Goal: Task Accomplishment & Management: Manage account settings

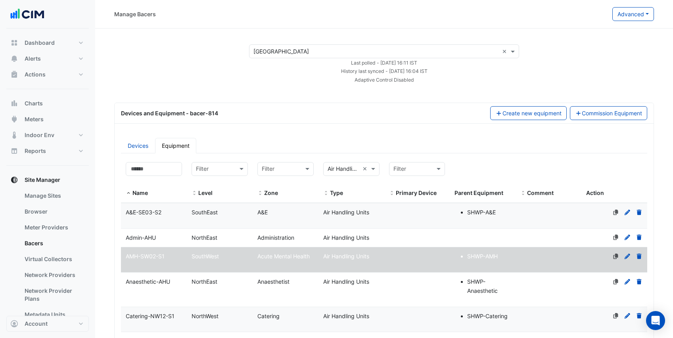
select select "***"
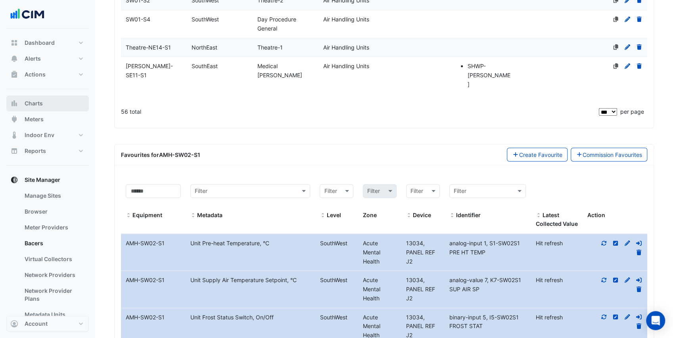
scroll to position [1517, 0]
click at [59, 105] on button "Charts" at bounding box center [47, 104] width 82 height 16
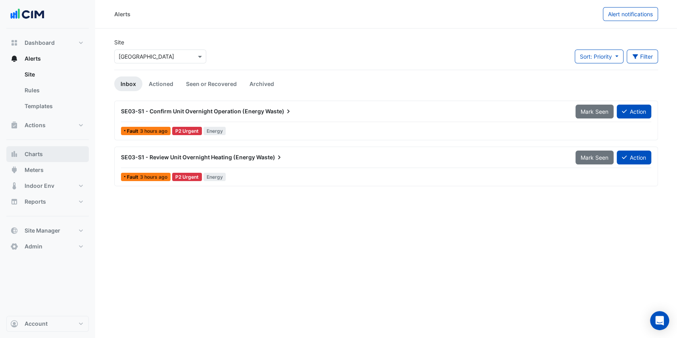
click at [54, 151] on button "Charts" at bounding box center [47, 154] width 82 height 16
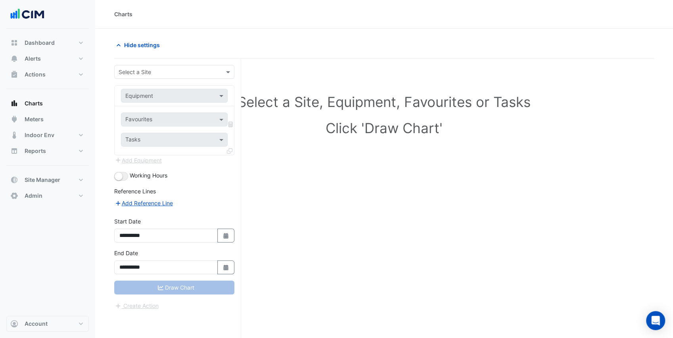
click at [135, 73] on input "text" at bounding box center [167, 72] width 96 height 8
type input "****"
click at [148, 99] on span "[GEOGRAPHIC_DATA]" at bounding box center [155, 100] width 56 height 7
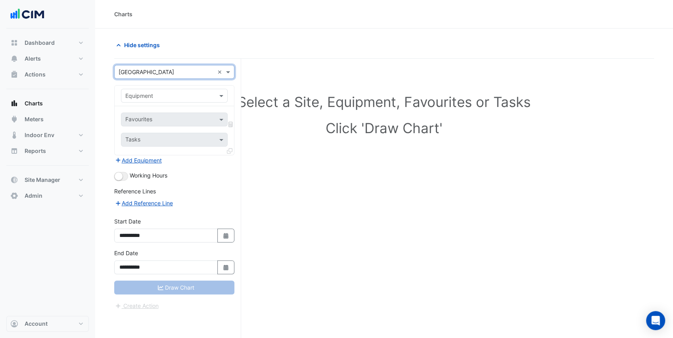
click at [150, 97] on input "text" at bounding box center [166, 96] width 82 height 8
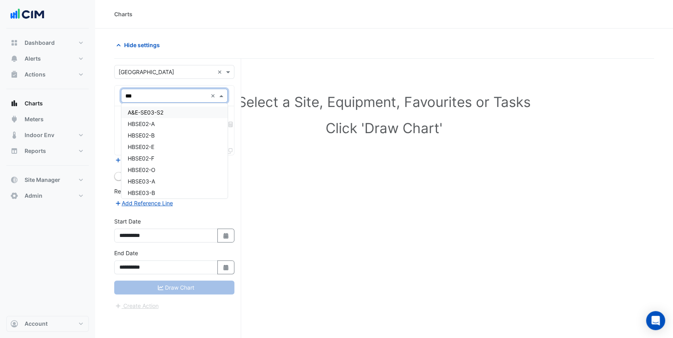
type input "****"
click at [173, 113] on div "A&E-SE03-S2" at bounding box center [174, 112] width 106 height 11
click at [172, 121] on input "text" at bounding box center [169, 120] width 89 height 8
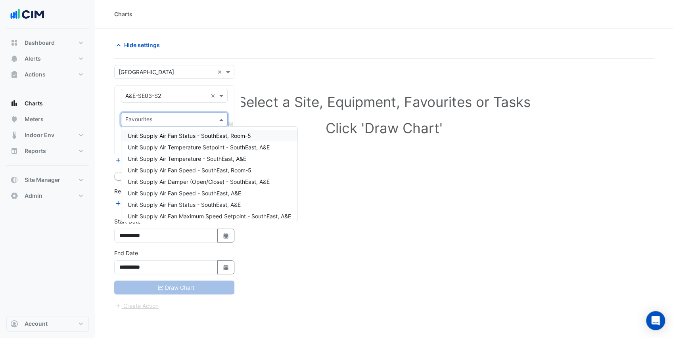
click at [190, 135] on span "Unit Supply Air Fan Status - SouthEast, Room-5" at bounding box center [189, 135] width 123 height 7
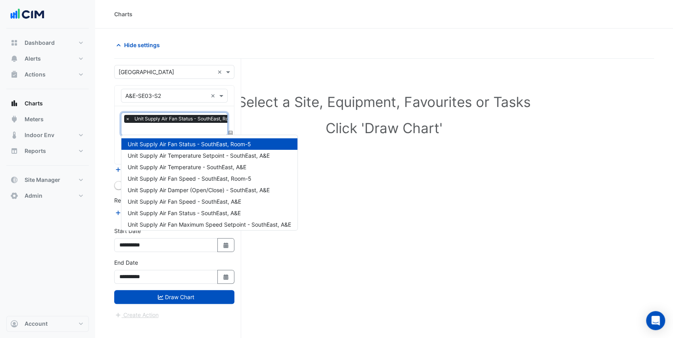
click at [186, 128] on input "text" at bounding box center [184, 130] width 119 height 8
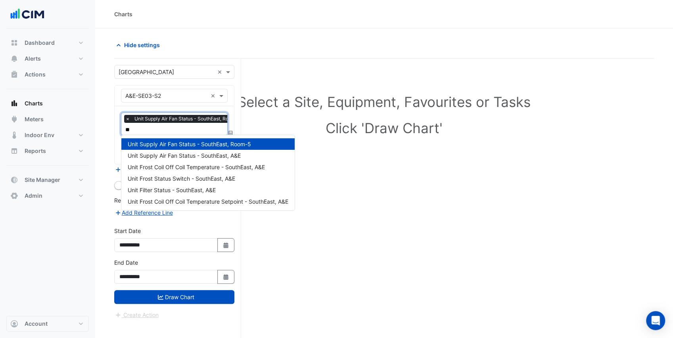
type input "***"
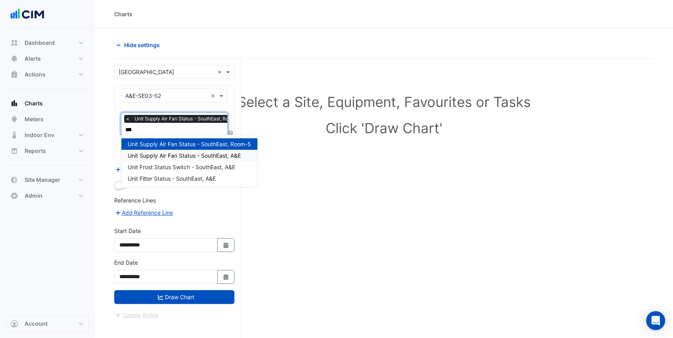
click at [189, 152] on span "Unit Supply Air Fan Status - SouthEast, A&E" at bounding box center [184, 155] width 113 height 7
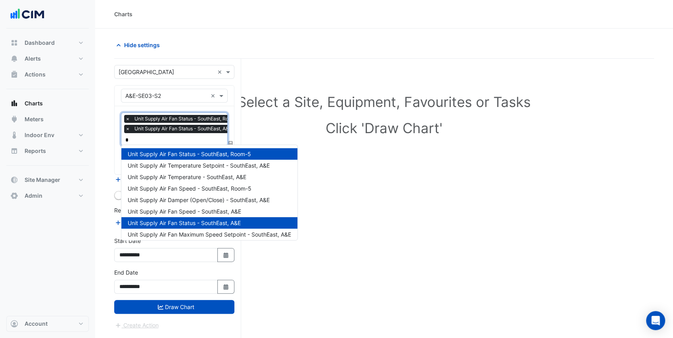
type input "**"
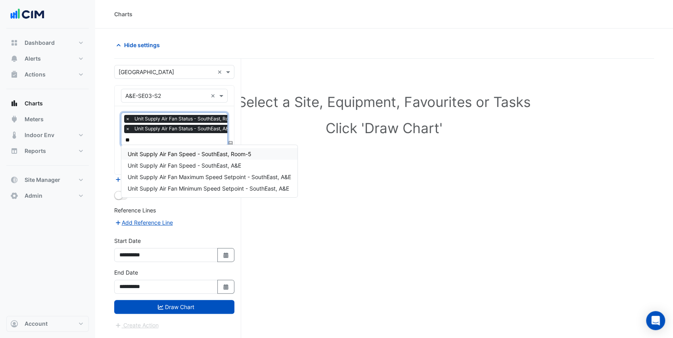
click at [194, 153] on span "Unit Supply Air Fan Speed - SouthEast, Room-5" at bounding box center [190, 154] width 124 height 7
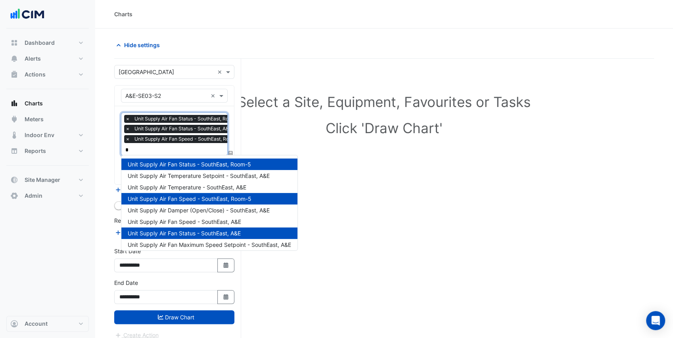
type input "**"
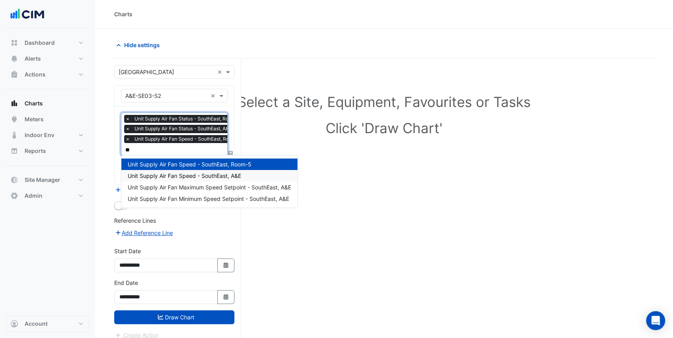
click at [203, 177] on span "Unit Supply Air Fan Speed - SouthEast, A&E" at bounding box center [184, 175] width 113 height 7
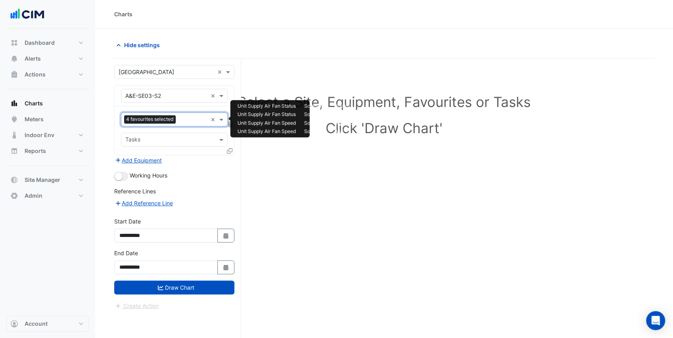
click at [196, 123] on div at bounding box center [193, 120] width 30 height 10
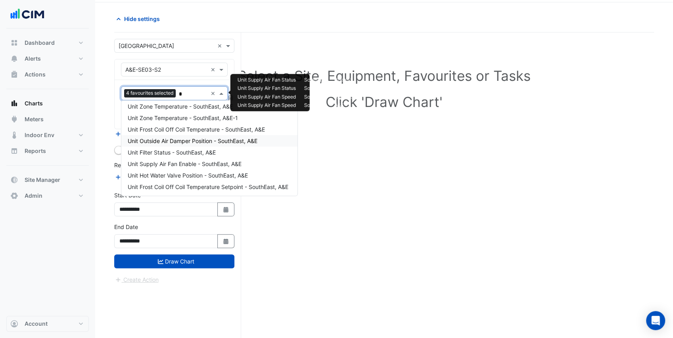
scroll to position [95, 0]
type input "**"
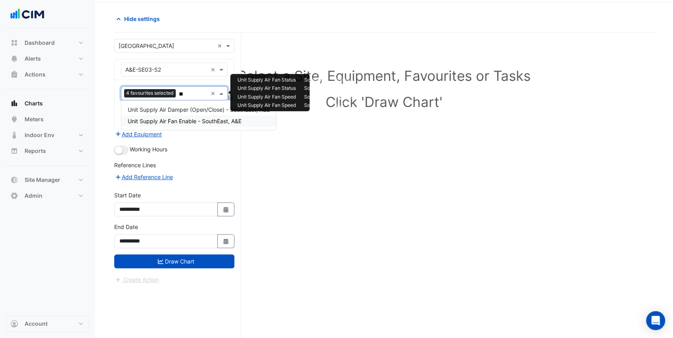
click at [199, 122] on span "Unit Supply Air Fan Enable - SouthEast, A&E" at bounding box center [185, 121] width 114 height 7
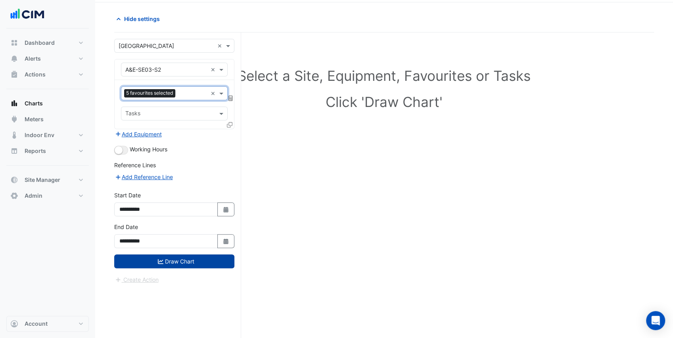
click at [196, 263] on button "Draw Chart" at bounding box center [174, 262] width 120 height 14
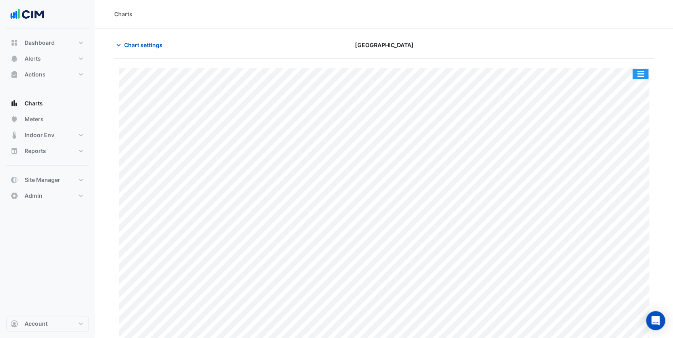
click at [641, 71] on button "button" at bounding box center [640, 74] width 16 height 10
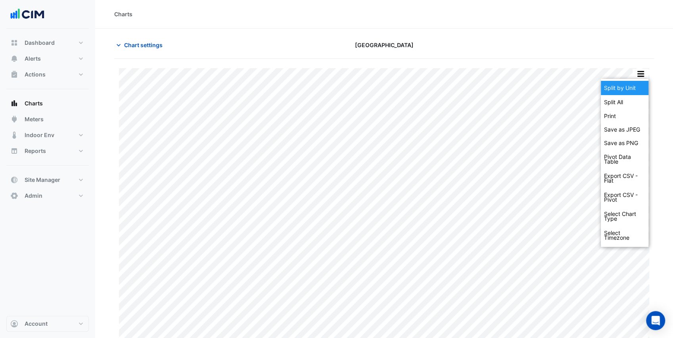
click at [635, 82] on div "Split by Unit" at bounding box center [625, 88] width 48 height 14
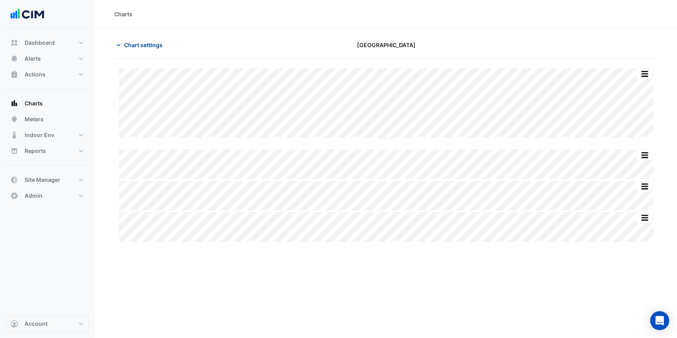
click at [144, 41] on span "Chart settings" at bounding box center [143, 45] width 38 height 8
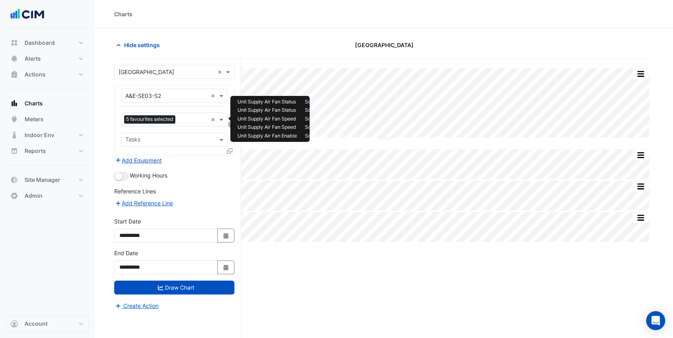
click at [178, 113] on div "Favourites 5 favourites selected" at bounding box center [164, 119] width 86 height 12
type input "*"
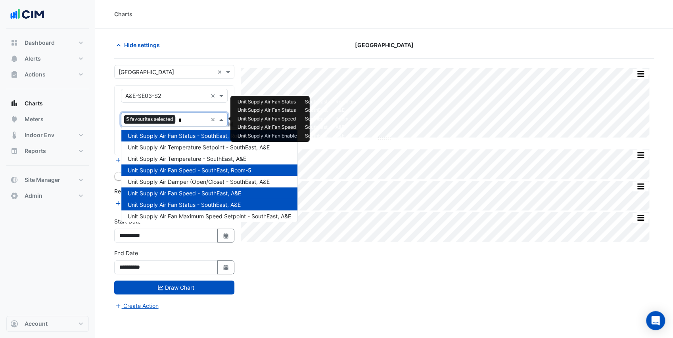
type input "**"
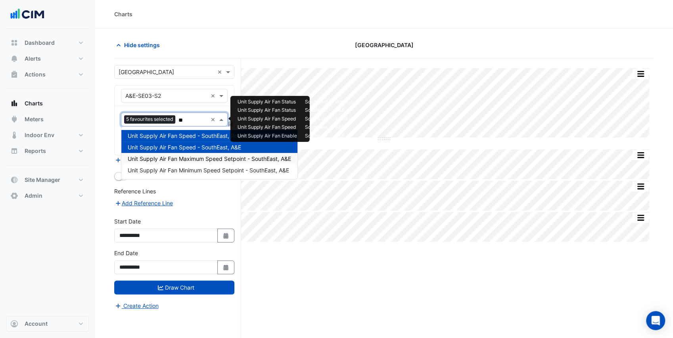
click at [203, 159] on span "Unit Supply Air Fan Maximum Speed Setpoint - SouthEast, A&E" at bounding box center [209, 158] width 163 height 7
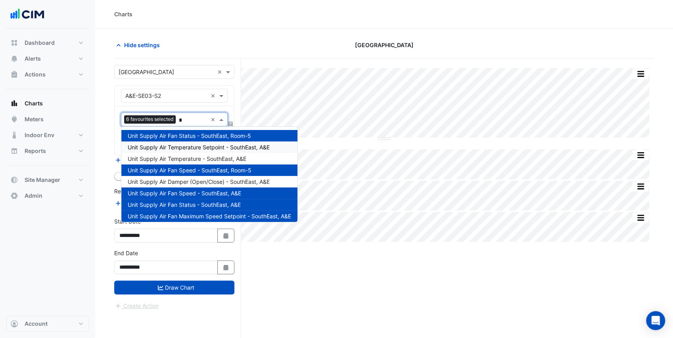
type input "**"
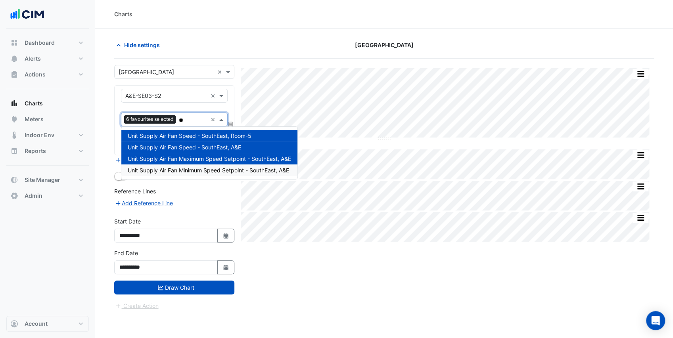
click at [197, 169] on span "Unit Supply Air Fan Minimum Speed Setpoint - SouthEast, A&E" at bounding box center [208, 170] width 161 height 7
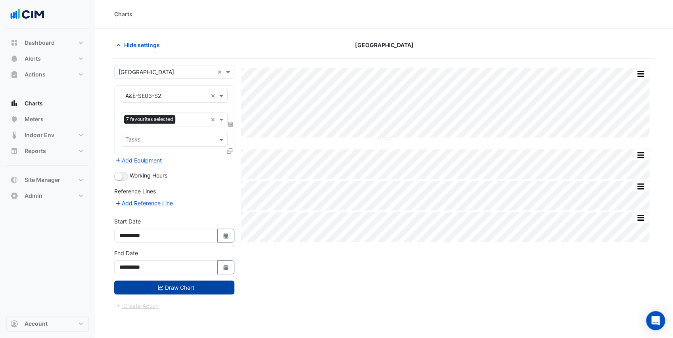
click at [201, 286] on button "Draw Chart" at bounding box center [174, 288] width 120 height 14
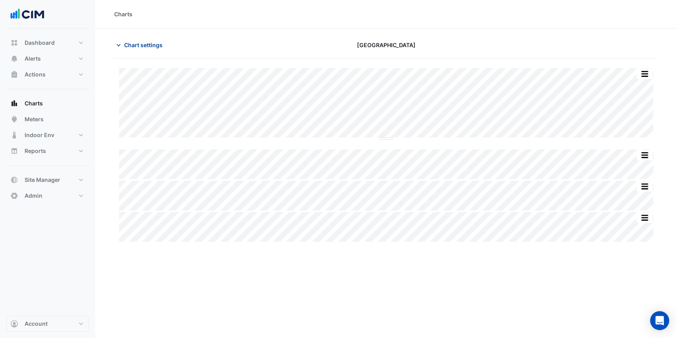
click at [124, 42] on span "Chart settings" at bounding box center [143, 45] width 38 height 8
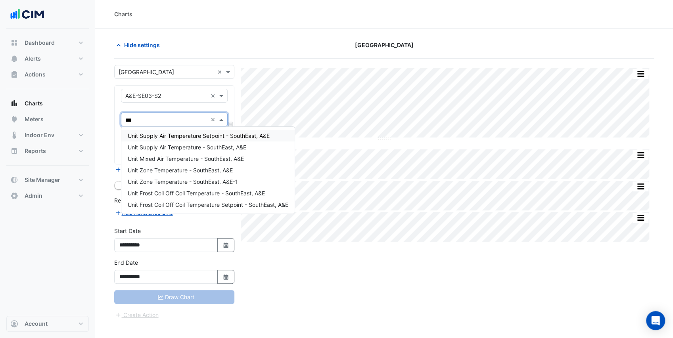
type input "****"
click at [192, 151] on div "Unit Supply Air Temperature - SouthEast, A&E" at bounding box center [207, 147] width 173 height 11
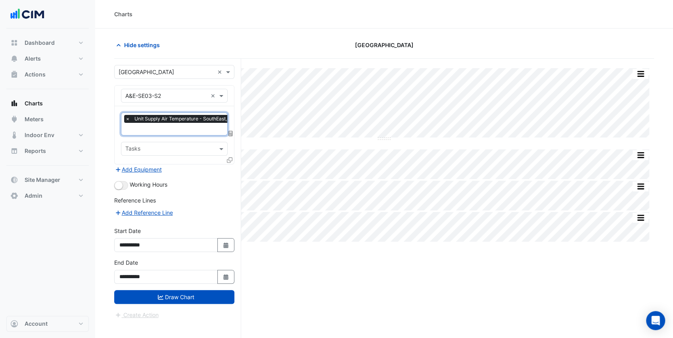
click at [178, 127] on input "text" at bounding box center [183, 130] width 116 height 8
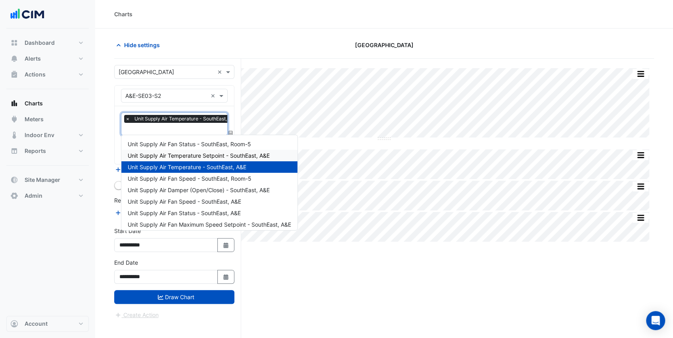
click at [186, 155] on span "Unit Supply Air Temperature Setpoint - SouthEast, A&E" at bounding box center [199, 155] width 142 height 7
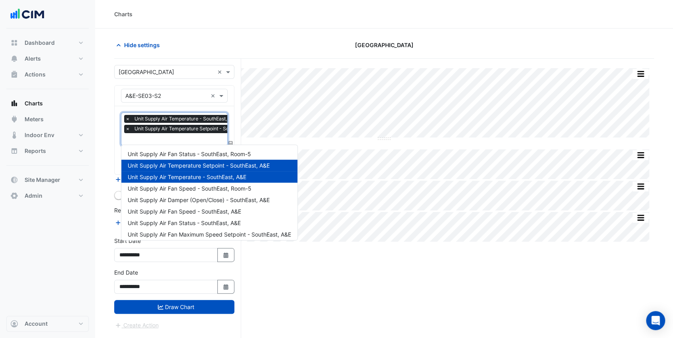
click at [180, 137] on input "text" at bounding box center [193, 140] width 136 height 8
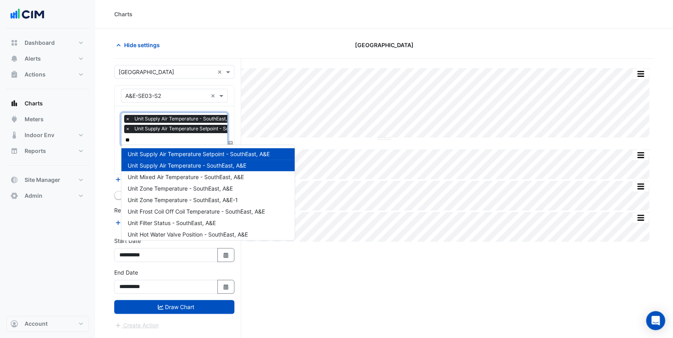
type input "***"
click at [202, 181] on div "Unit Mixed Air Temperature - SouthEast, A&E" at bounding box center [207, 176] width 173 height 11
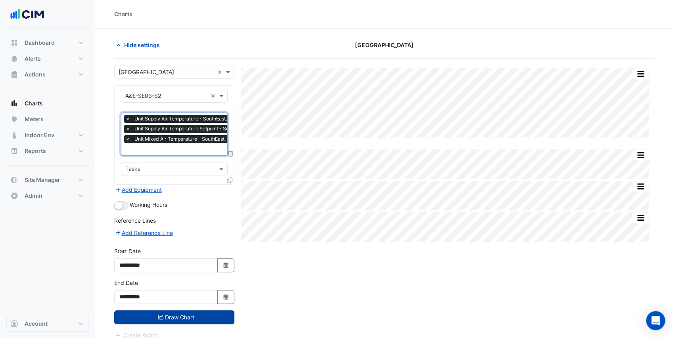
click at [159, 315] on icon "submit" at bounding box center [161, 317] width 6 height 5
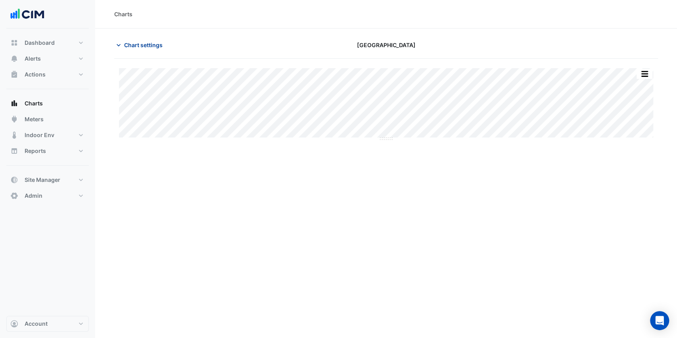
click at [125, 48] on span "Chart settings" at bounding box center [143, 45] width 38 height 8
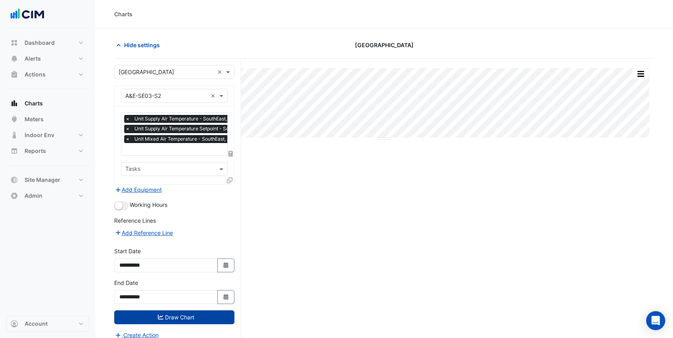
click at [156, 146] on input "text" at bounding box center [193, 150] width 136 height 8
type input "***"
click at [162, 161] on span "Unit Hot Water Valve Position - SouthEast, A&E" at bounding box center [188, 164] width 120 height 7
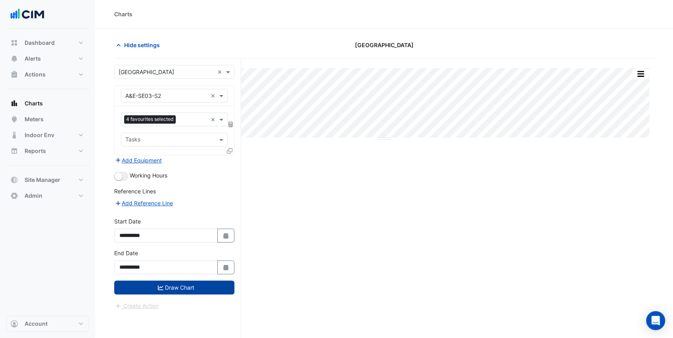
click at [194, 288] on button "Draw Chart" at bounding box center [174, 288] width 120 height 14
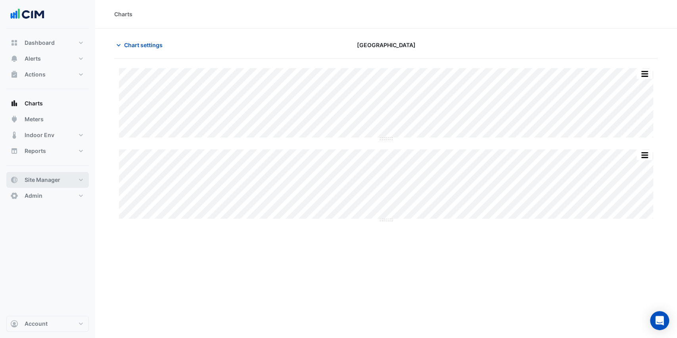
click at [77, 180] on button "Site Manager" at bounding box center [47, 180] width 82 height 16
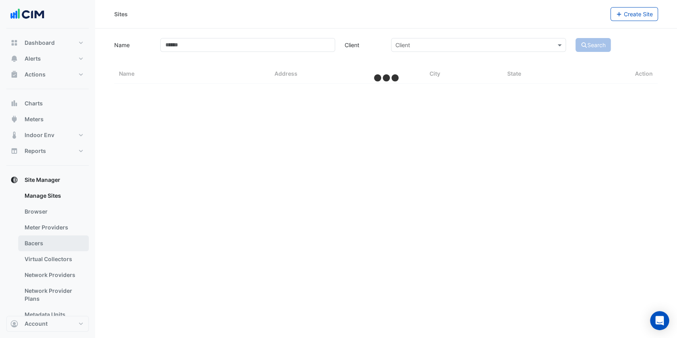
click at [53, 240] on link "Bacers" at bounding box center [53, 244] width 71 height 16
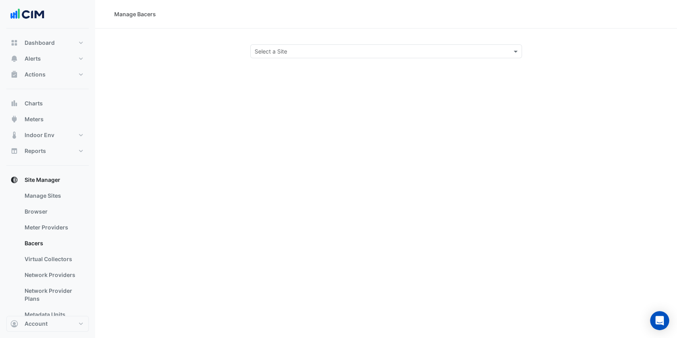
click at [264, 56] on div "Select a Site" at bounding box center [386, 51] width 272 height 14
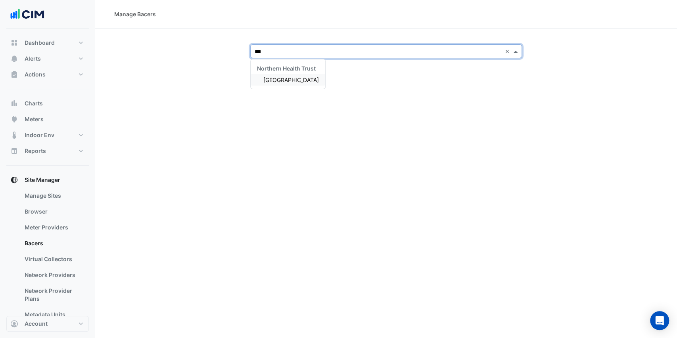
type input "****"
click at [275, 79] on span "[GEOGRAPHIC_DATA]" at bounding box center [291, 80] width 56 height 7
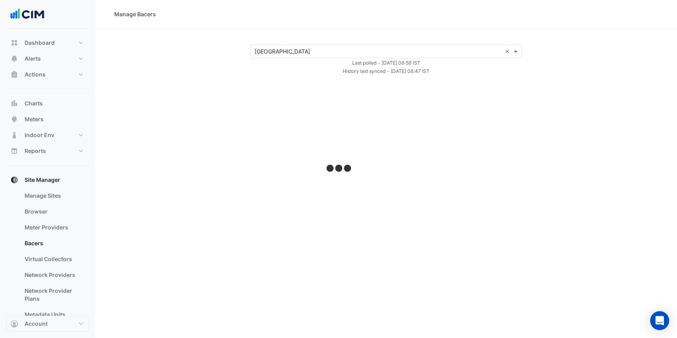
select select "***"
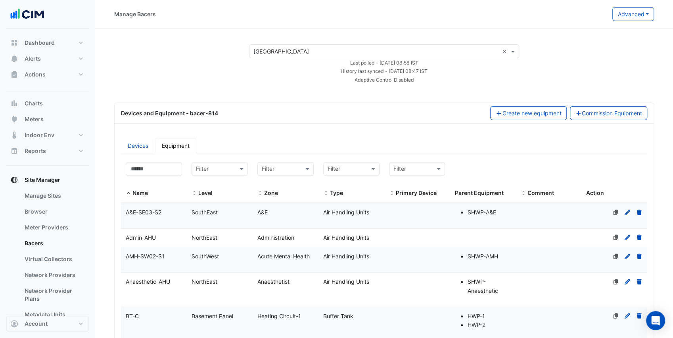
click at [155, 213] on span "A&E-SE03-S2" at bounding box center [144, 212] width 36 height 7
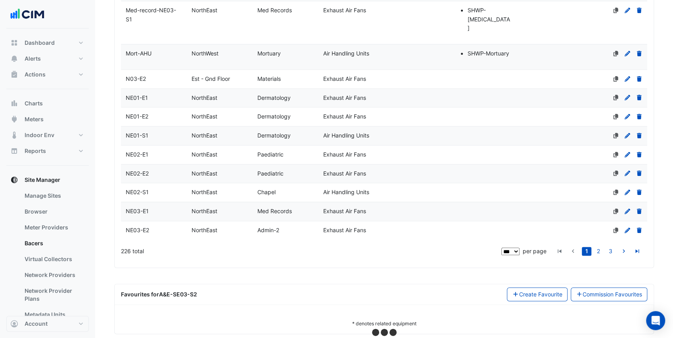
select select "***"
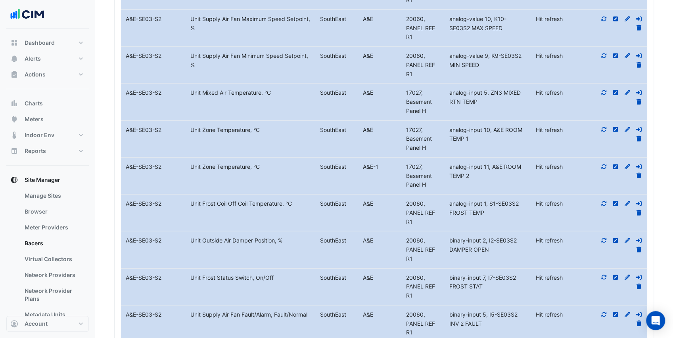
scroll to position [3307, 0]
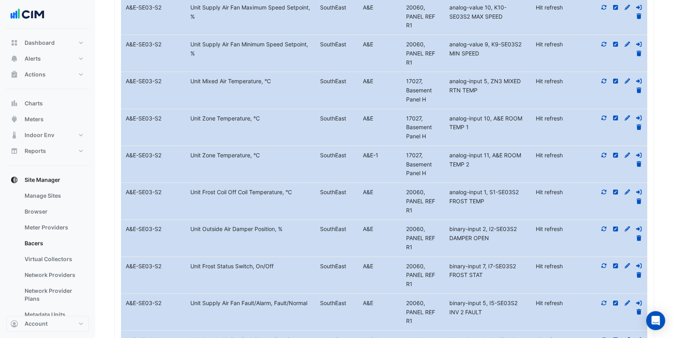
click at [603, 226] on icon at bounding box center [603, 229] width 7 height 6
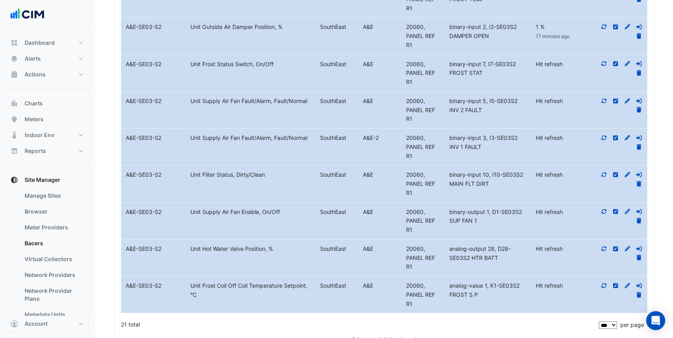
scroll to position [3519, 0]
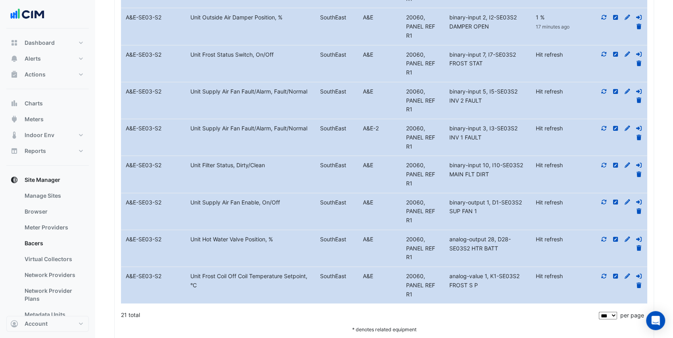
click at [602, 237] on icon at bounding box center [603, 239] width 5 height 5
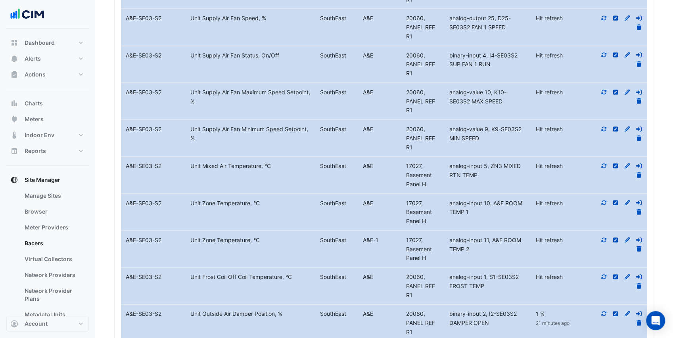
scroll to position [3228, 0]
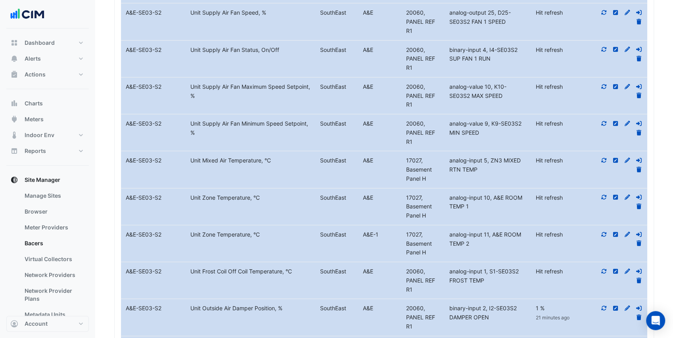
click at [601, 158] on icon at bounding box center [603, 161] width 7 height 6
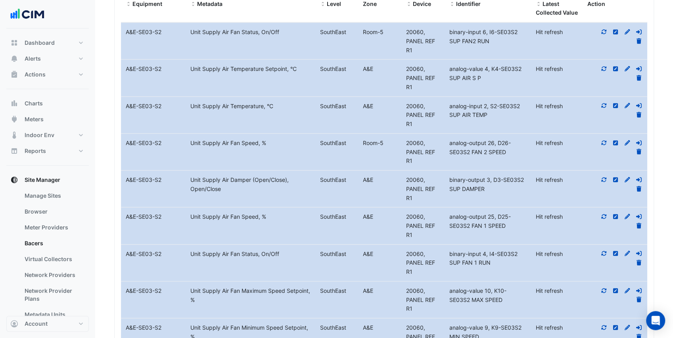
scroll to position [3021, 0]
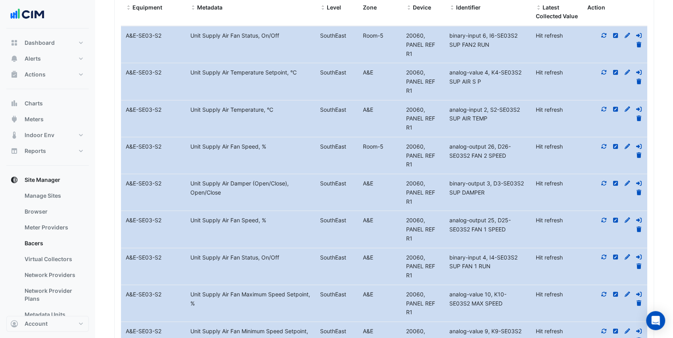
click at [603, 69] on icon at bounding box center [603, 72] width 7 height 6
click at [603, 106] on icon at bounding box center [603, 109] width 7 height 6
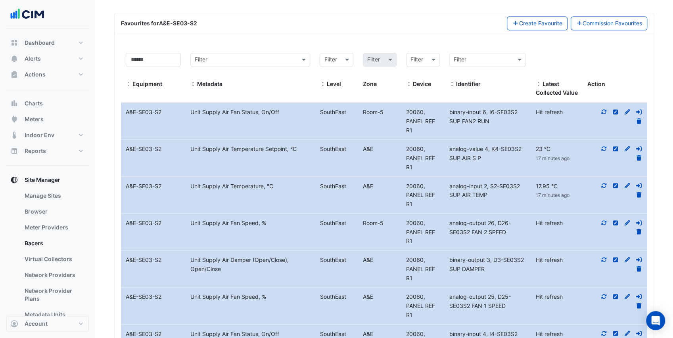
scroll to position [2942, 0]
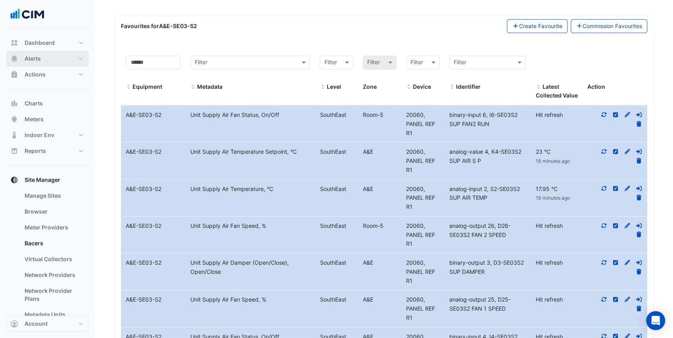
click at [64, 57] on button "Alerts" at bounding box center [47, 59] width 82 height 16
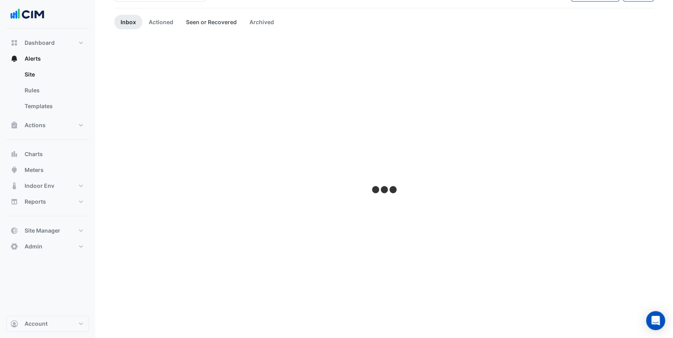
scroll to position [13, 0]
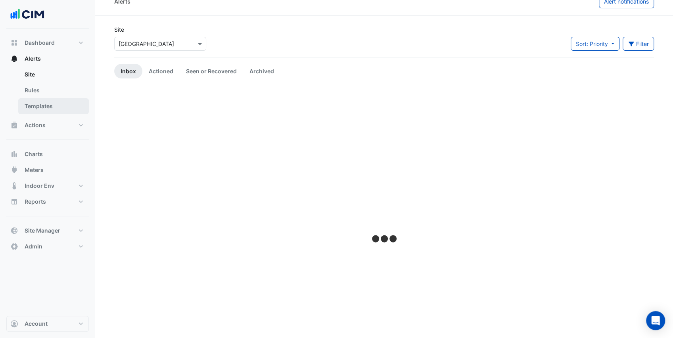
click at [54, 108] on link "Templates" at bounding box center [53, 106] width 71 height 16
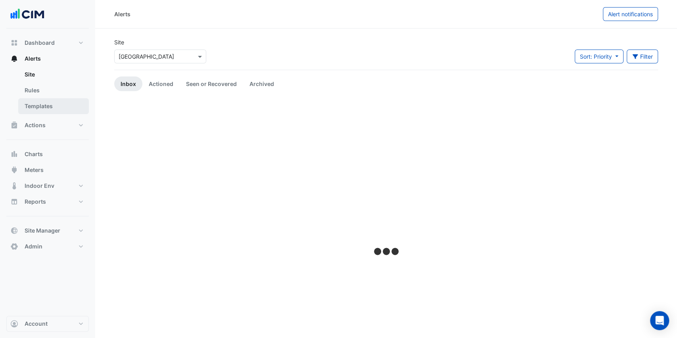
select select
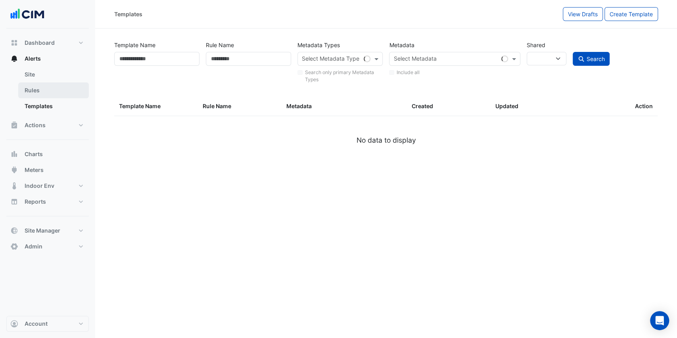
click at [52, 95] on link "Rules" at bounding box center [53, 90] width 71 height 16
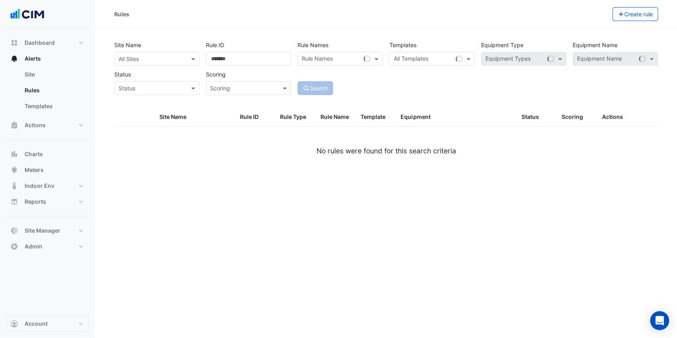
click at [144, 59] on input "text" at bounding box center [149, 59] width 61 height 8
type input "*****"
click at [150, 88] on span "Causeway Hospital" at bounding box center [155, 87] width 56 height 7
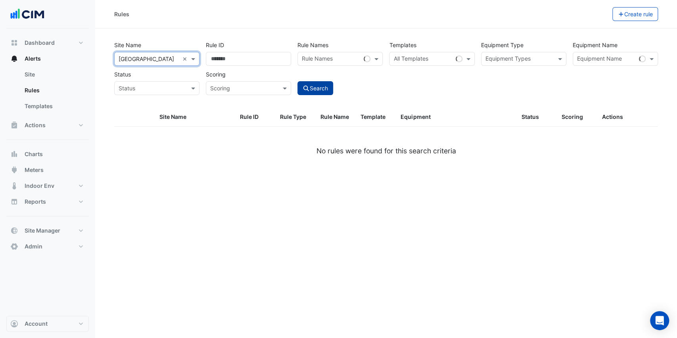
click at [320, 90] on button "Search" at bounding box center [315, 88] width 36 height 14
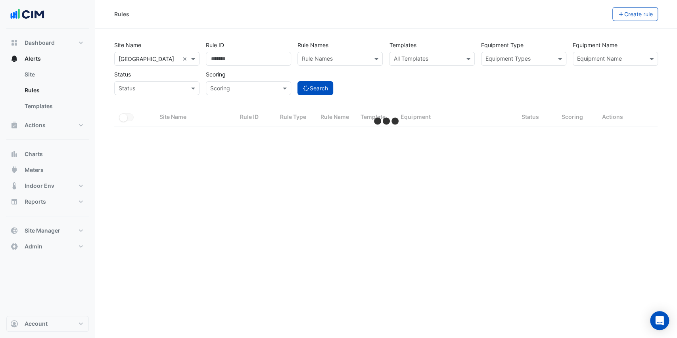
select select "***"
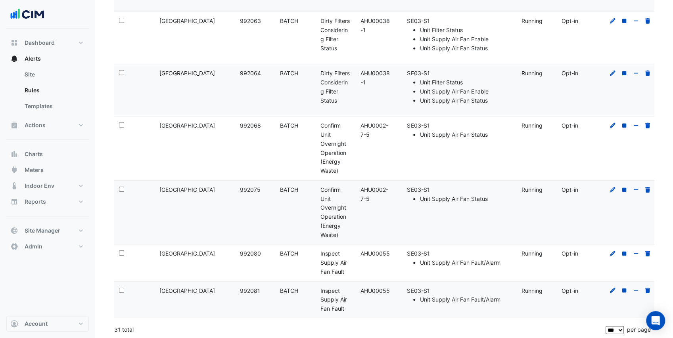
scroll to position [1635, 0]
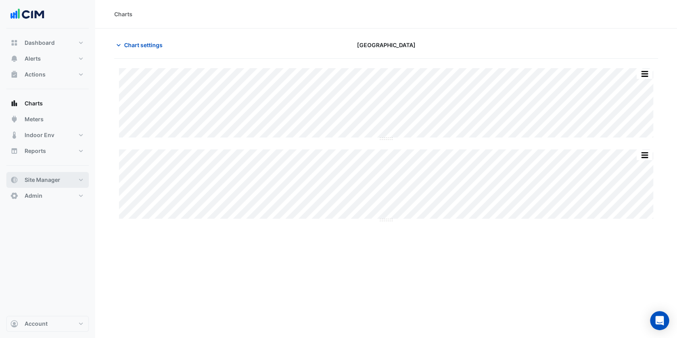
click at [59, 174] on button "Site Manager" at bounding box center [47, 180] width 82 height 16
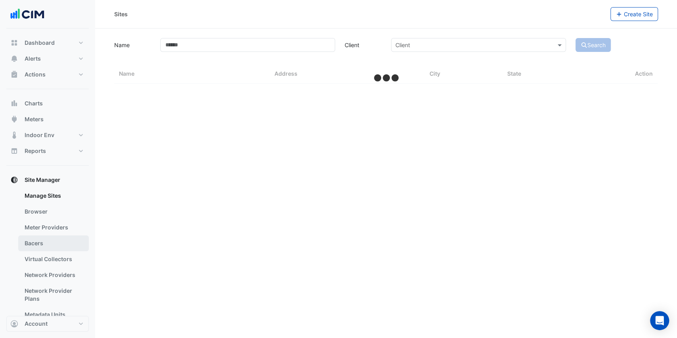
click at [56, 240] on link "Bacers" at bounding box center [53, 244] width 71 height 16
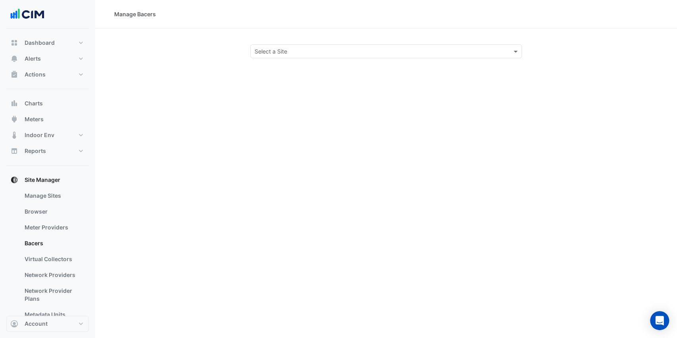
click at [302, 52] on input "text" at bounding box center [378, 52] width 247 height 8
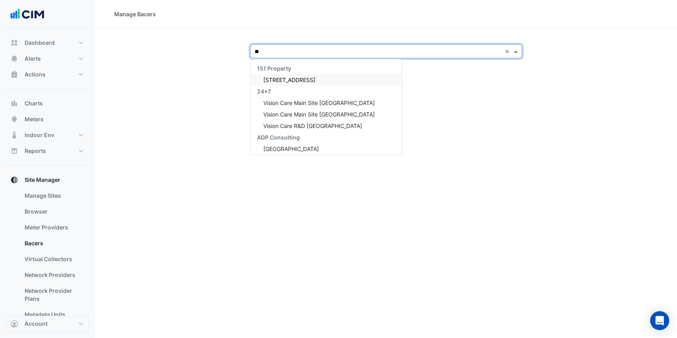
type input "***"
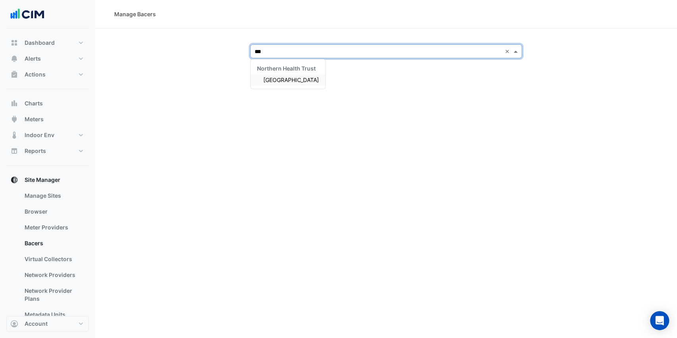
click at [301, 83] on div "[GEOGRAPHIC_DATA]" at bounding box center [288, 79] width 75 height 11
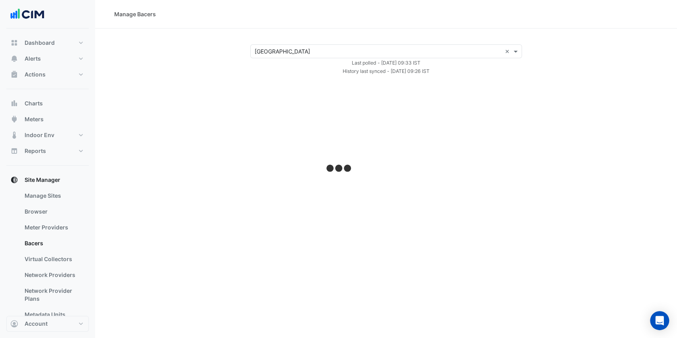
select select "***"
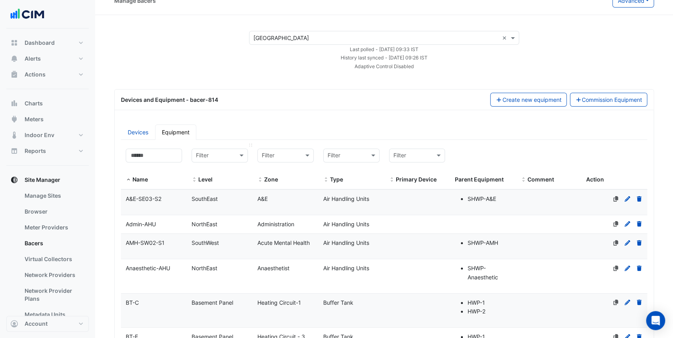
scroll to position [26, 0]
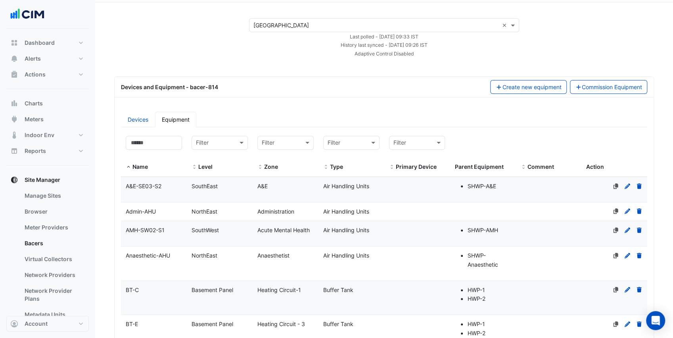
click at [174, 188] on div "A&E-SE03-S2" at bounding box center [154, 186] width 66 height 9
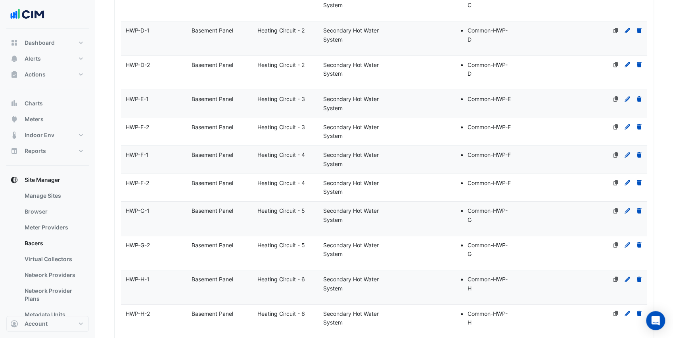
scroll to position [2009, 0]
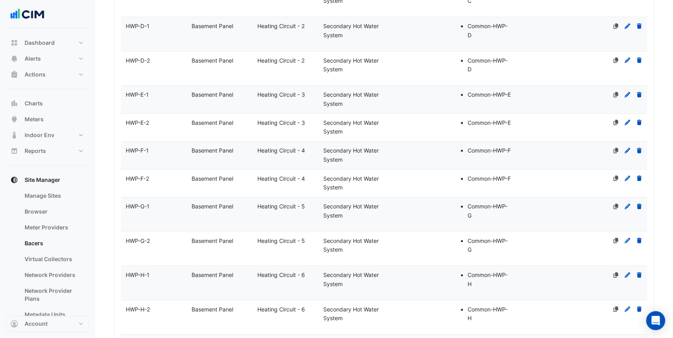
select select "***"
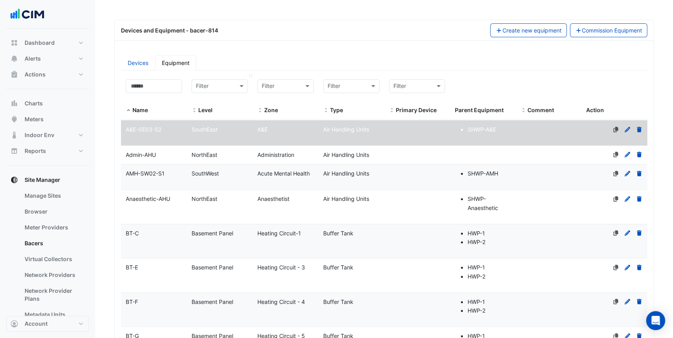
scroll to position [0, 0]
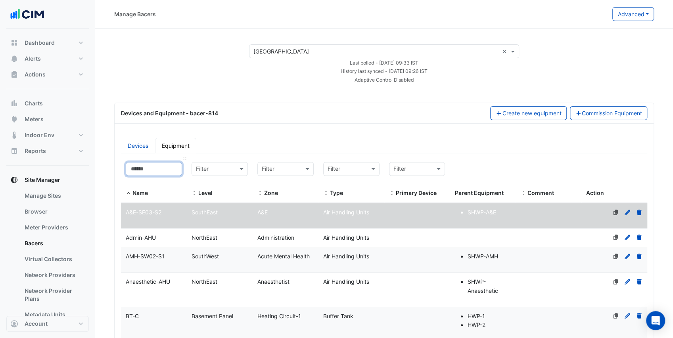
click at [167, 165] on input at bounding box center [154, 169] width 56 height 14
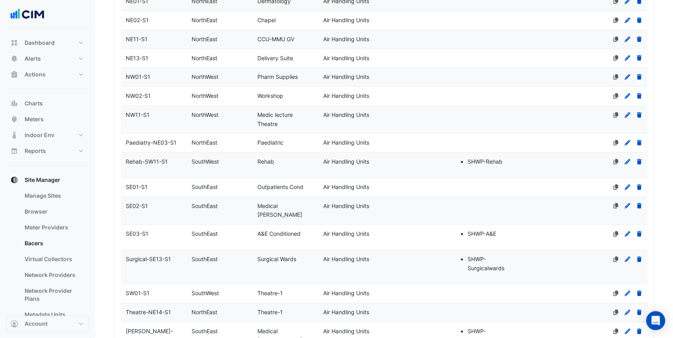
scroll to position [396, 0]
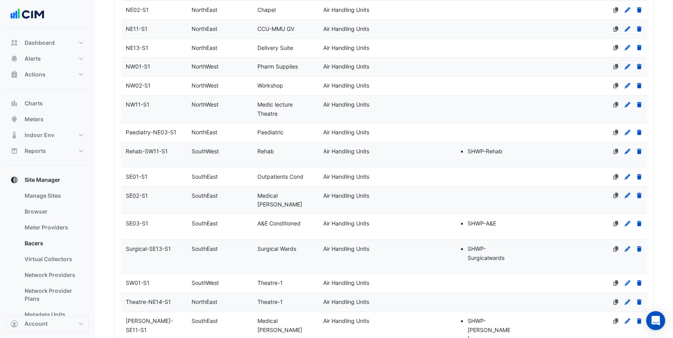
type input "**"
click at [167, 219] on div "SE03-S1" at bounding box center [154, 223] width 66 height 9
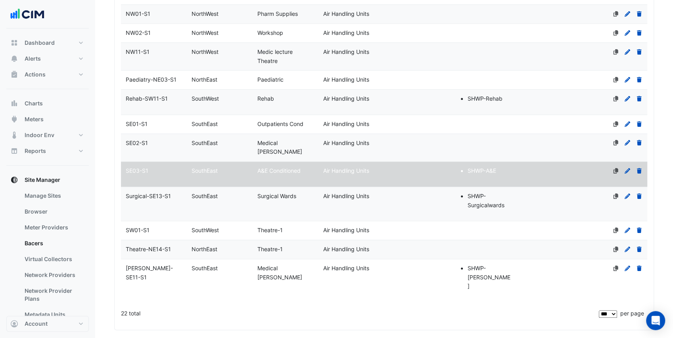
scroll to position [543, 0]
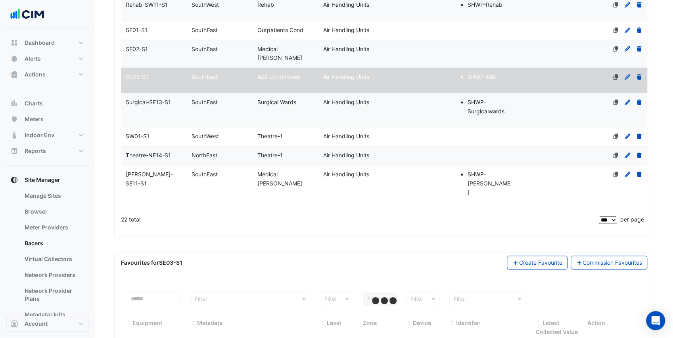
select select "***"
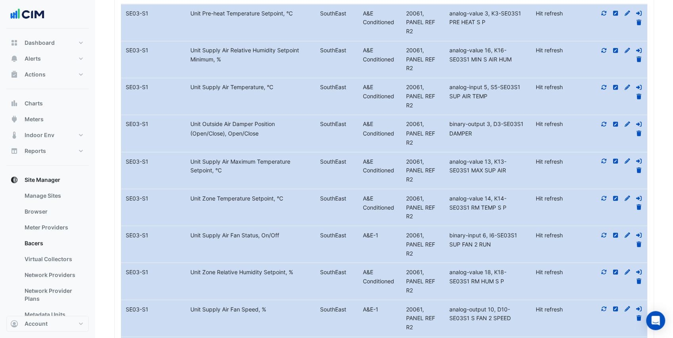
scroll to position [882, 0]
click at [45, 59] on button "Alerts" at bounding box center [47, 59] width 82 height 16
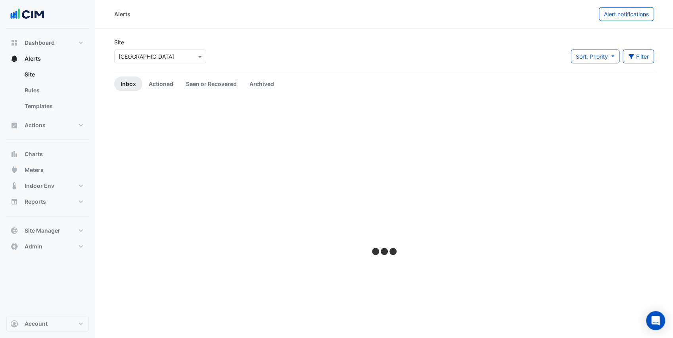
click at [155, 56] on input "text" at bounding box center [152, 57] width 67 height 8
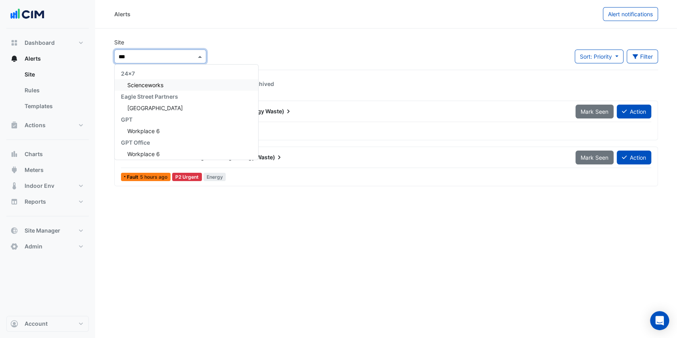
type input "****"
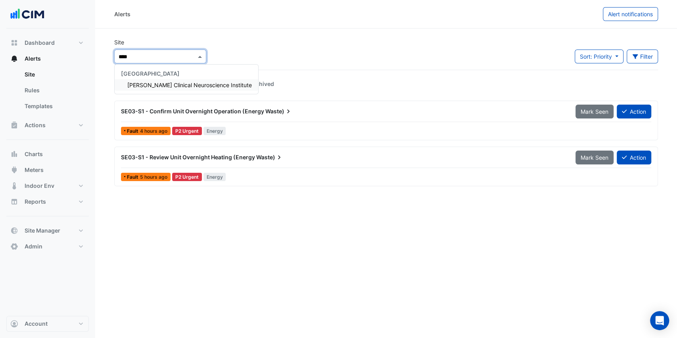
click at [176, 83] on span "[PERSON_NAME] Clinical Neuroscience Institute" at bounding box center [189, 85] width 124 height 7
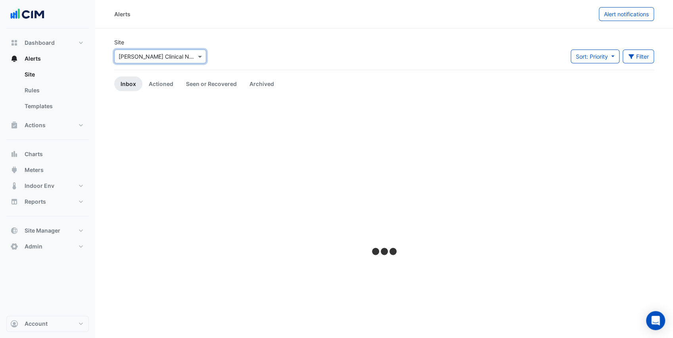
click at [242, 46] on div "Site Select a Site × Maurice Wohl Clinical Neuroscience Institute Sort: Priorit…" at bounding box center [383, 54] width 549 height 32
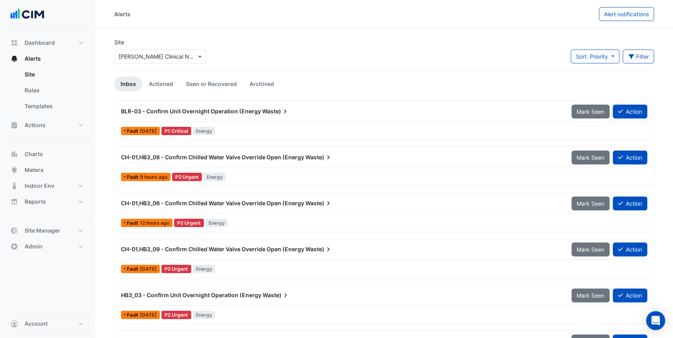
click at [159, 54] on input "text" at bounding box center [152, 57] width 67 height 8
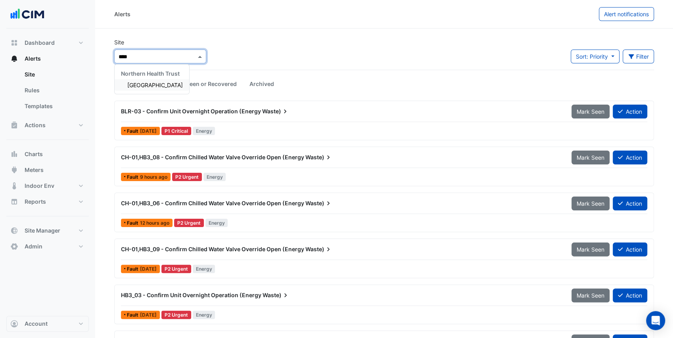
type input "*****"
click at [157, 85] on span "Causeway Hospital" at bounding box center [155, 85] width 56 height 7
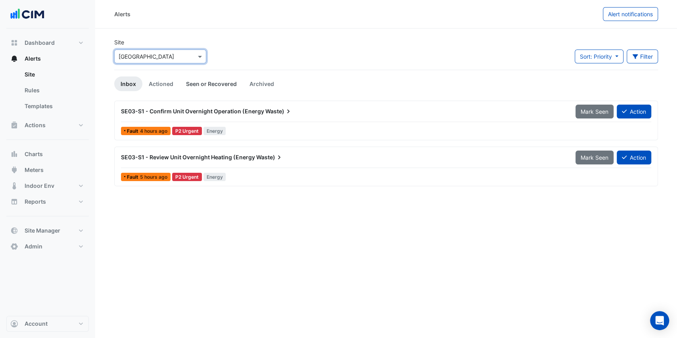
click at [215, 86] on link "Seen or Recovered" at bounding box center [211, 84] width 63 height 15
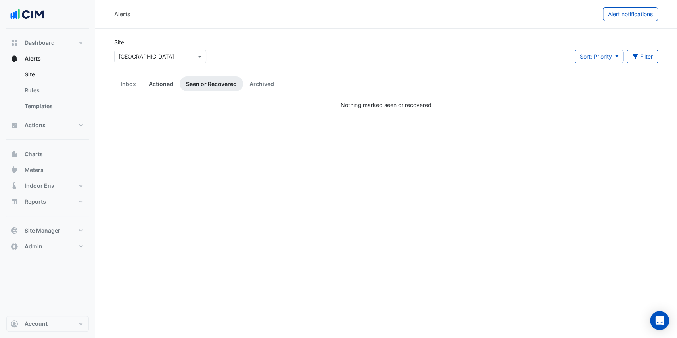
click at [163, 86] on link "Actioned" at bounding box center [160, 84] width 37 height 15
click at [130, 83] on link "Inbox" at bounding box center [128, 84] width 28 height 15
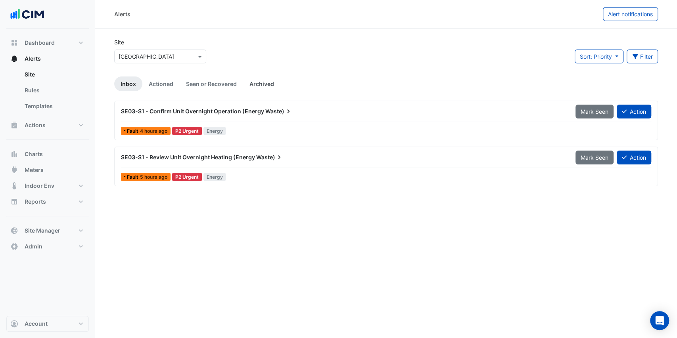
click at [250, 80] on link "Archived" at bounding box center [261, 84] width 37 height 15
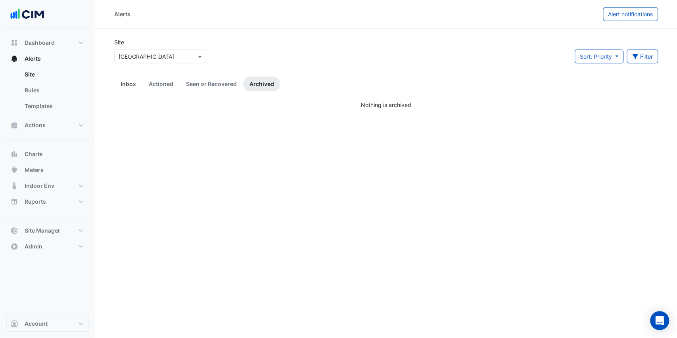
click at [131, 84] on link "Inbox" at bounding box center [128, 84] width 28 height 15
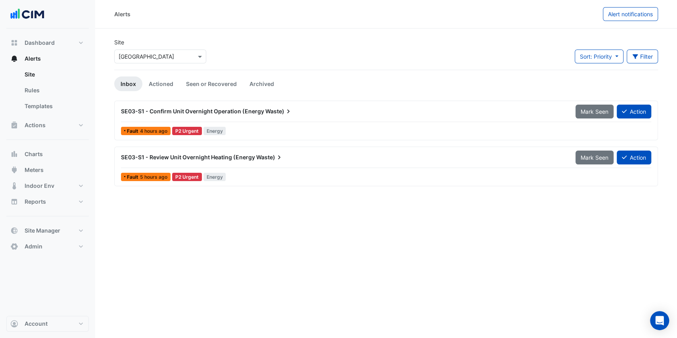
click at [145, 55] on input "text" at bounding box center [152, 57] width 67 height 8
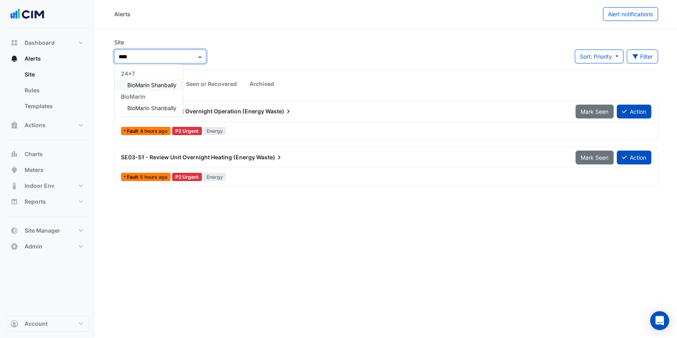
type input "*****"
click at [139, 105] on span "BioMarin Shanbally" at bounding box center [151, 108] width 49 height 7
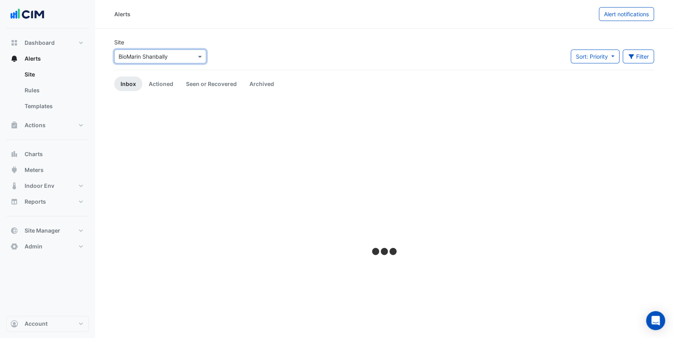
click at [243, 45] on div "Site Select a Site × BioMarin Shanbally Sort: Priority Priority Updated Filter …" at bounding box center [383, 54] width 549 height 32
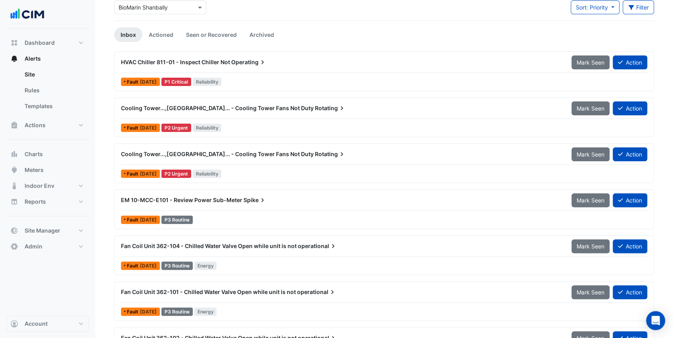
scroll to position [53, 0]
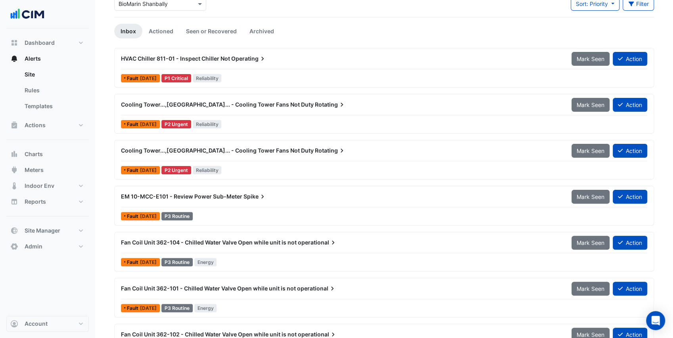
click at [253, 115] on div "Cooling Tower...,Cooling Tower... - Cooling Tower Fans Not Duty Rotating Mark S…" at bounding box center [384, 114] width 532 height 33
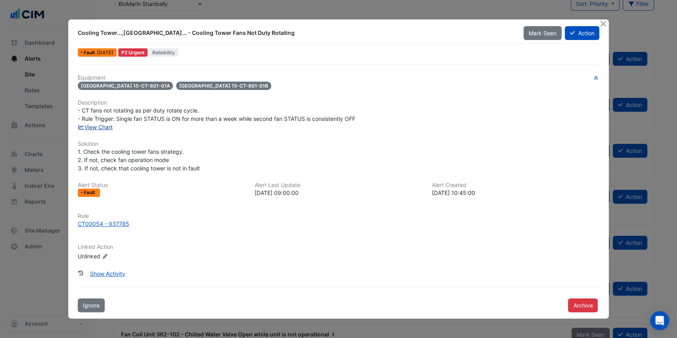
click at [108, 127] on link "View Chart" at bounding box center [95, 127] width 35 height 7
click at [604, 25] on button "Close" at bounding box center [603, 23] width 8 height 8
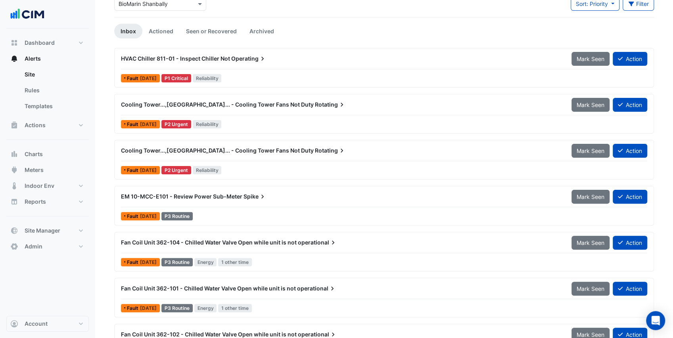
click at [259, 156] on div "Cooling Tower...,Cooling Tower... - Cooling Tower Fans Not Duty Rotating" at bounding box center [341, 151] width 450 height 14
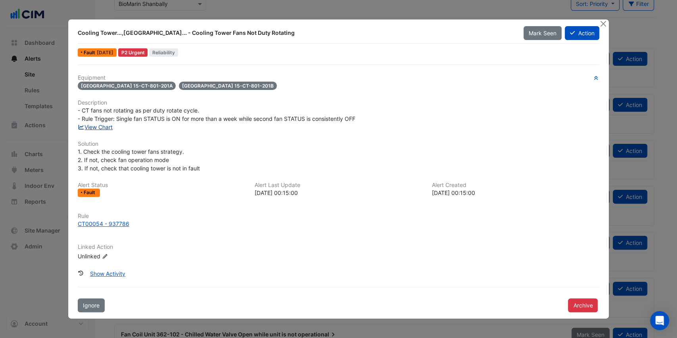
click at [105, 128] on link "View Chart" at bounding box center [95, 127] width 35 height 7
click at [605, 25] on button "Close" at bounding box center [603, 23] width 8 height 8
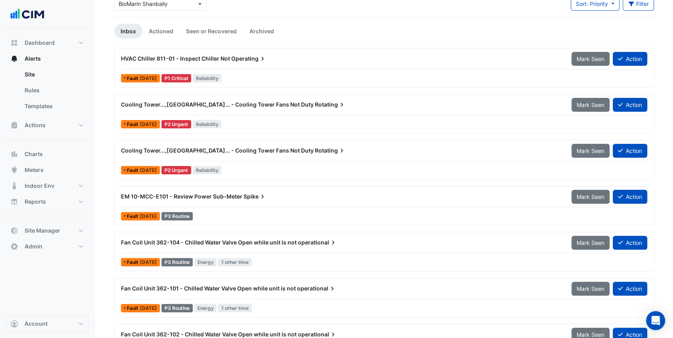
click at [256, 79] on div "Fault 2 months ago P1 Critical Reliability" at bounding box center [384, 78] width 528 height 11
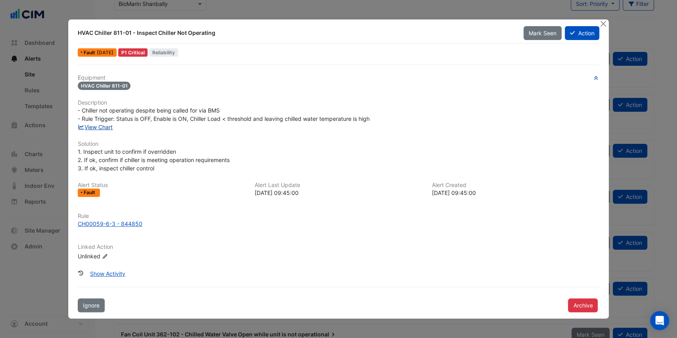
click at [106, 128] on link "View Chart" at bounding box center [95, 127] width 35 height 7
click at [139, 224] on div "CH00059-6-3 - 844850" at bounding box center [110, 224] width 65 height 8
click at [107, 128] on link "View Chart" at bounding box center [95, 127] width 35 height 7
click at [583, 305] on button "Archive" at bounding box center [583, 306] width 30 height 14
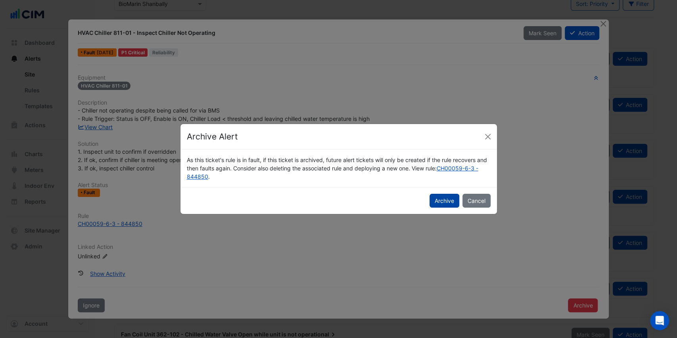
click at [442, 194] on button "Archive" at bounding box center [444, 201] width 30 height 14
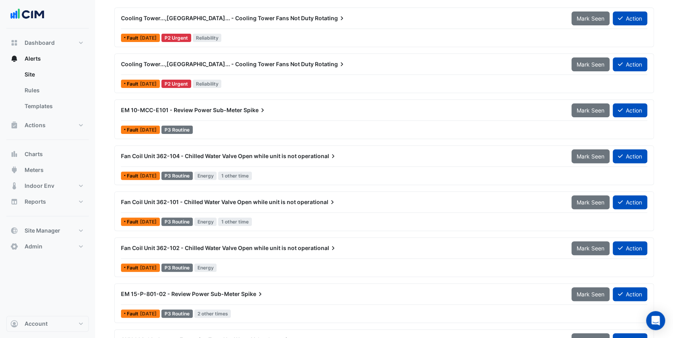
scroll to position [105, 0]
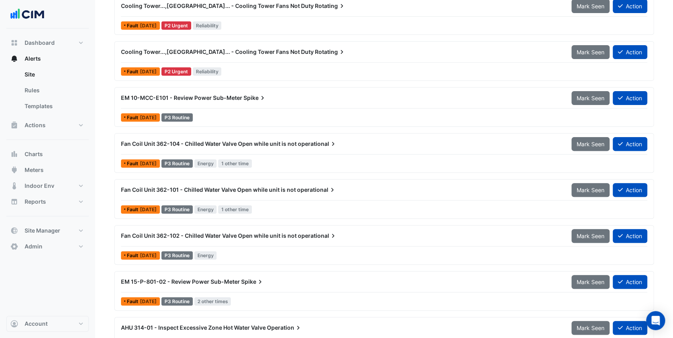
click at [290, 164] on div "Fault 4 days ago P3 Routine Energy 1 other time" at bounding box center [384, 163] width 528 height 11
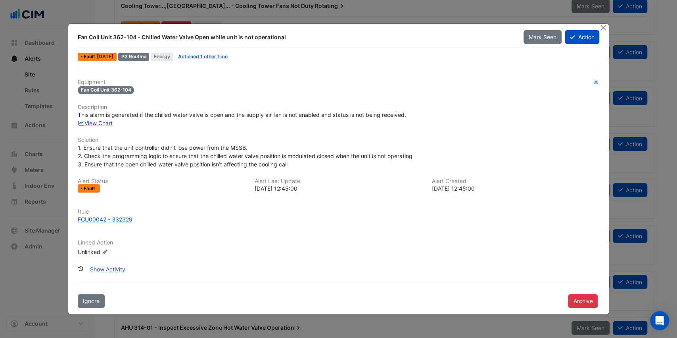
click at [110, 124] on link "View Chart" at bounding box center [95, 123] width 35 height 7
click at [601, 30] on button "Close" at bounding box center [603, 28] width 8 height 8
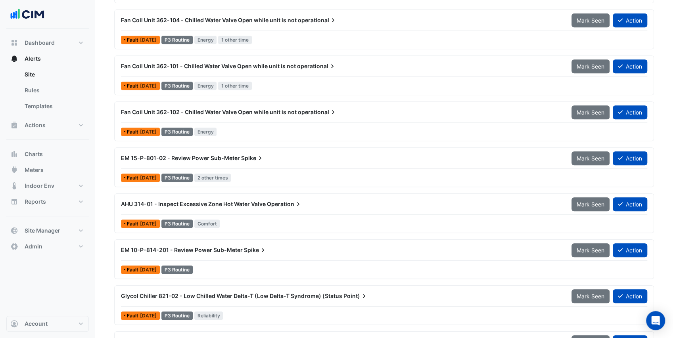
scroll to position [238, 0]
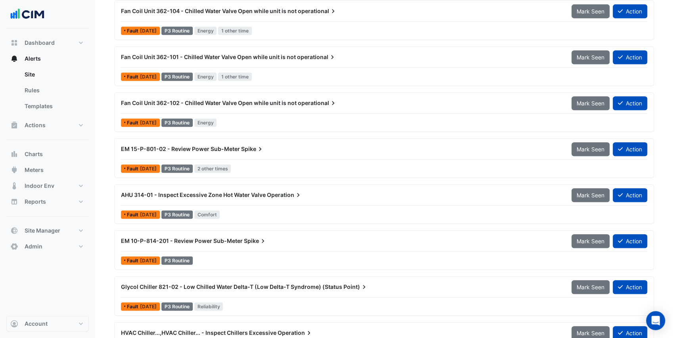
click at [254, 201] on div "AHU 314-01 - Inspect Excessive Zone Hot Water Valve Operation Mark Seen Action" at bounding box center [384, 197] width 526 height 18
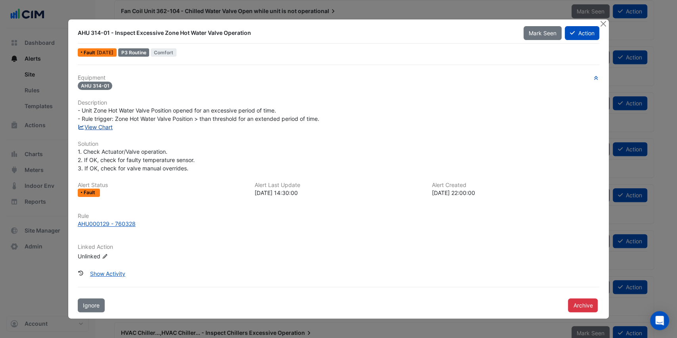
click at [104, 128] on link "View Chart" at bounding box center [95, 127] width 35 height 7
click at [601, 25] on button "Close" at bounding box center [603, 23] width 8 height 8
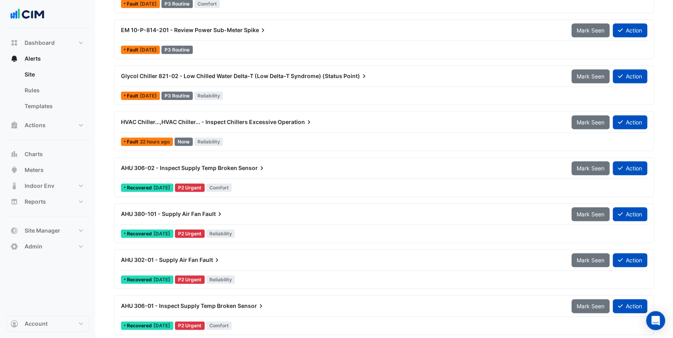
scroll to position [476, 0]
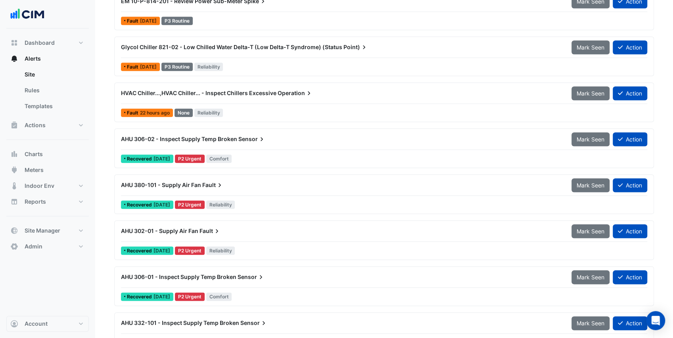
click at [255, 144] on div "AHU 306-02 - Inspect Supply Temp Broken Sensor Mark Seen Action" at bounding box center [384, 141] width 526 height 18
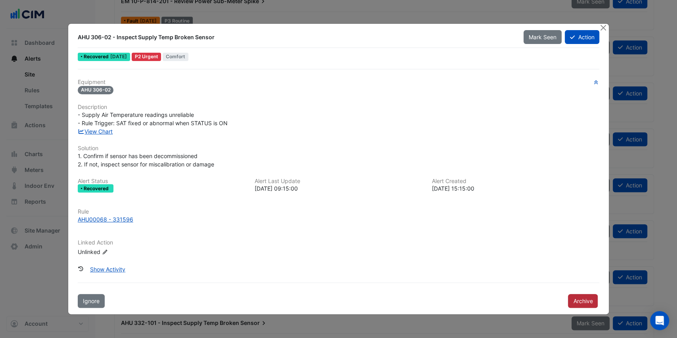
click at [578, 300] on button "Archive" at bounding box center [583, 301] width 30 height 14
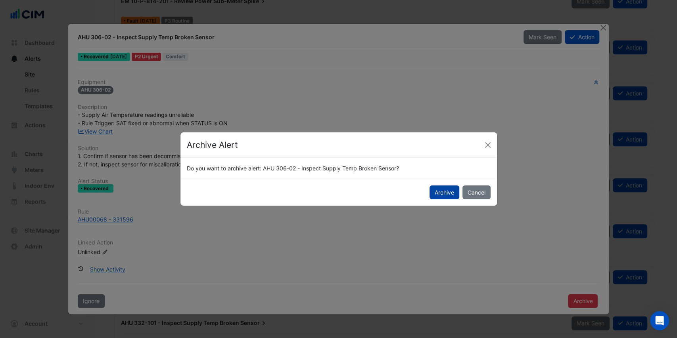
click at [442, 191] on button "Archive" at bounding box center [444, 193] width 30 height 14
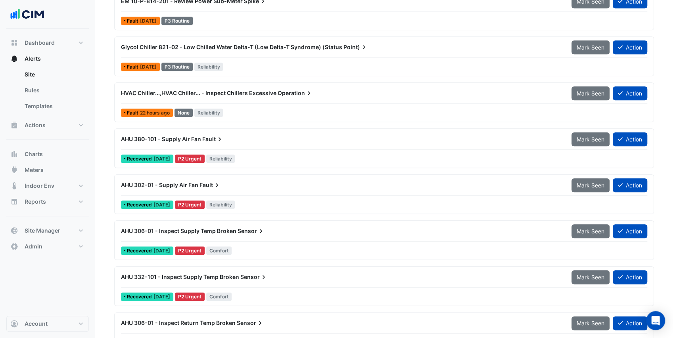
click at [246, 141] on div "AHU 380-101 - Supply Air Fan Fault" at bounding box center [341, 139] width 450 height 14
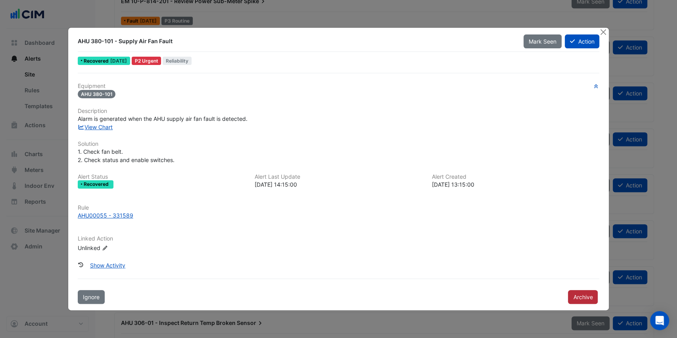
click at [583, 294] on button "Archive" at bounding box center [583, 297] width 30 height 14
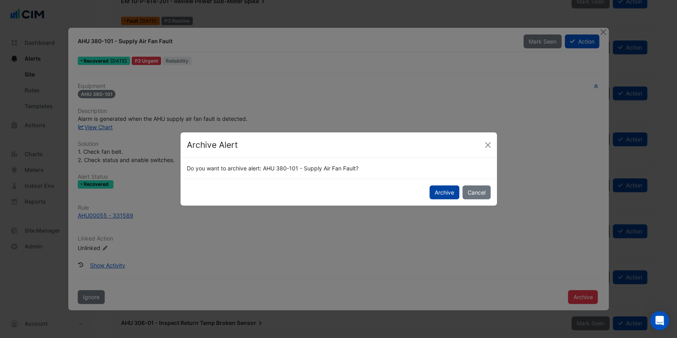
click at [439, 192] on button "Archive" at bounding box center [444, 193] width 30 height 14
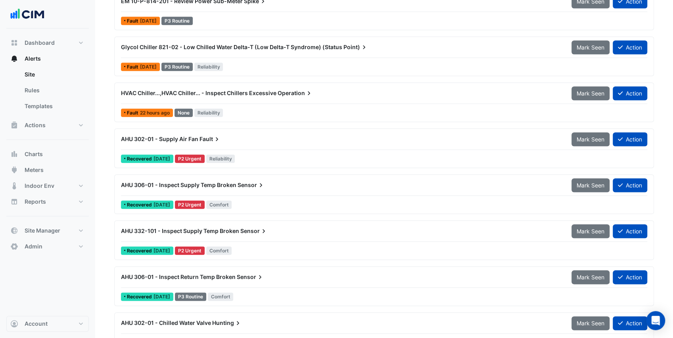
click at [282, 153] on div "Recovered 2 years ago P2 Urgent Reliability" at bounding box center [384, 158] width 528 height 11
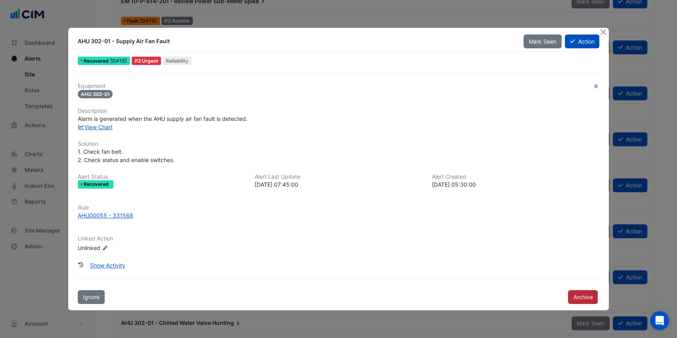
click at [584, 297] on button "Archive" at bounding box center [583, 297] width 30 height 14
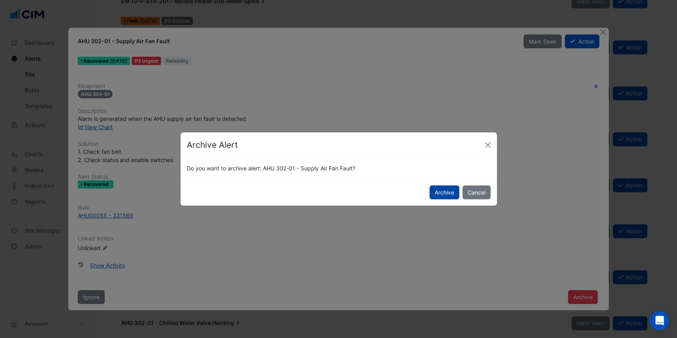
click at [447, 194] on button "Archive" at bounding box center [444, 193] width 30 height 14
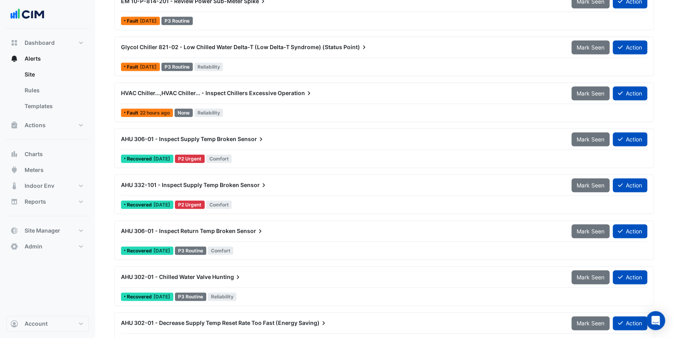
click at [286, 155] on div "Recovered 2 years ago P2 Urgent Comfort" at bounding box center [384, 158] width 528 height 11
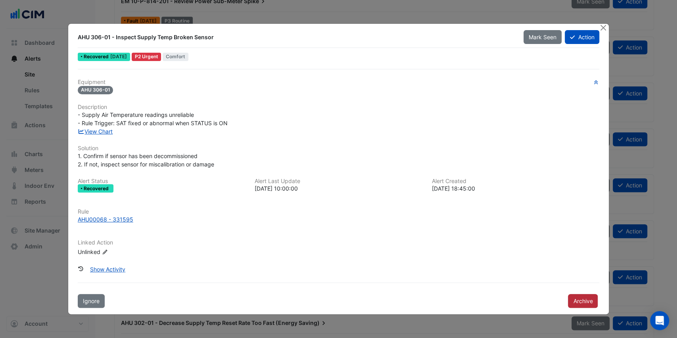
click at [588, 304] on button "Archive" at bounding box center [583, 301] width 30 height 14
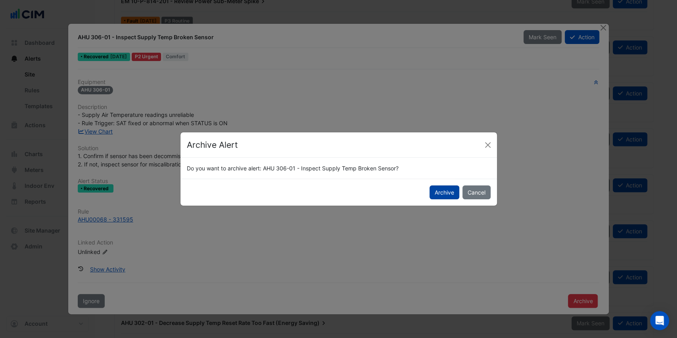
click at [450, 195] on button "Archive" at bounding box center [444, 193] width 30 height 14
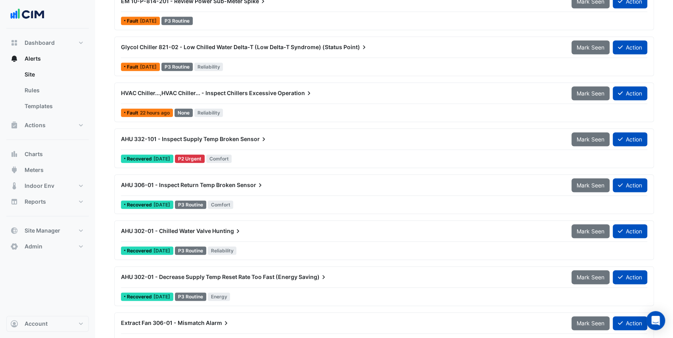
click at [254, 148] on div "AHU 332-101 - Inspect Supply Temp Broken Sensor Mark Seen Action Recovered 2 ye…" at bounding box center [384, 148] width 532 height 33
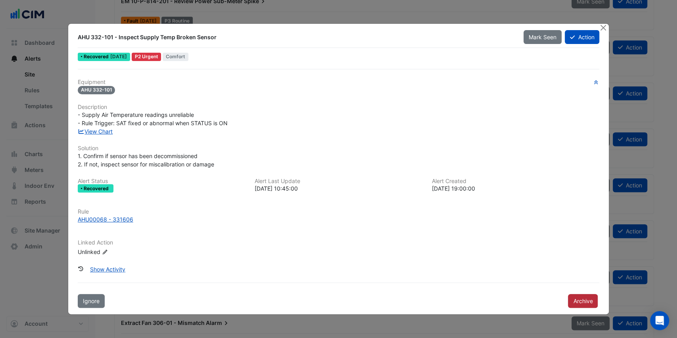
click at [581, 297] on button "Archive" at bounding box center [583, 301] width 30 height 14
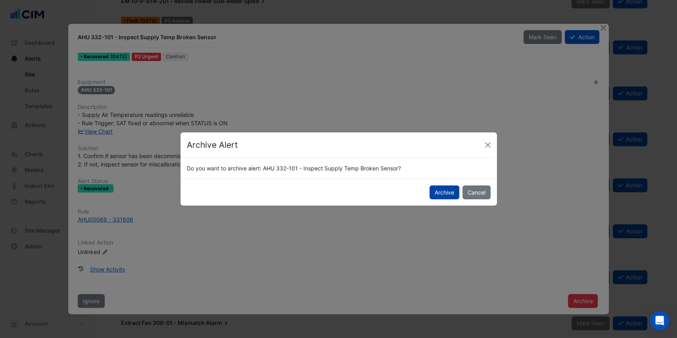
click at [449, 196] on button "Archive" at bounding box center [444, 193] width 30 height 14
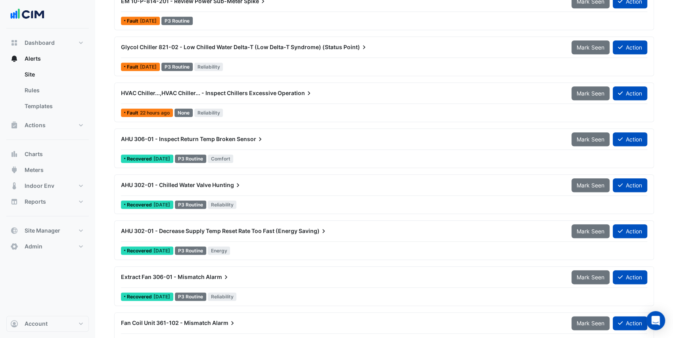
click at [280, 159] on div "Recovered 1 year ago P3 Routine Comfort" at bounding box center [384, 158] width 528 height 11
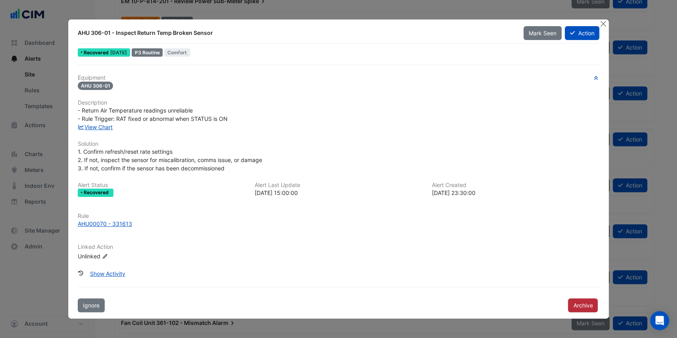
click at [585, 305] on button "Archive" at bounding box center [583, 306] width 30 height 14
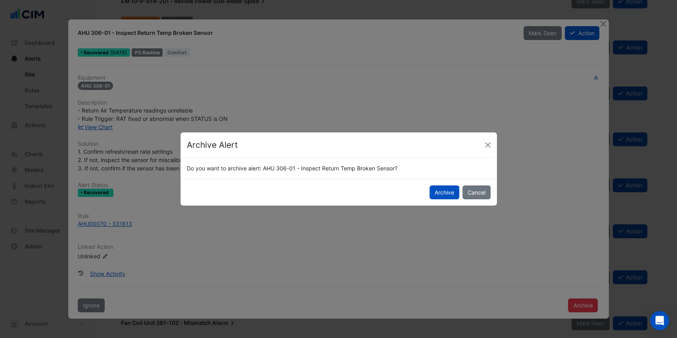
click at [447, 199] on div "Archive Cancel" at bounding box center [338, 192] width 316 height 27
click at [449, 192] on button "Archive" at bounding box center [444, 193] width 30 height 14
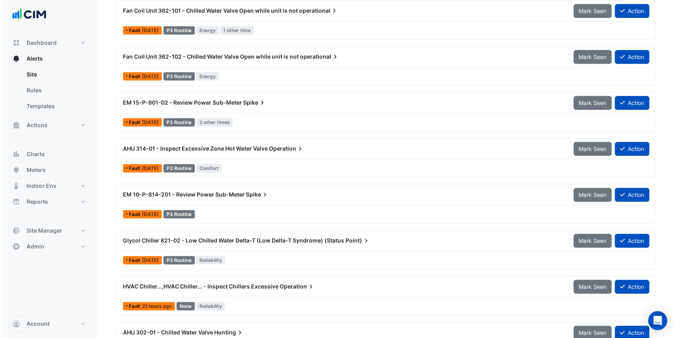
scroll to position [72, 0]
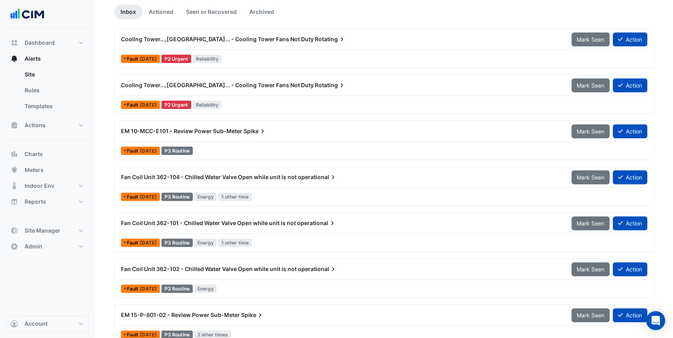
click at [244, 145] on div "Fault 2 days ago P3 Routine" at bounding box center [384, 150] width 528 height 11
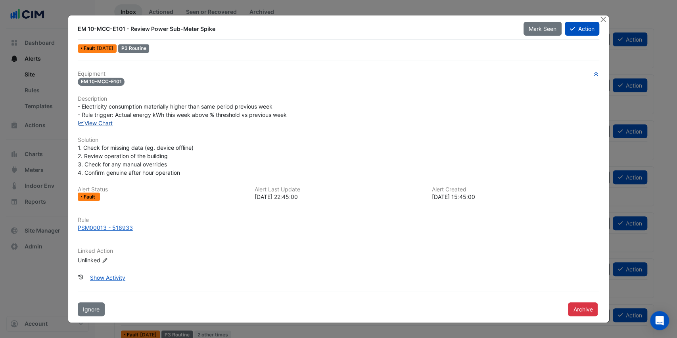
click at [107, 123] on link "View Chart" at bounding box center [95, 123] width 35 height 7
click at [590, 29] on button "Action" at bounding box center [582, 29] width 34 height 14
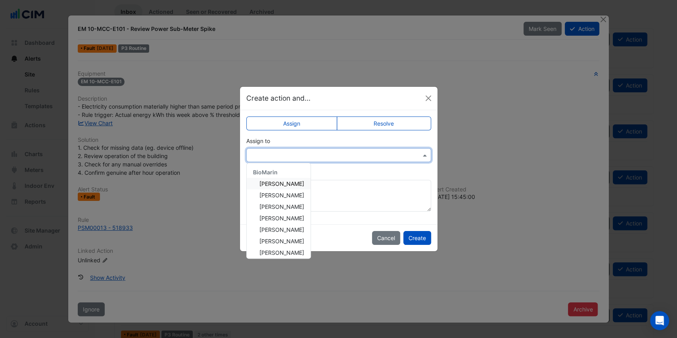
click at [278, 153] on input "text" at bounding box center [331, 155] width 160 height 8
click at [298, 192] on div "David Green" at bounding box center [279, 191] width 64 height 11
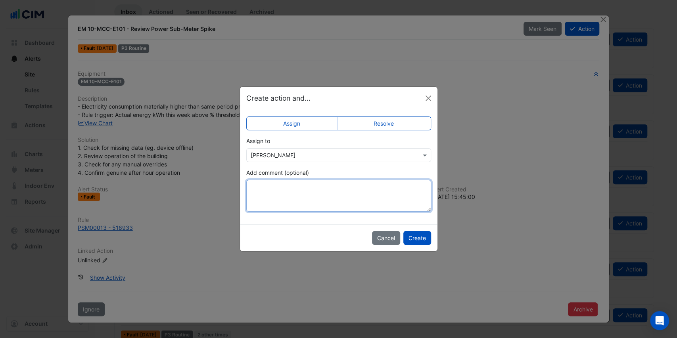
click at [298, 192] on textarea "Add comment (optional)" at bounding box center [338, 196] width 185 height 32
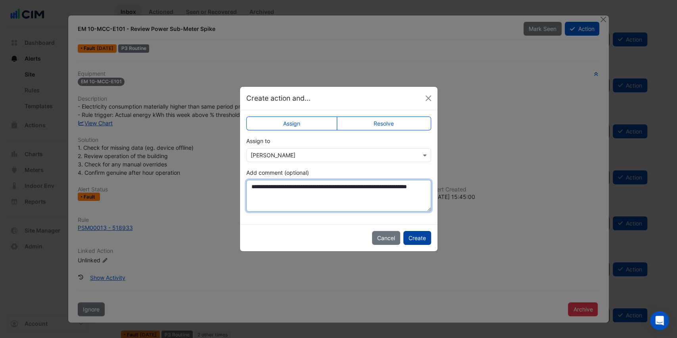
type textarea "**********"
click at [423, 243] on button "Create" at bounding box center [417, 238] width 28 height 14
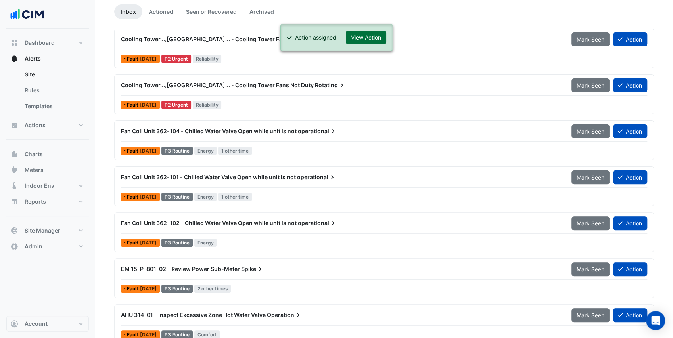
click at [364, 35] on button "View Action" at bounding box center [366, 38] width 40 height 14
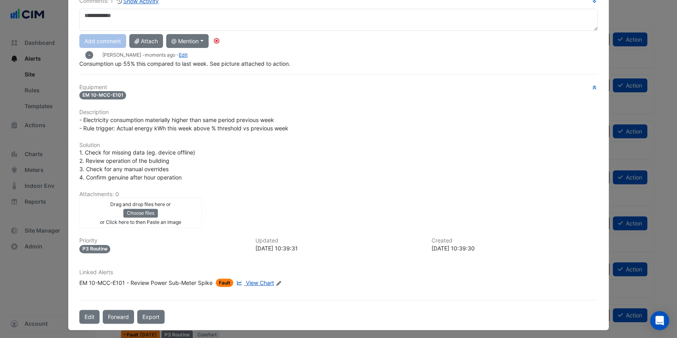
click at [98, 207] on div "Drag and drop files here or Choose files or Click here to then Paste an image" at bounding box center [140, 213] width 119 height 26
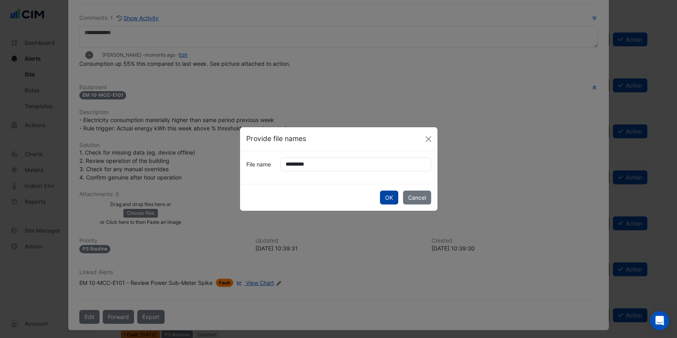
click at [388, 197] on button "OK" at bounding box center [389, 198] width 18 height 14
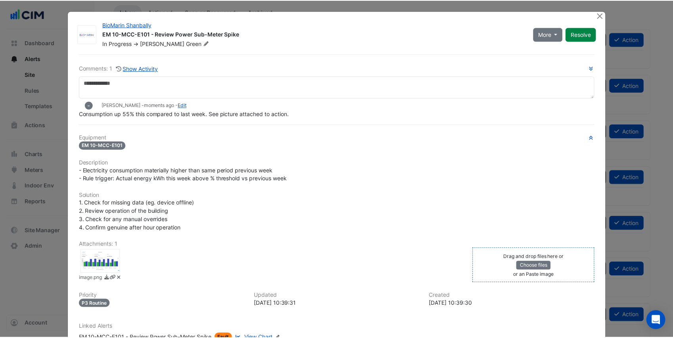
scroll to position [0, 0]
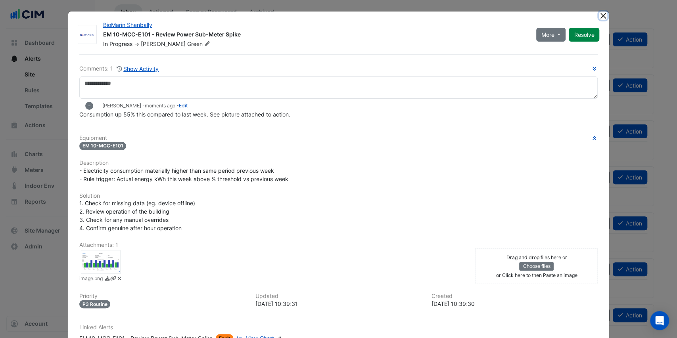
click at [599, 15] on button "Close" at bounding box center [603, 15] width 8 height 8
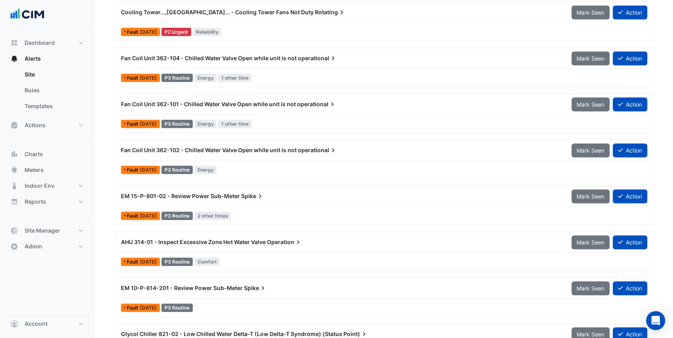
scroll to position [178, 0]
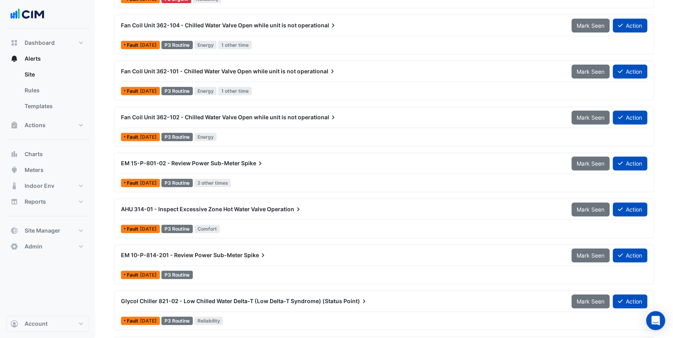
click at [282, 165] on div "EM 15-P-801-02 - Review Power Sub-Meter Spike" at bounding box center [341, 163] width 450 height 14
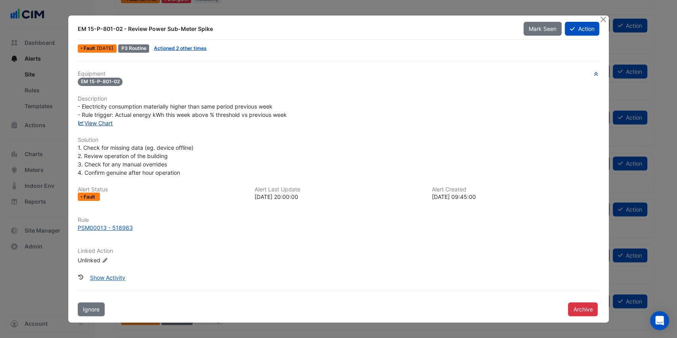
click at [105, 124] on link "View Chart" at bounding box center [95, 123] width 35 height 7
click at [603, 20] on button "Close" at bounding box center [603, 19] width 8 height 8
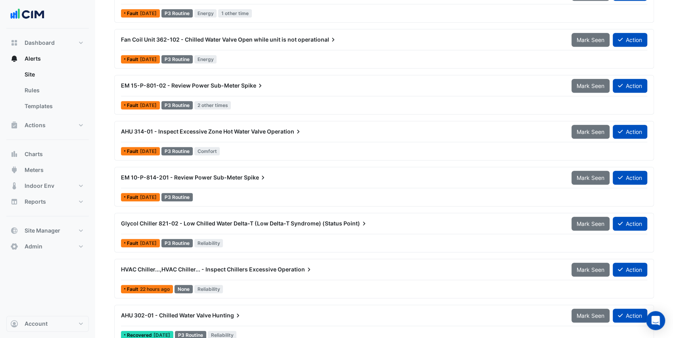
scroll to position [257, 0]
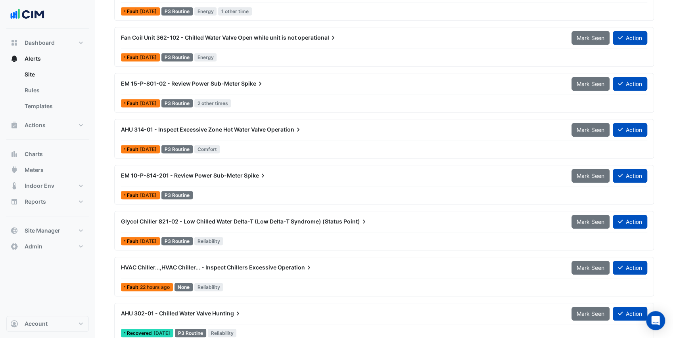
click at [238, 182] on div "EM 10-P-814-201 - Review Power Sub-Meter Spike Mark Seen Action" at bounding box center [384, 178] width 526 height 18
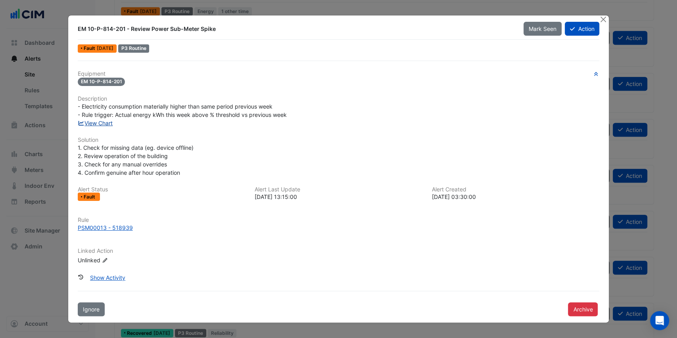
click at [104, 125] on link "View Chart" at bounding box center [95, 123] width 35 height 7
click at [603, 18] on button "Close" at bounding box center [603, 19] width 8 height 8
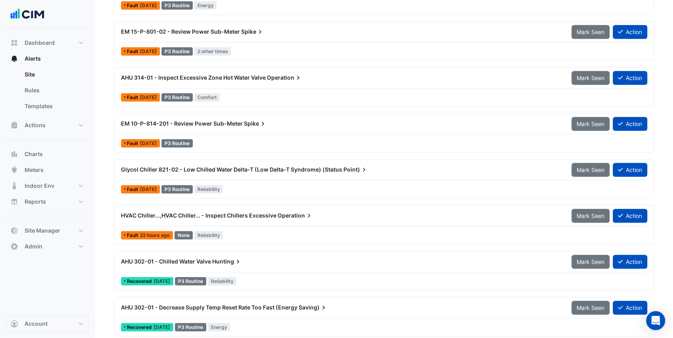
scroll to position [310, 0]
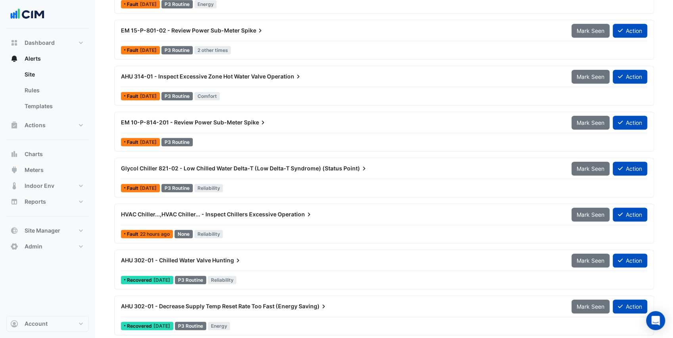
click at [264, 224] on div "HVAC Chiller...,HVAC Chiller... - Inspect Chillers Excessive Operation Mark See…" at bounding box center [384, 223] width 532 height 33
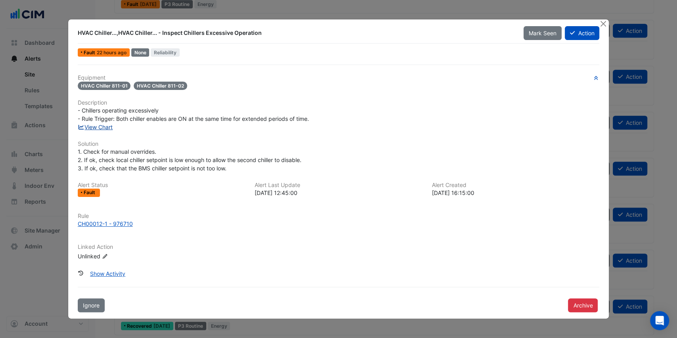
click at [109, 128] on link "View Chart" at bounding box center [95, 127] width 35 height 7
click at [600, 24] on button "Close" at bounding box center [603, 23] width 8 height 8
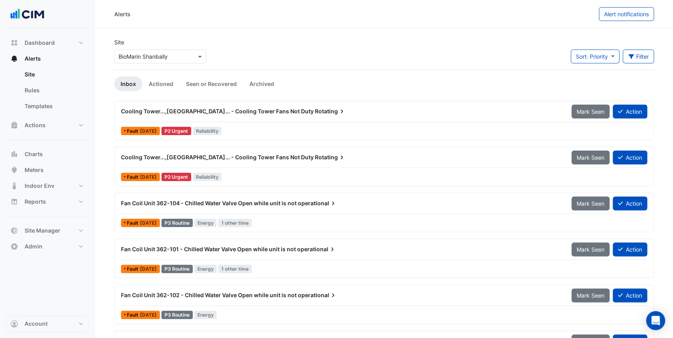
click at [155, 56] on input "text" at bounding box center [152, 57] width 67 height 8
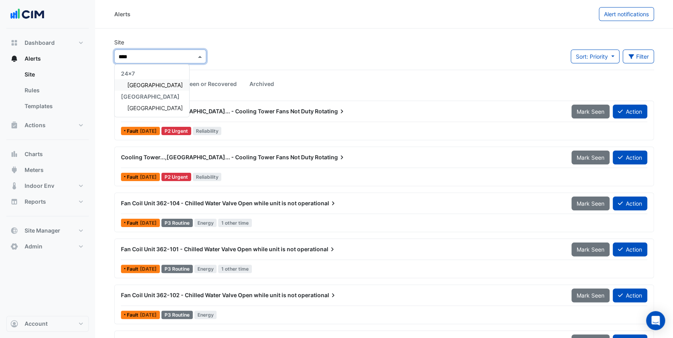
type input "*****"
click at [143, 106] on span "Adare Manor" at bounding box center [155, 108] width 56 height 7
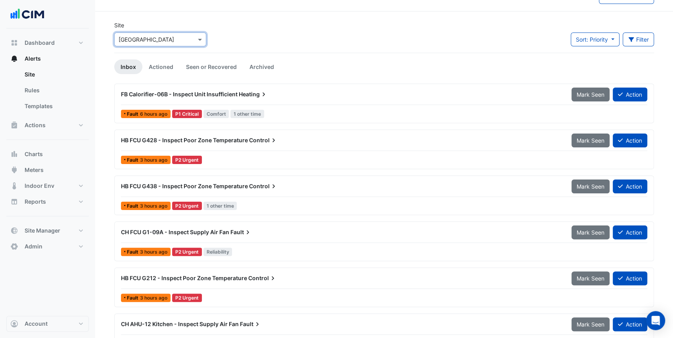
scroll to position [26, 0]
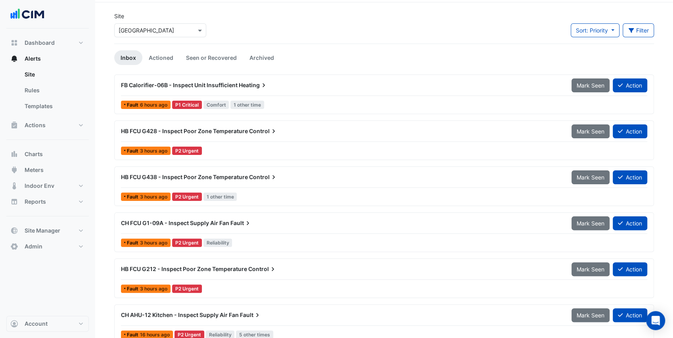
click at [219, 138] on div "HB FCU G428 - Inspect Poor Zone Temperature Control Mark Seen Action" at bounding box center [384, 133] width 526 height 18
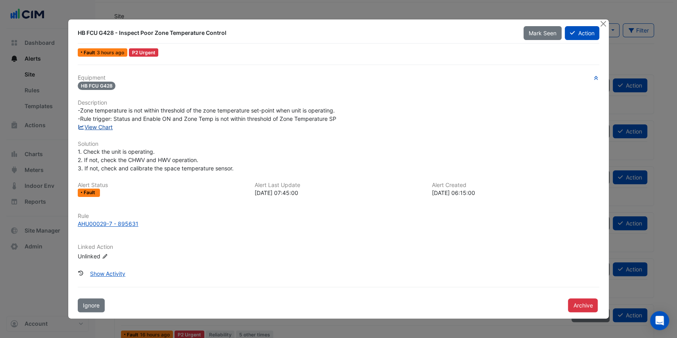
click at [107, 126] on link "View Chart" at bounding box center [95, 127] width 35 height 7
click at [601, 25] on button "Close" at bounding box center [603, 23] width 8 height 8
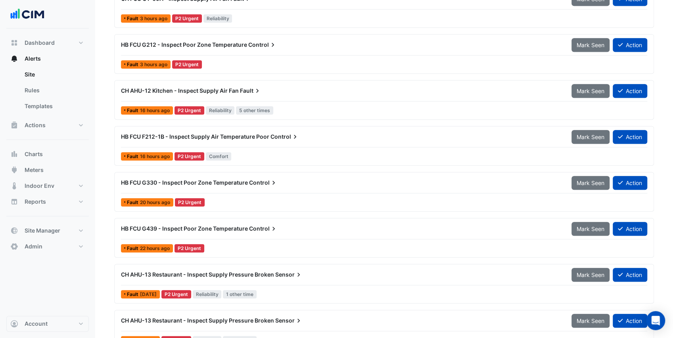
scroll to position [317, 0]
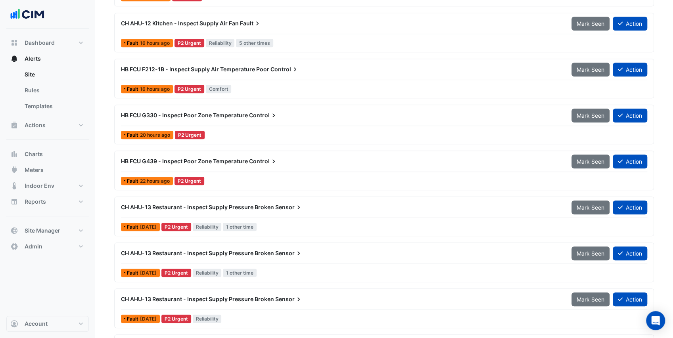
click at [252, 83] on div "Fault 16 hours ago P2 Urgent Comfort" at bounding box center [384, 88] width 528 height 11
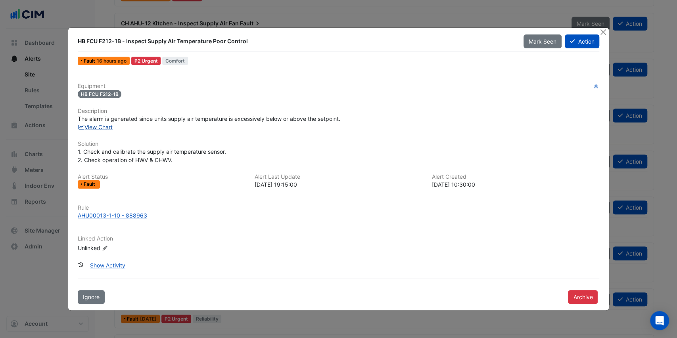
click at [96, 127] on link "View Chart" at bounding box center [95, 127] width 35 height 7
click at [601, 31] on button "Close" at bounding box center [603, 32] width 8 height 8
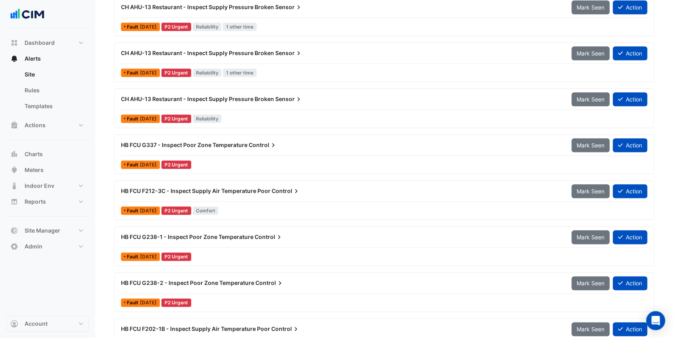
scroll to position [529, 0]
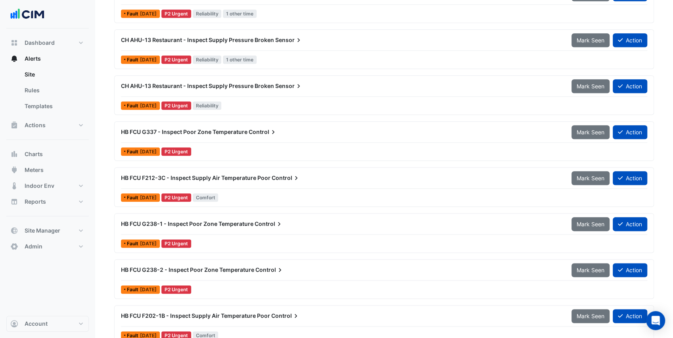
click at [241, 179] on div "HB FCU F212-3C - Inspect Supply Air Temperature Poor Control" at bounding box center [341, 178] width 441 height 8
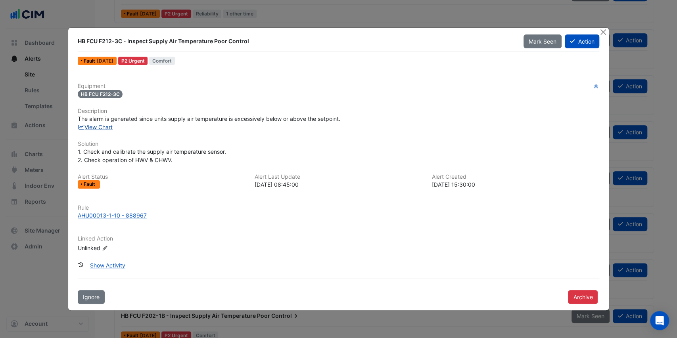
click at [106, 130] on link "View Chart" at bounding box center [95, 127] width 35 height 7
click at [601, 32] on button "Close" at bounding box center [603, 32] width 8 height 8
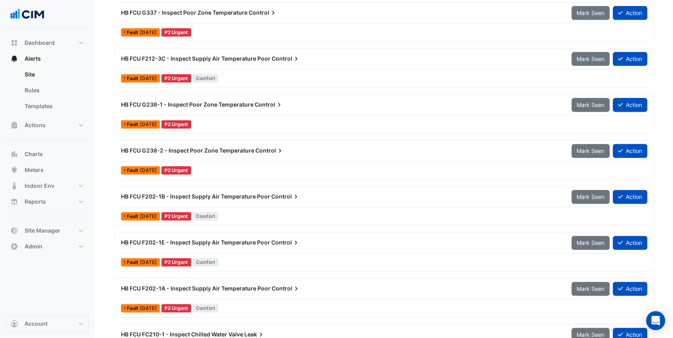
scroll to position [687, 0]
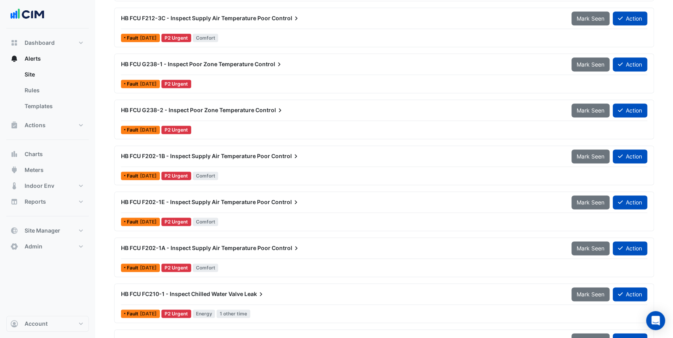
click at [259, 173] on div "Fault 2 days ago P2 Urgent Comfort" at bounding box center [384, 175] width 528 height 11
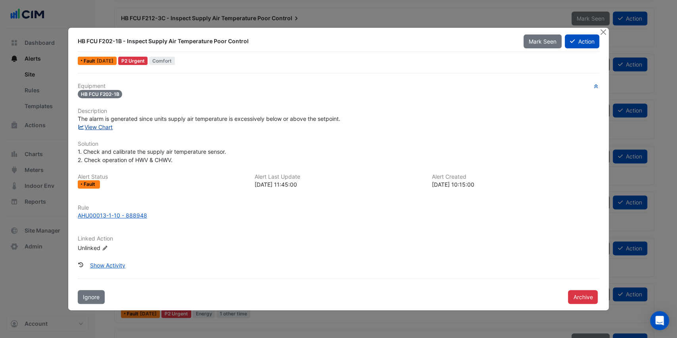
click at [105, 128] on link "View Chart" at bounding box center [95, 127] width 35 height 7
click at [604, 33] on button "Close" at bounding box center [603, 32] width 8 height 8
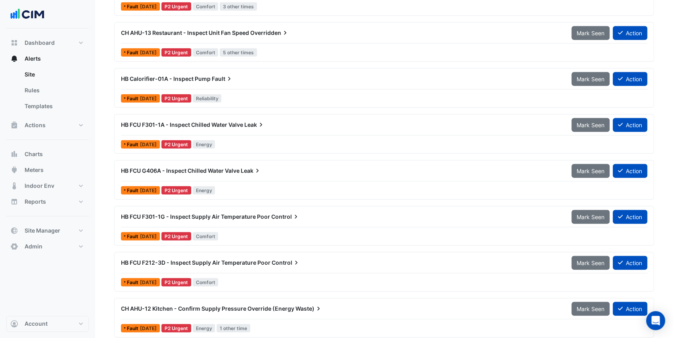
scroll to position [1269, 0]
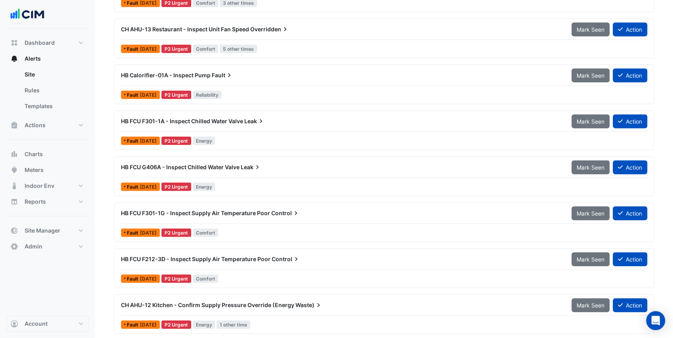
click at [265, 132] on div "HB FCU F301-1A - Inspect Chilled Water Valve Leak Mark Seen Action Fault 3 week…" at bounding box center [384, 130] width 532 height 33
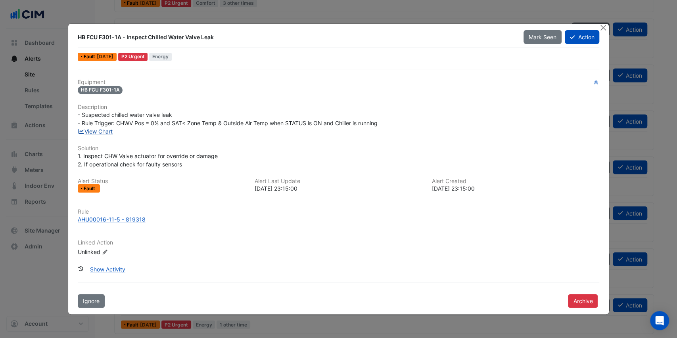
click at [111, 130] on link "View Chart" at bounding box center [95, 131] width 35 height 7
click at [604, 28] on button "Close" at bounding box center [603, 28] width 8 height 8
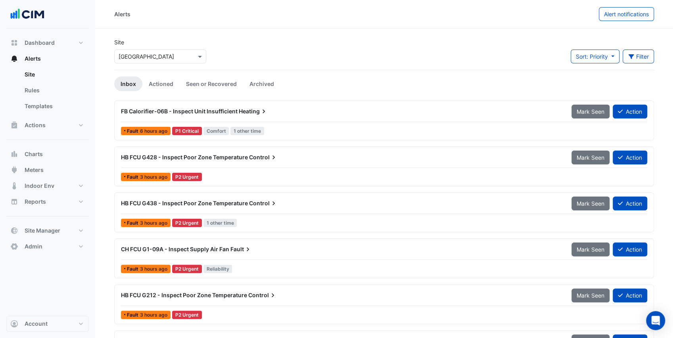
click at [163, 58] on input "text" at bounding box center [152, 57] width 67 height 8
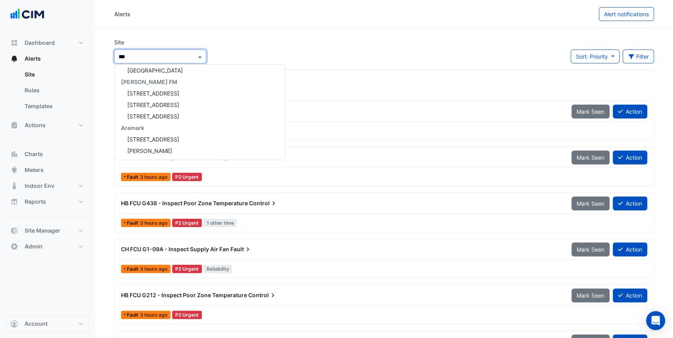
scroll to position [38, 0]
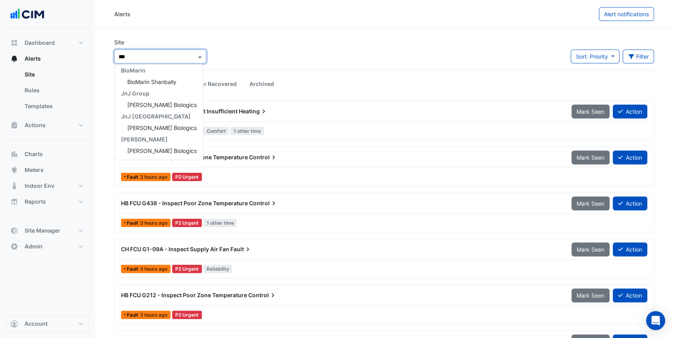
type input "****"
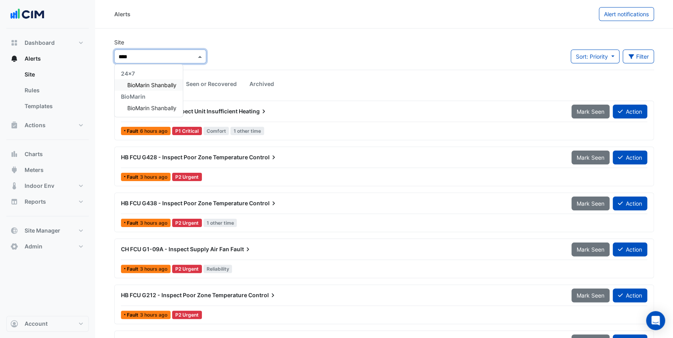
click at [165, 86] on span "BioMarin Shanbally" at bounding box center [151, 85] width 49 height 7
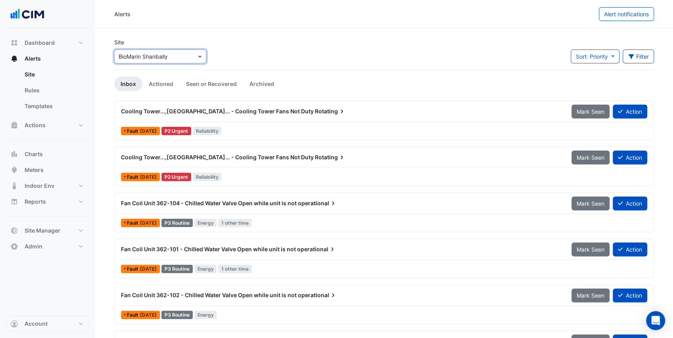
click at [239, 40] on div "Site Select a Site × BioMarin Shanbally Sort: Priority Priority Updated Filter …" at bounding box center [383, 54] width 549 height 32
click at [214, 82] on link "Seen or Recovered" at bounding box center [211, 84] width 63 height 15
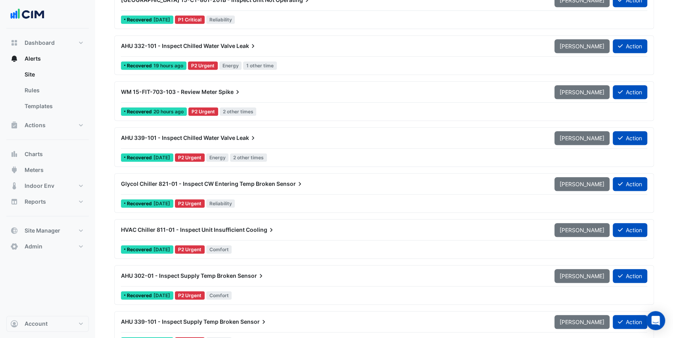
scroll to position [343, 0]
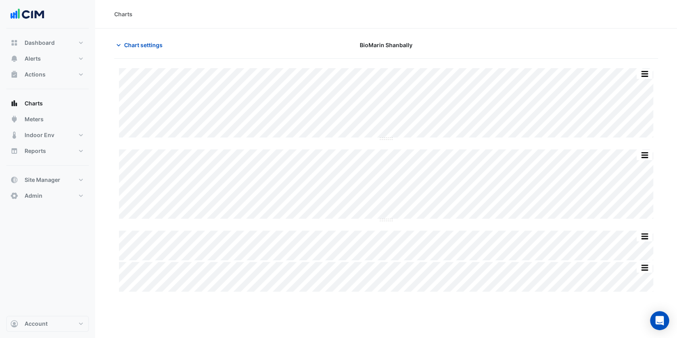
type input "**********"
click at [124, 46] on span "Chart settings" at bounding box center [143, 45] width 38 height 8
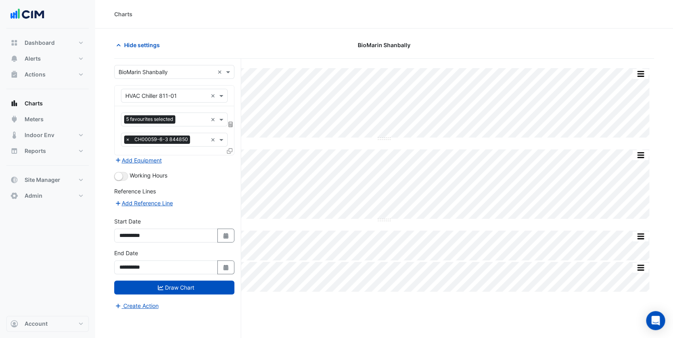
click at [232, 150] on icon at bounding box center [230, 151] width 6 height 6
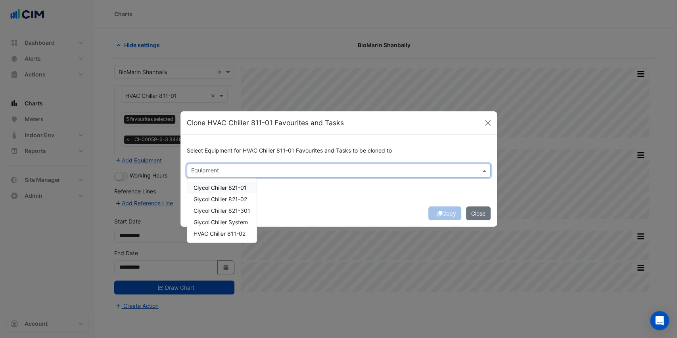
click at [222, 169] on input "text" at bounding box center [334, 171] width 286 height 8
click at [240, 239] on div "HVAC Chiller 811-02" at bounding box center [221, 233] width 69 height 11
click at [305, 207] on div "Copy Close" at bounding box center [338, 213] width 316 height 27
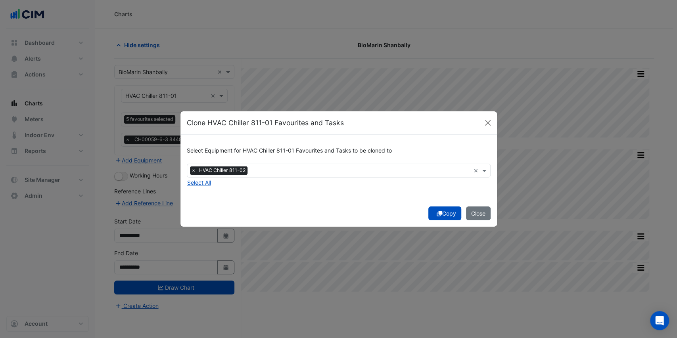
click at [448, 216] on button "Copy" at bounding box center [444, 214] width 33 height 14
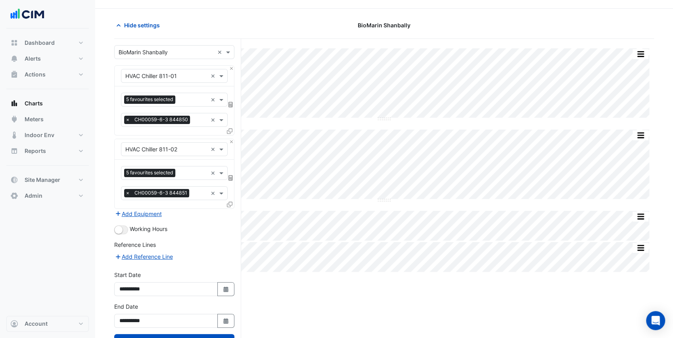
scroll to position [48, 0]
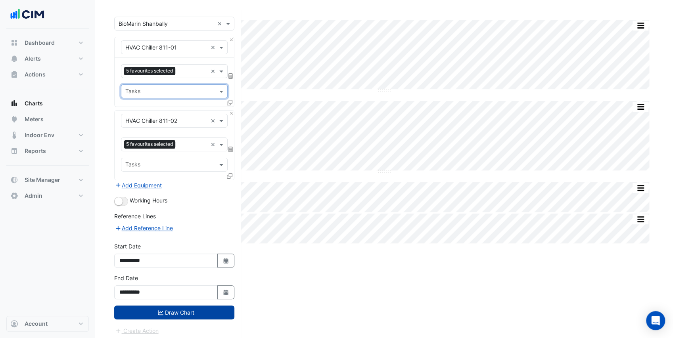
click at [201, 314] on button "Draw Chart" at bounding box center [174, 313] width 120 height 14
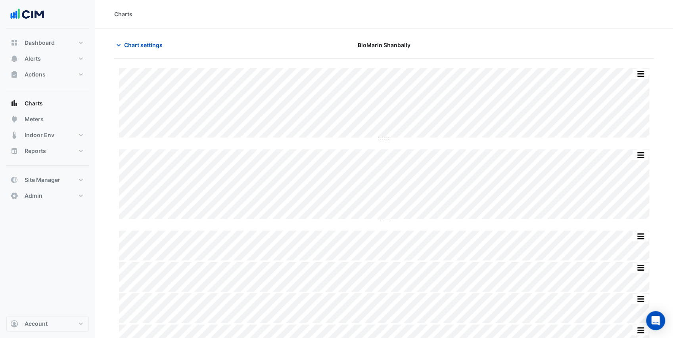
scroll to position [17, 0]
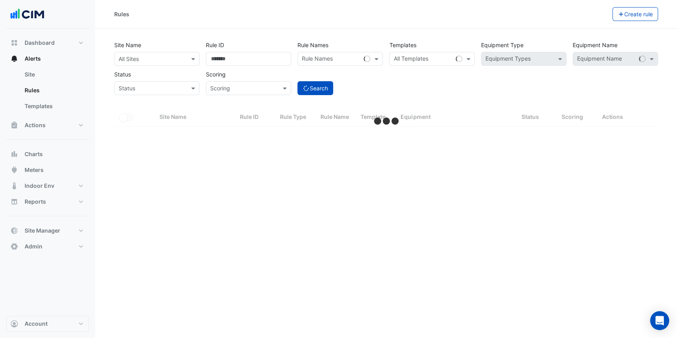
select select "***"
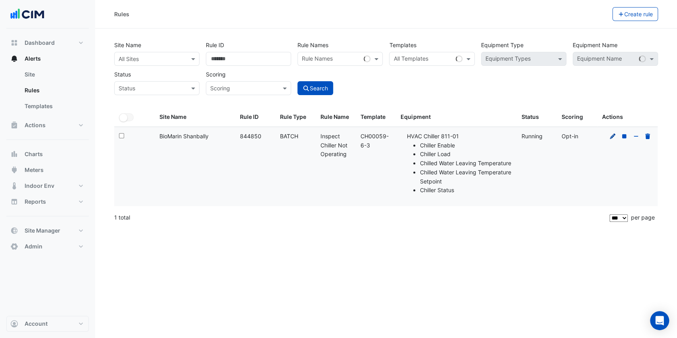
click at [612, 137] on icon at bounding box center [613, 136] width 6 height 6
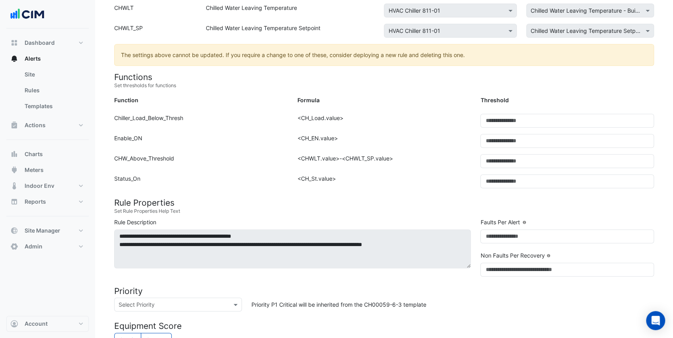
scroll to position [211, 0]
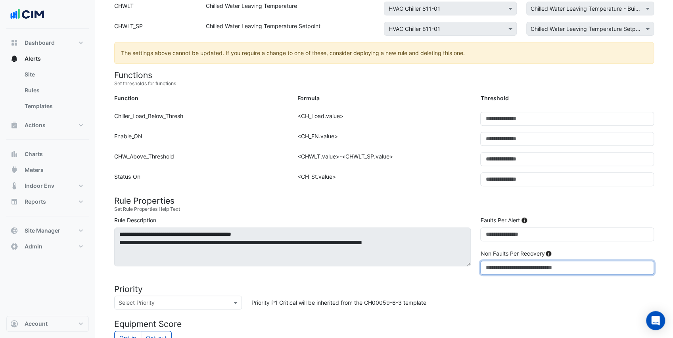
drag, startPoint x: 491, startPoint y: 266, endPoint x: 473, endPoint y: 267, distance: 17.9
click at [473, 267] on div "**********" at bounding box center [383, 247] width 549 height 62
type input "*"
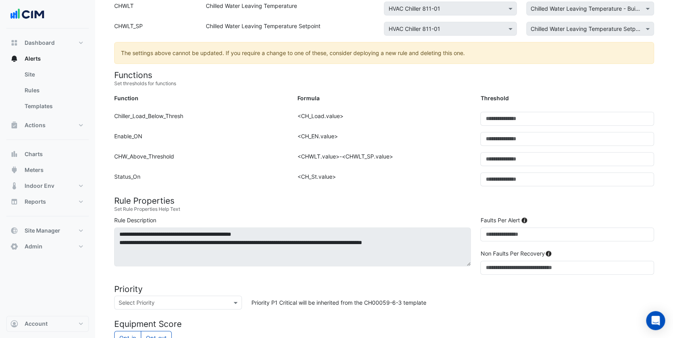
click at [450, 284] on h4 "Priority" at bounding box center [384, 289] width 540 height 10
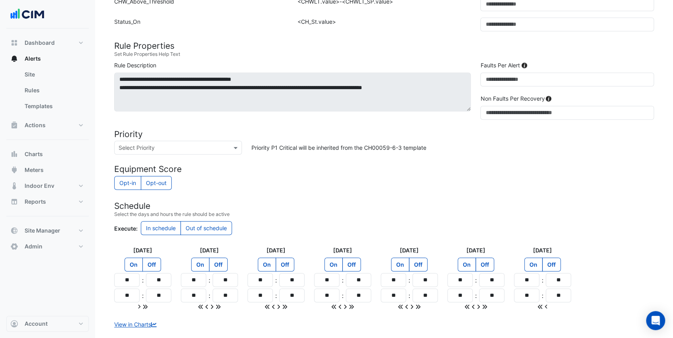
scroll to position [393, 0]
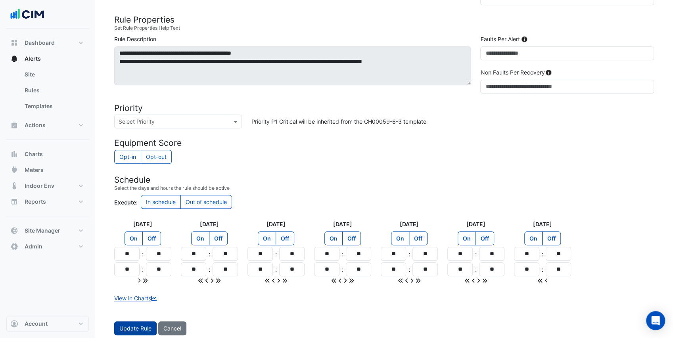
click at [134, 324] on button "Update Rule" at bounding box center [135, 329] width 42 height 14
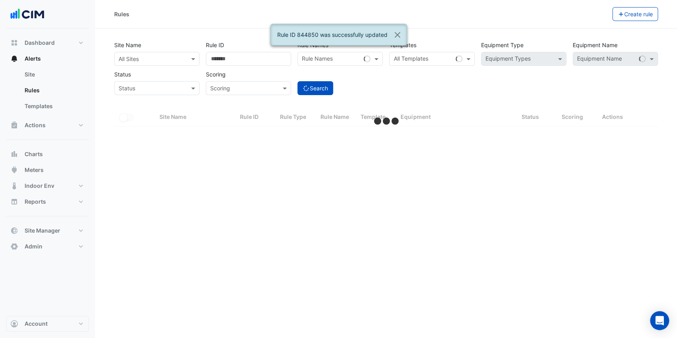
select select "***"
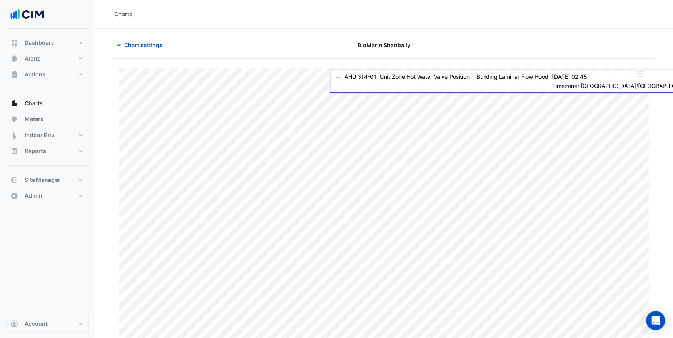
type input "**********"
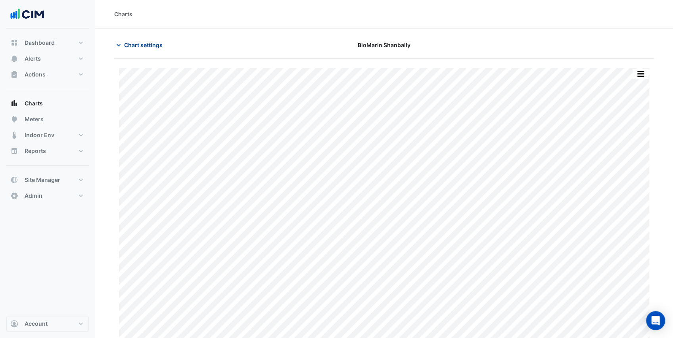
click at [141, 43] on span "Chart settings" at bounding box center [143, 45] width 38 height 8
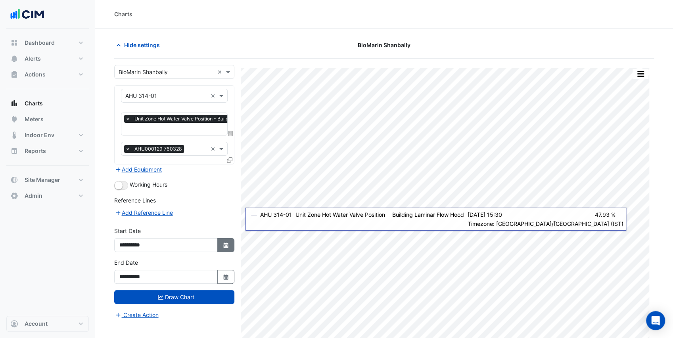
click at [230, 240] on button "Select Date" at bounding box center [225, 245] width 17 height 14
select select "*"
select select "****"
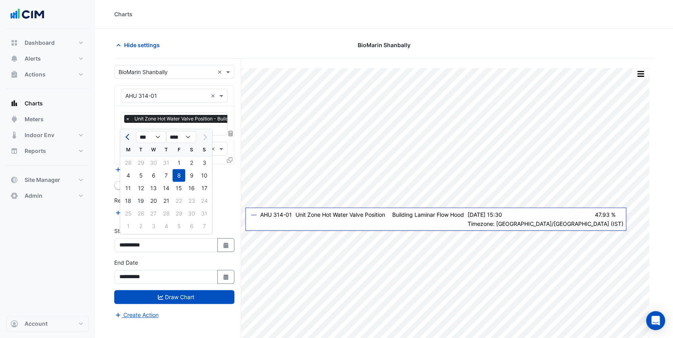
click at [126, 138] on button "Previous month" at bounding box center [128, 137] width 10 height 13
click at [126, 139] on button "Previous month" at bounding box center [128, 137] width 10 height 13
select select "*"
click at [200, 163] on div "1" at bounding box center [204, 163] width 13 height 13
type input "**********"
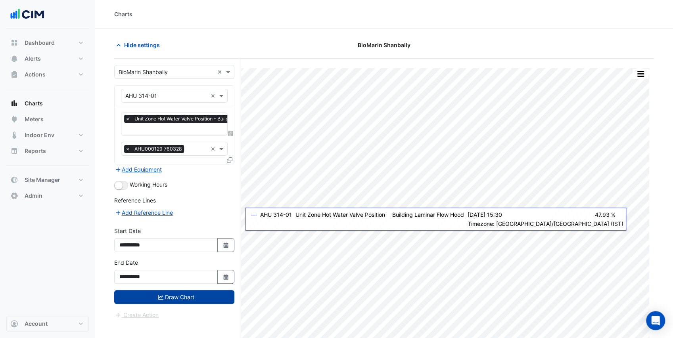
click at [190, 291] on button "Draw Chart" at bounding box center [174, 297] width 120 height 14
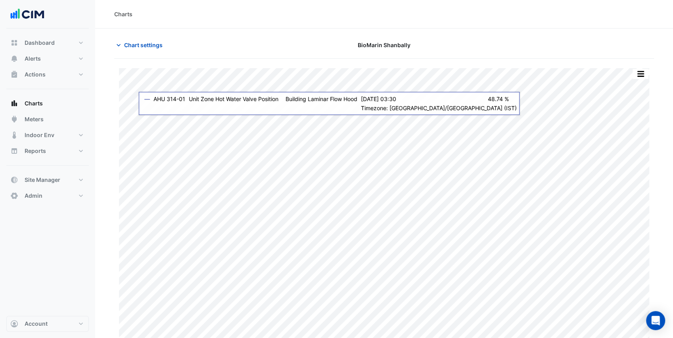
scroll to position [7, 0]
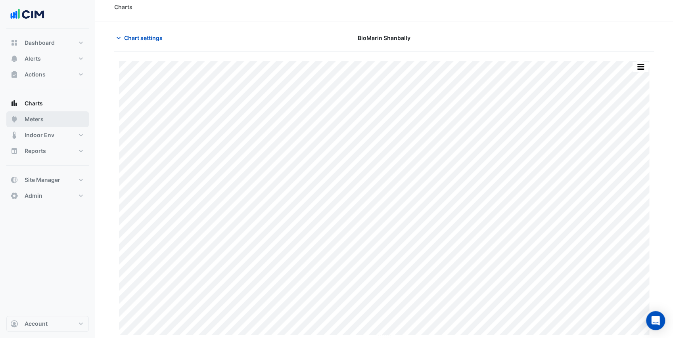
click at [51, 116] on button "Meters" at bounding box center [47, 119] width 82 height 16
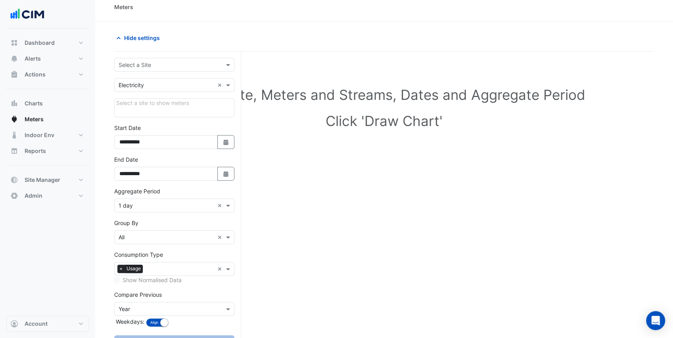
click at [143, 56] on div "**********" at bounding box center [177, 212] width 127 height 320
click at [143, 63] on input "text" at bounding box center [167, 65] width 96 height 8
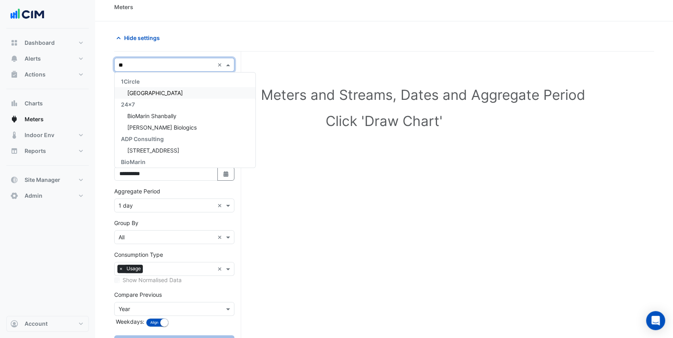
type input "***"
click at [165, 94] on span "BioMarin Shanbally" at bounding box center [151, 93] width 49 height 7
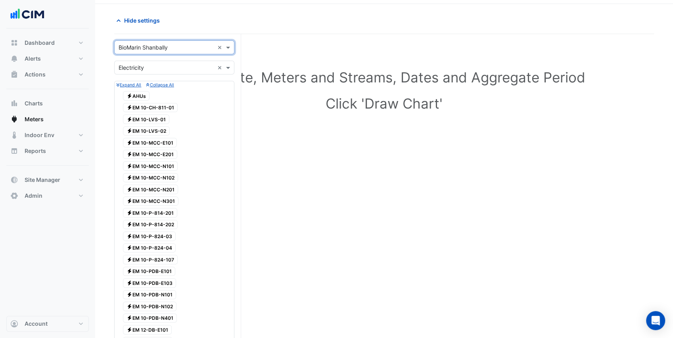
scroll to position [34, 0]
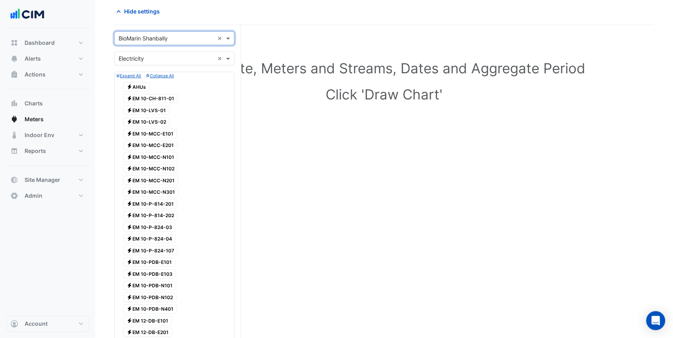
click at [171, 132] on span "Electricity EM 10-MCC-E101" at bounding box center [150, 134] width 54 height 10
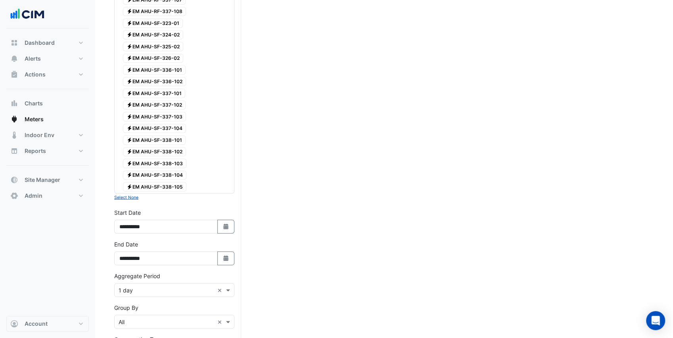
scroll to position [985, 0]
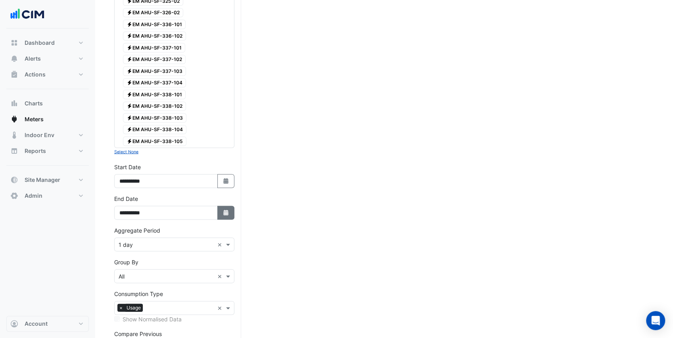
click at [220, 206] on button "Select Date" at bounding box center [225, 213] width 17 height 14
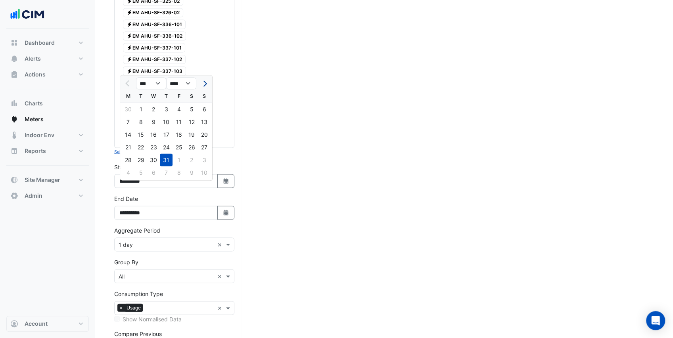
click at [201, 85] on button "Next month" at bounding box center [204, 83] width 10 height 13
select select "*"
click at [166, 148] on div "21" at bounding box center [166, 147] width 13 height 13
type input "**********"
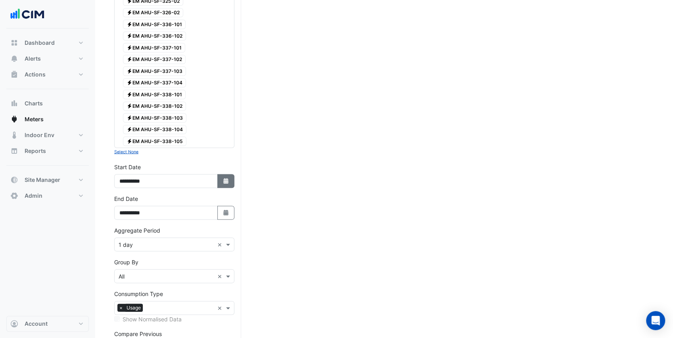
click at [220, 174] on button "Select Date" at bounding box center [225, 181] width 17 height 14
select select "*"
select select "****"
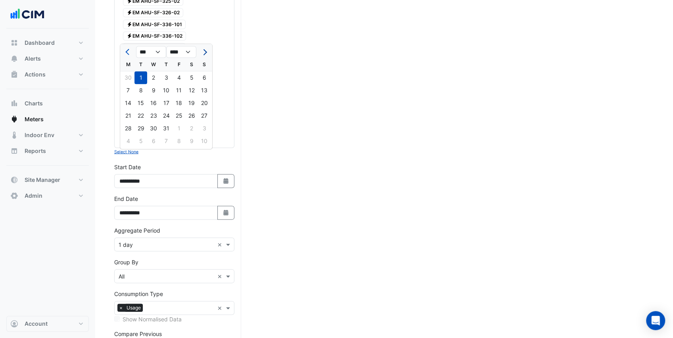
click at [205, 55] on button "Next month" at bounding box center [204, 52] width 10 height 13
select select "*"
click at [165, 101] on div "14" at bounding box center [166, 103] width 13 height 13
type input "**********"
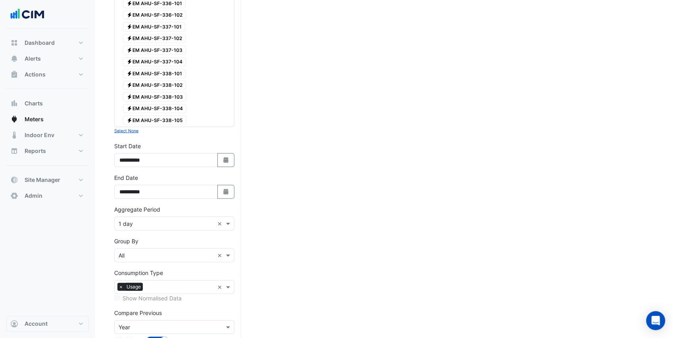
scroll to position [1032, 0]
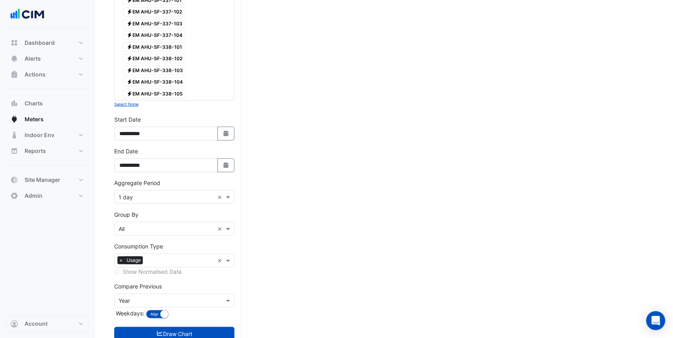
click at [163, 297] on input "text" at bounding box center [167, 301] width 96 height 8
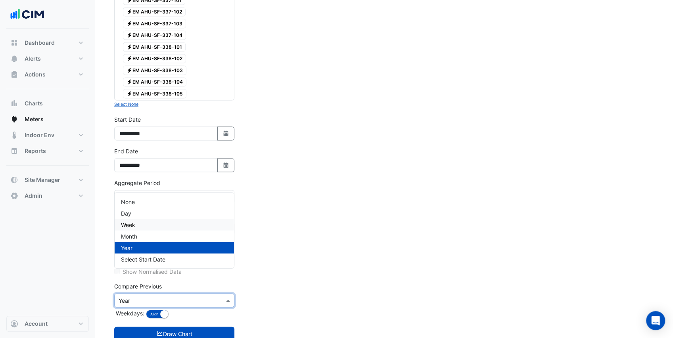
click at [147, 224] on div "Week" at bounding box center [174, 224] width 119 height 11
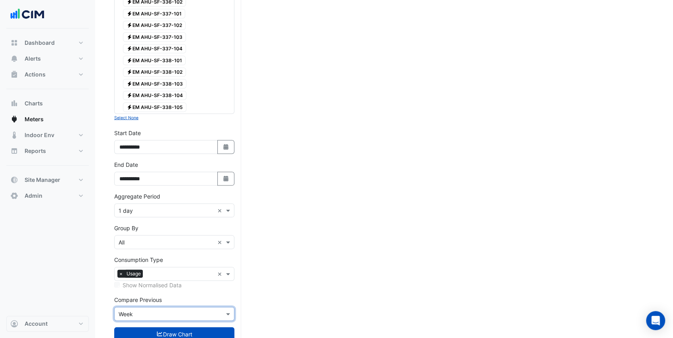
click at [156, 224] on div "Group By Group By × All ×" at bounding box center [174, 236] width 120 height 25
click at [163, 207] on input "text" at bounding box center [167, 211] width 96 height 8
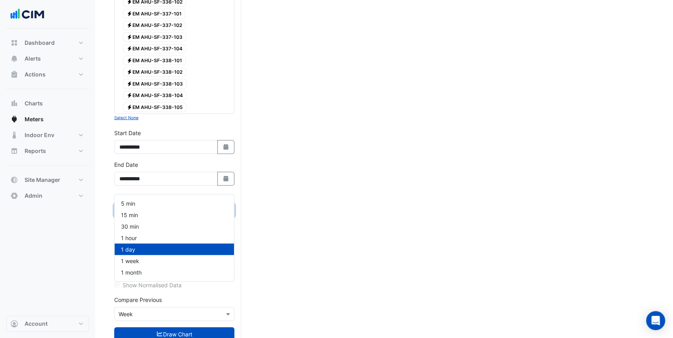
click at [169, 192] on div "Aggregate Period Aggregate Period × 1 day ×" at bounding box center [174, 204] width 120 height 25
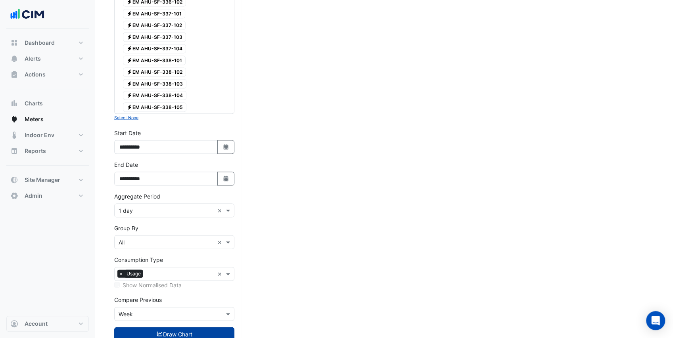
click at [197, 327] on button "Draw Chart" at bounding box center [174, 334] width 120 height 14
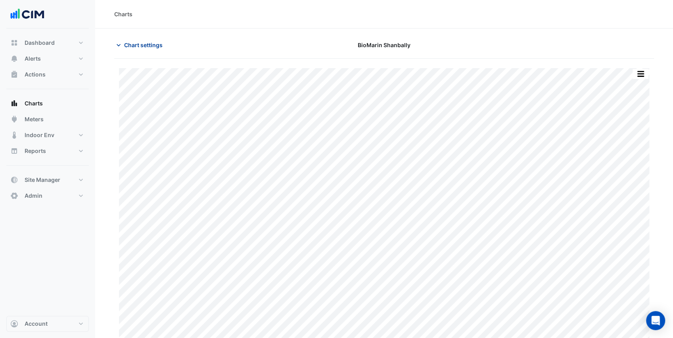
click at [146, 49] on button "Chart settings" at bounding box center [141, 45] width 54 height 14
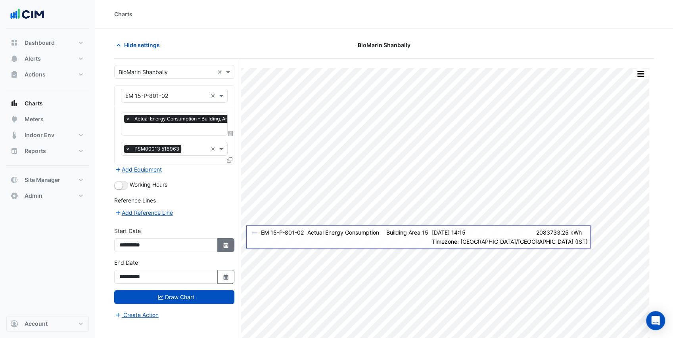
click at [229, 243] on icon "Select Date" at bounding box center [225, 246] width 7 height 6
select select "*"
select select "****"
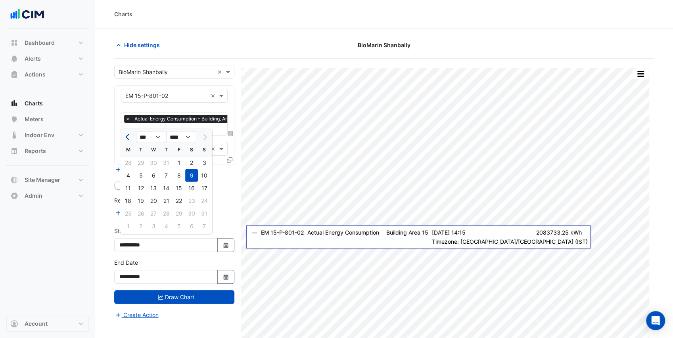
click at [124, 138] on button "Previous month" at bounding box center [128, 137] width 10 height 13
select select "*"
click at [127, 200] on div "21" at bounding box center [128, 201] width 13 height 13
type input "**********"
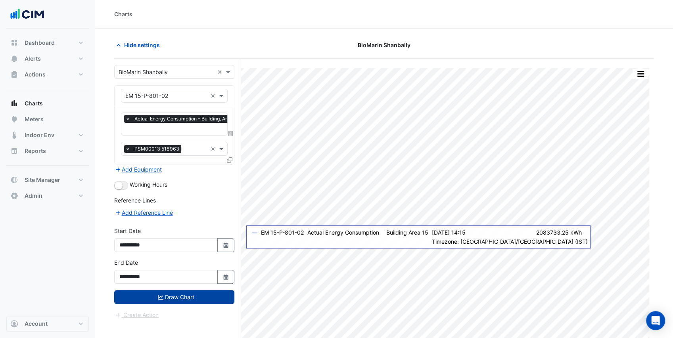
click at [210, 291] on button "Draw Chart" at bounding box center [174, 297] width 120 height 14
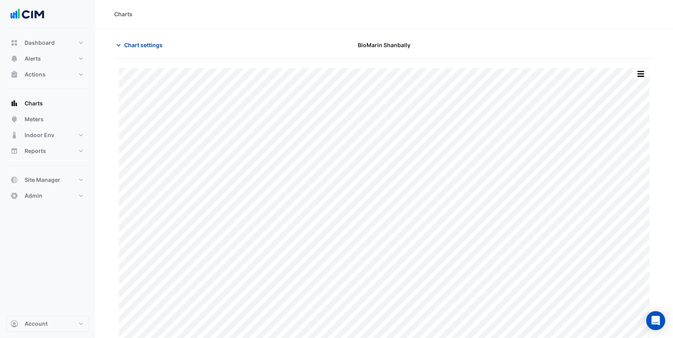
click at [131, 46] on span "Chart settings" at bounding box center [143, 45] width 38 height 8
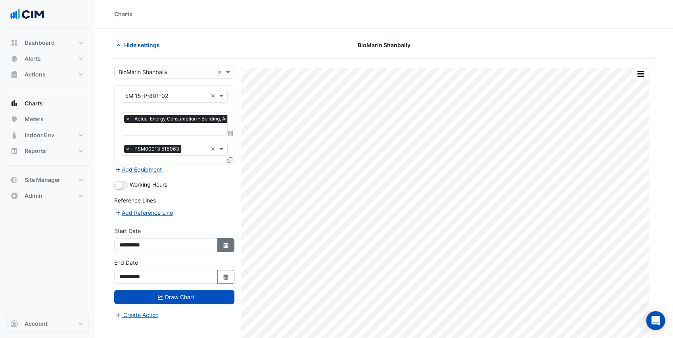
click at [224, 243] on icon "button" at bounding box center [225, 246] width 5 height 6
select select "*"
select select "****"
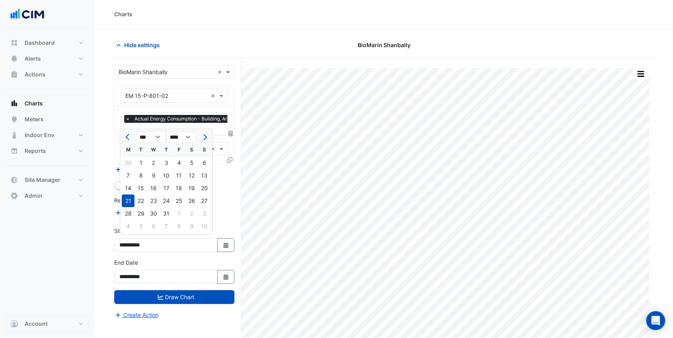
click at [141, 163] on div "1" at bounding box center [140, 163] width 13 height 13
type input "**********"
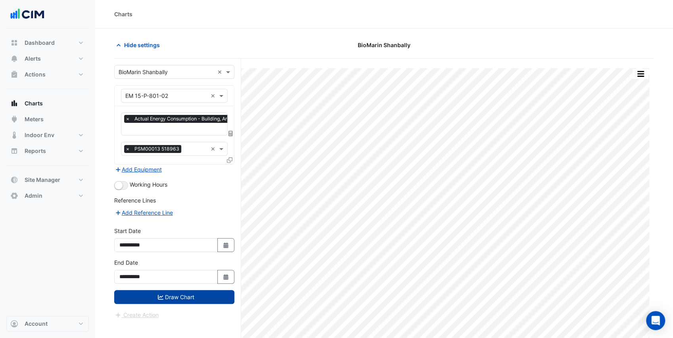
click at [222, 297] on button "Draw Chart" at bounding box center [174, 297] width 120 height 14
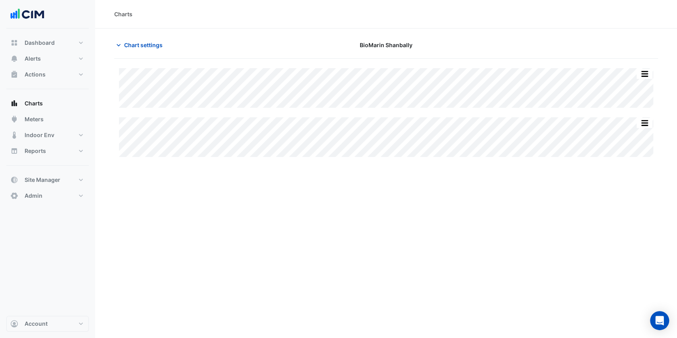
type input "**********"
click at [145, 42] on span "Chart settings" at bounding box center [143, 45] width 38 height 8
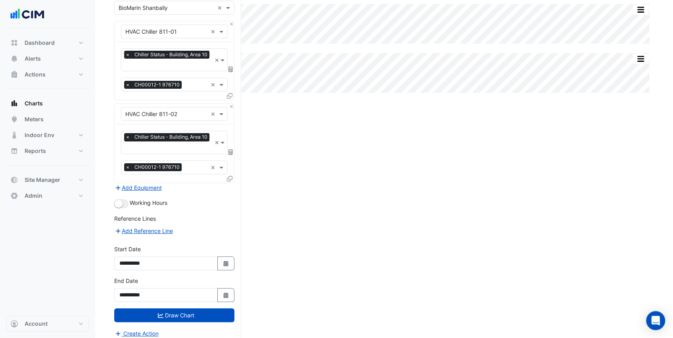
scroll to position [65, 0]
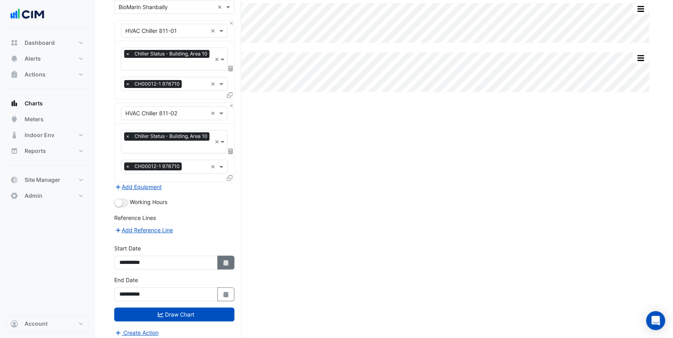
click at [224, 260] on icon "button" at bounding box center [225, 263] width 5 height 6
select select "*"
select select "****"
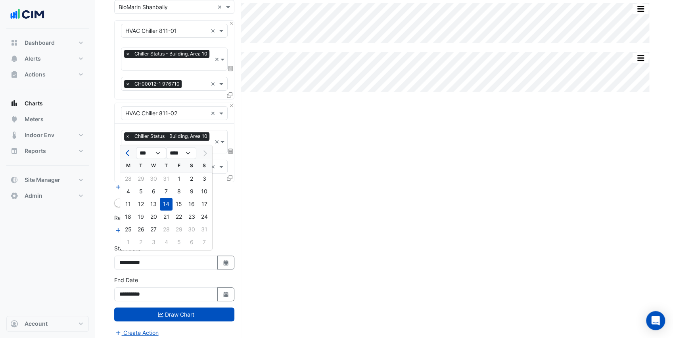
click at [179, 177] on div "1" at bounding box center [178, 178] width 13 height 13
type input "**********"
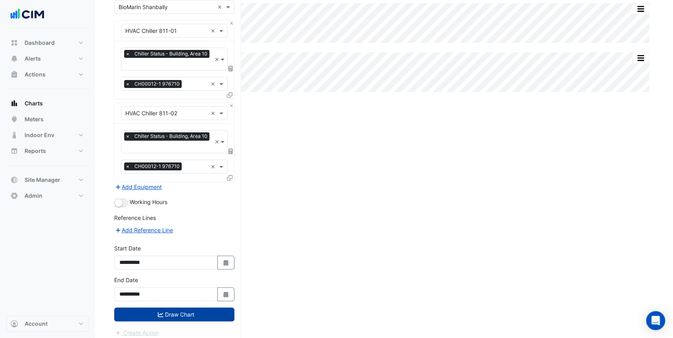
click at [213, 308] on button "Draw Chart" at bounding box center [174, 315] width 120 height 14
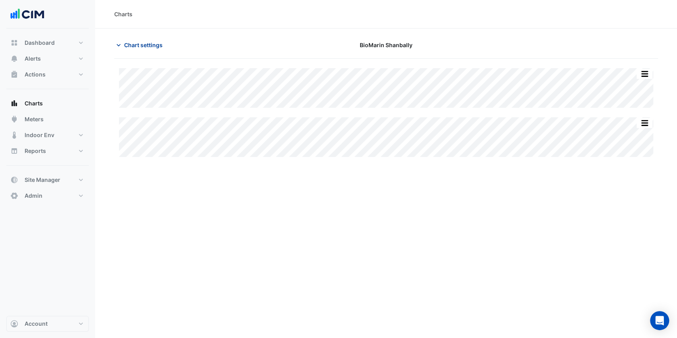
click at [130, 43] on span "Chart settings" at bounding box center [143, 45] width 38 height 8
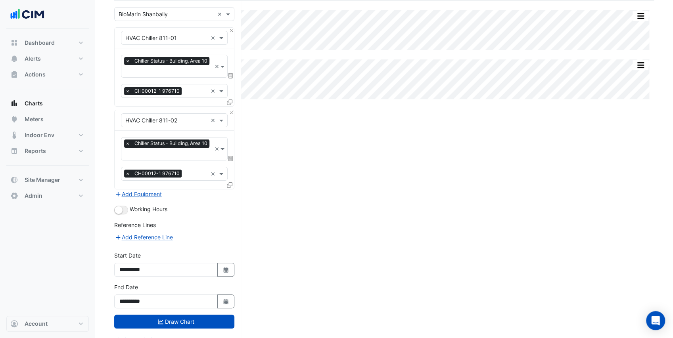
scroll to position [65, 0]
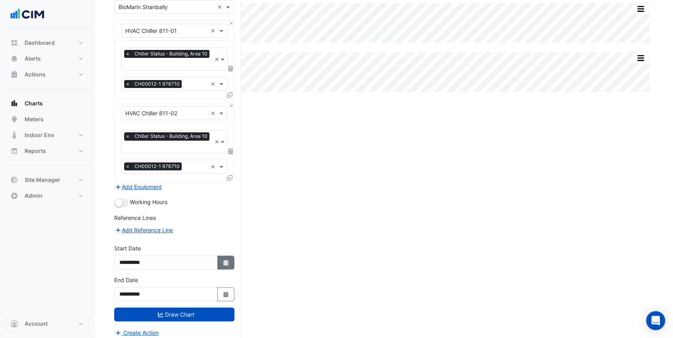
click at [224, 260] on icon "Select Date" at bounding box center [225, 263] width 7 height 6
select select "*"
select select "****"
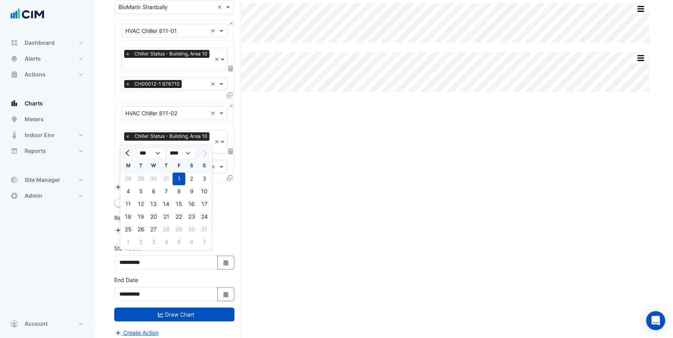
click at [124, 152] on button "Previous month" at bounding box center [128, 153] width 10 height 13
select select "*"
click at [202, 178] on div "1" at bounding box center [204, 178] width 13 height 13
type input "**********"
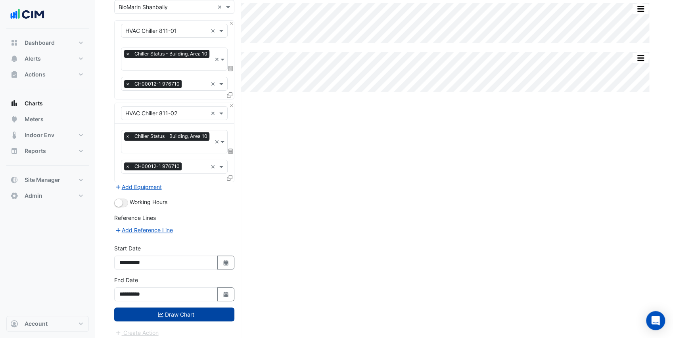
click at [209, 311] on button "Draw Chart" at bounding box center [174, 315] width 120 height 14
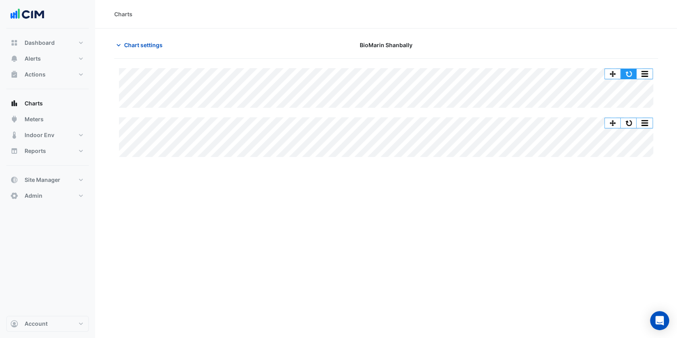
click at [628, 76] on button "button" at bounding box center [628, 74] width 16 height 10
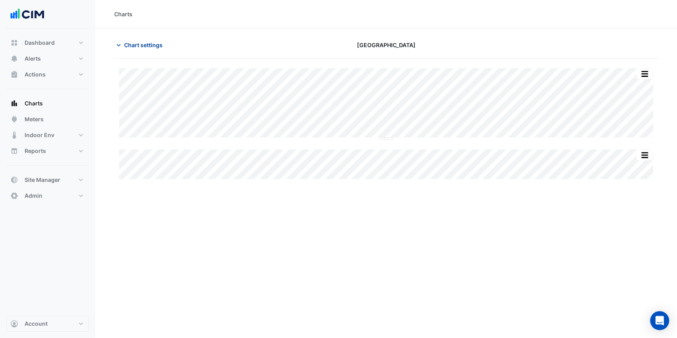
click at [152, 45] on span "Chart settings" at bounding box center [143, 45] width 38 height 8
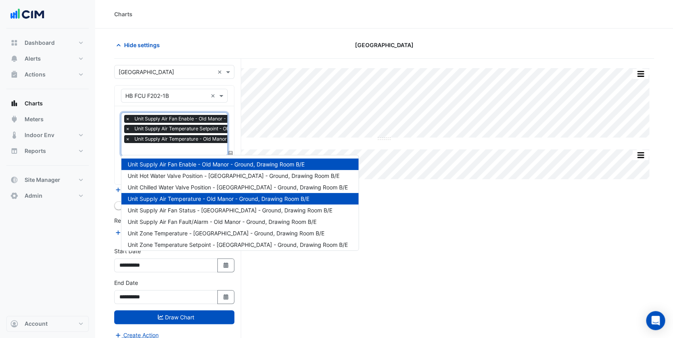
click at [166, 150] on input "text" at bounding box center [221, 150] width 192 height 8
click at [195, 192] on div "Unit Chilled Water Valve Position - Old Manor - Ground, Drawing Room B/E" at bounding box center [239, 187] width 237 height 11
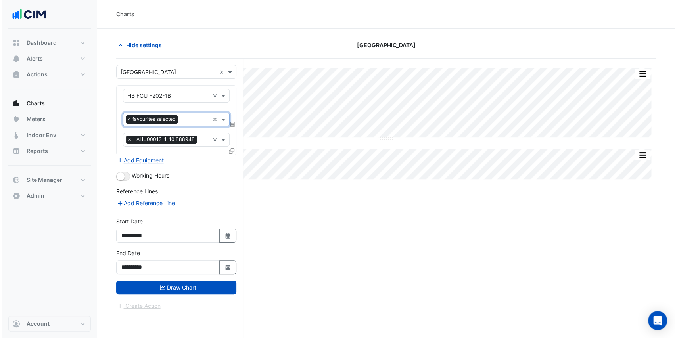
scroll to position [0, 0]
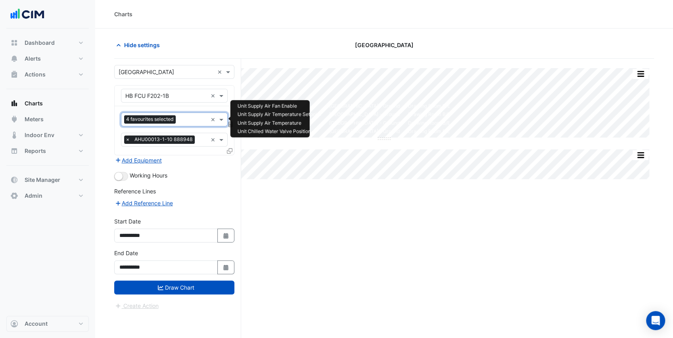
click at [188, 115] on div "Favourites 4 favourites selected" at bounding box center [164, 119] width 86 height 12
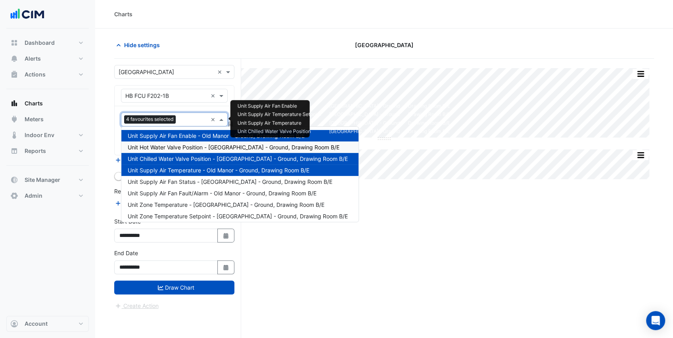
drag, startPoint x: 199, startPoint y: 147, endPoint x: 199, endPoint y: 178, distance: 30.1
click at [199, 147] on span "Unit Hot Water Valve Position - Old Manor - Ground, Drawing Room B/E" at bounding box center [234, 147] width 212 height 7
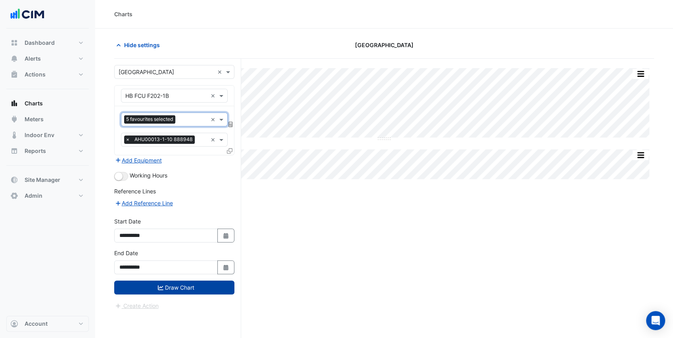
click at [204, 281] on button "Draw Chart" at bounding box center [174, 288] width 120 height 14
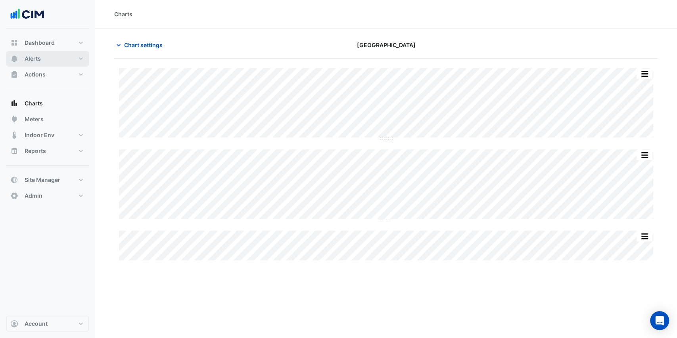
click at [42, 55] on button "Alerts" at bounding box center [47, 59] width 82 height 16
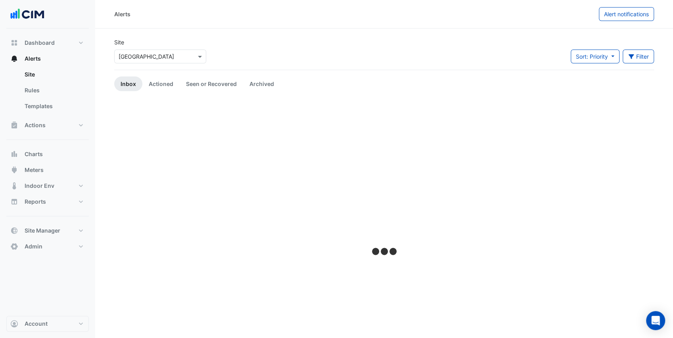
click at [148, 53] on input "text" at bounding box center [152, 57] width 67 height 8
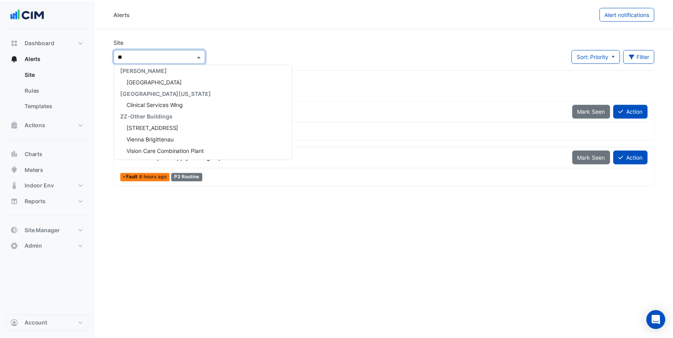
scroll to position [153, 0]
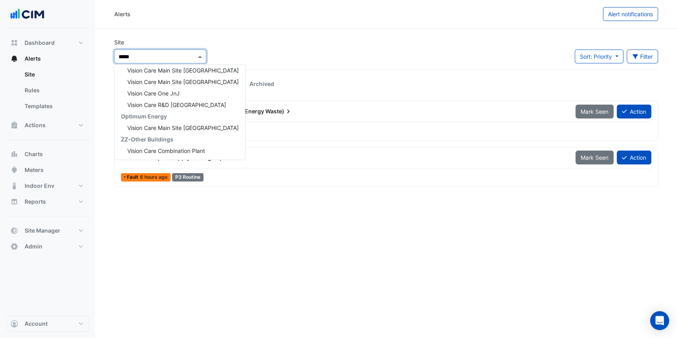
type input "******"
click at [200, 82] on span "Vision Care Main Site [GEOGRAPHIC_DATA]" at bounding box center [182, 82] width 111 height 7
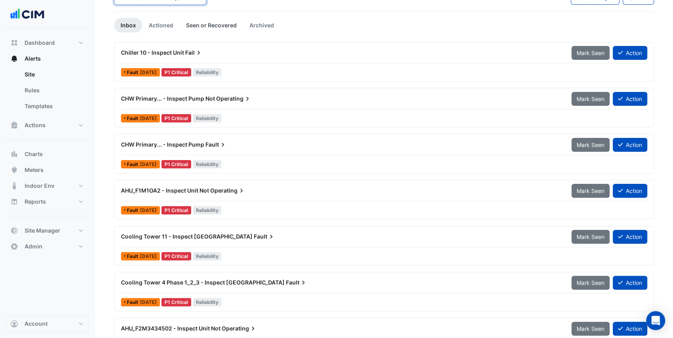
scroll to position [26, 0]
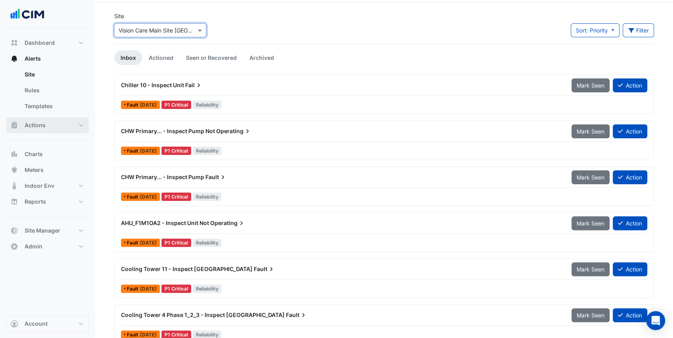
click at [46, 122] on button "Actions" at bounding box center [47, 125] width 82 height 16
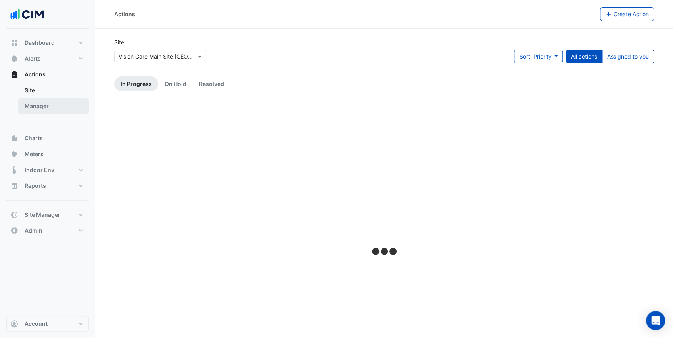
click at [61, 107] on link "Manager" at bounding box center [53, 106] width 71 height 16
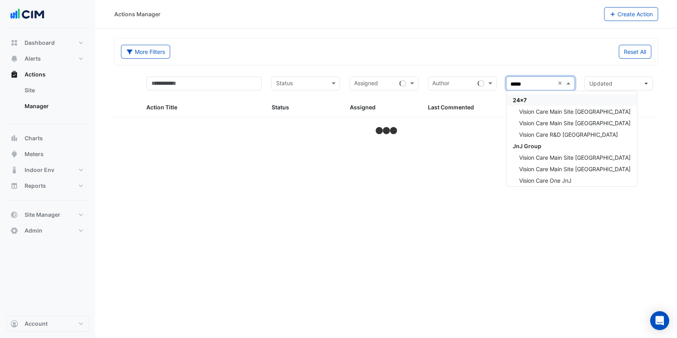
type input "******"
click at [575, 121] on span "Vision Care Main Site [GEOGRAPHIC_DATA]" at bounding box center [574, 123] width 111 height 7
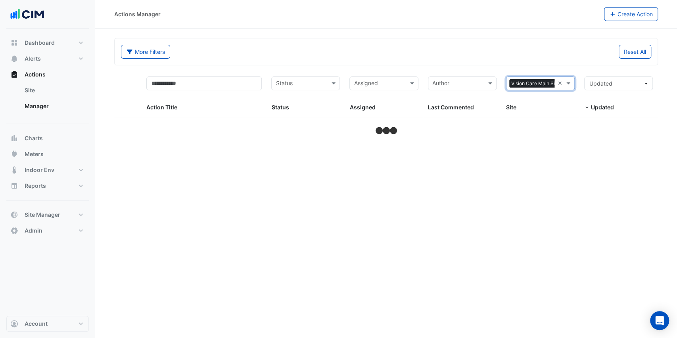
select select "***"
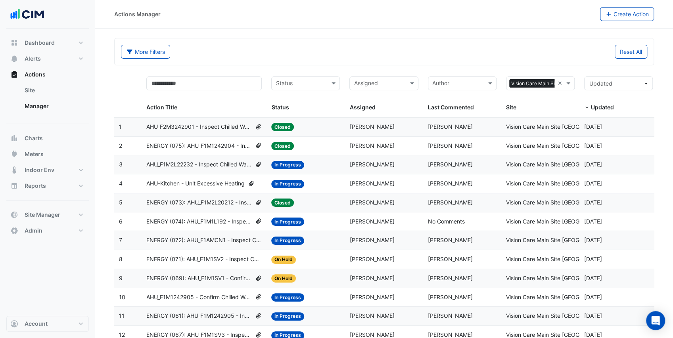
click at [222, 128] on span "AHU_F2M3242901 - Inspect Chilled Water Valve Override Open" at bounding box center [198, 127] width 105 height 9
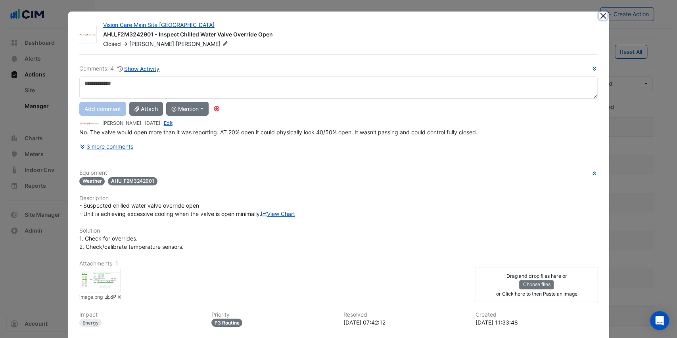
click at [599, 15] on button "Close" at bounding box center [603, 15] width 8 height 8
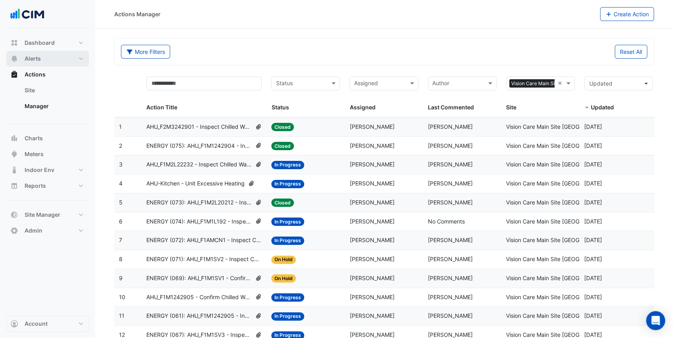
click at [24, 59] on button "Alerts" at bounding box center [47, 59] width 82 height 16
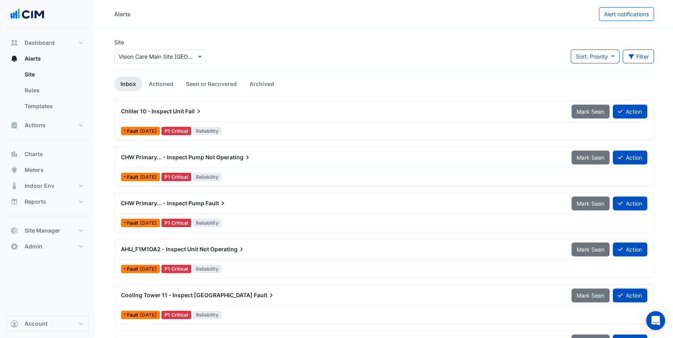
click at [218, 106] on div "Chiller 10 - Inspect Unit Fail" at bounding box center [341, 111] width 450 height 14
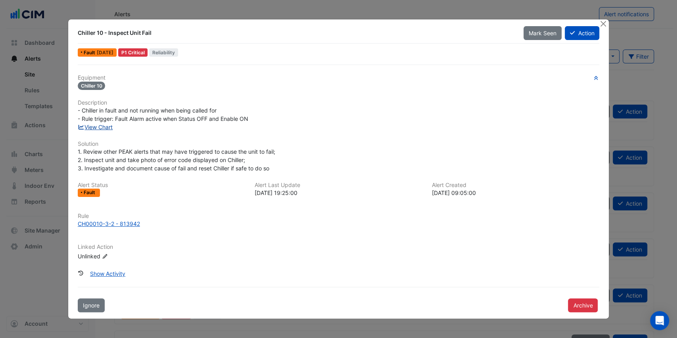
click at [98, 130] on link "View Chart" at bounding box center [95, 127] width 35 height 7
click at [604, 25] on button "Close" at bounding box center [603, 23] width 8 height 8
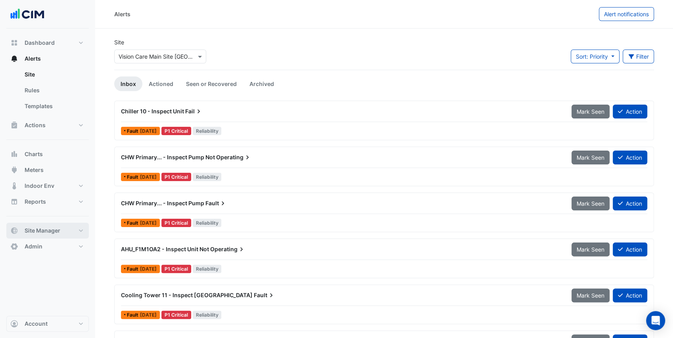
click at [41, 234] on span "Site Manager" at bounding box center [43, 231] width 36 height 8
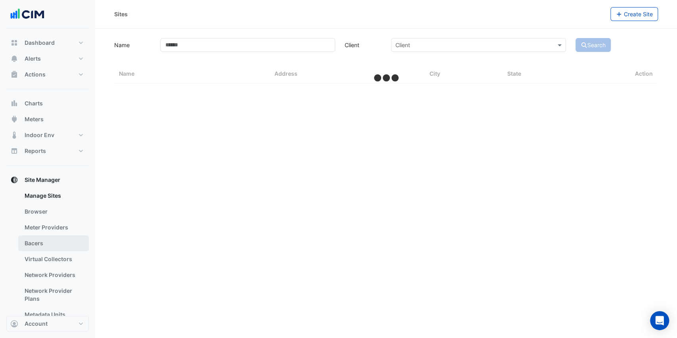
click at [42, 240] on link "Bacers" at bounding box center [53, 244] width 71 height 16
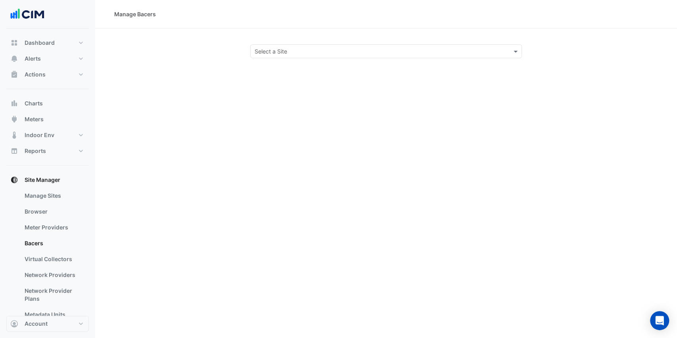
click at [293, 53] on input "text" at bounding box center [378, 52] width 247 height 8
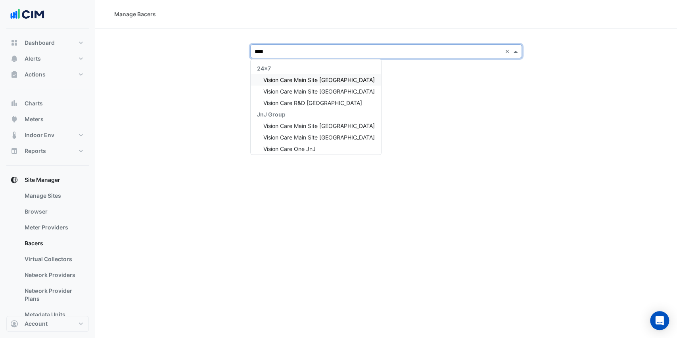
type input "*****"
click at [326, 94] on span "Vision Care Main Site [GEOGRAPHIC_DATA]" at bounding box center [318, 91] width 111 height 7
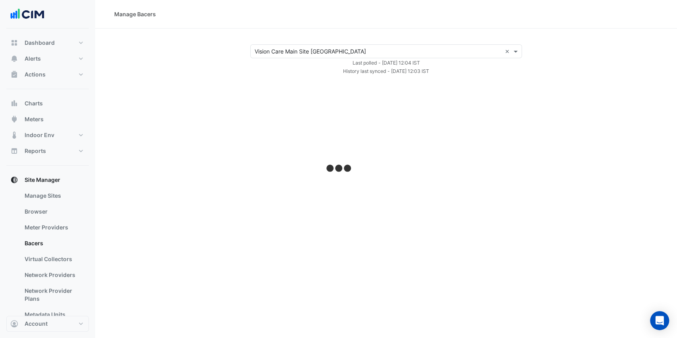
select select "***"
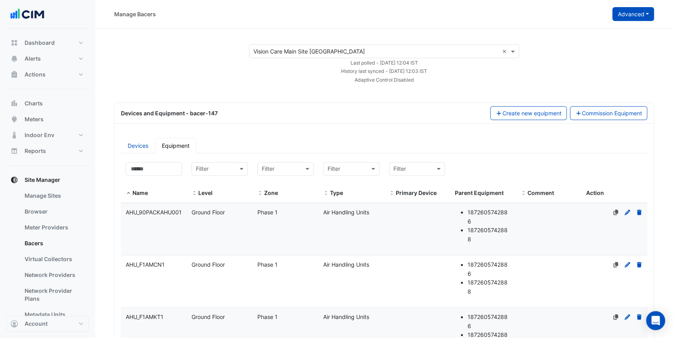
click at [623, 15] on button "Advanced" at bounding box center [633, 14] width 42 height 14
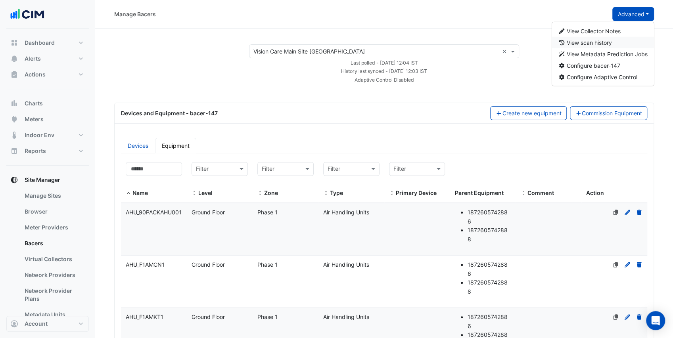
click at [604, 42] on span "View scan history" at bounding box center [589, 42] width 45 height 7
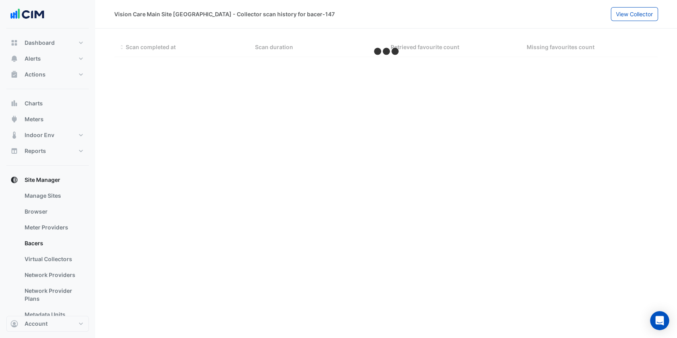
select select "***"
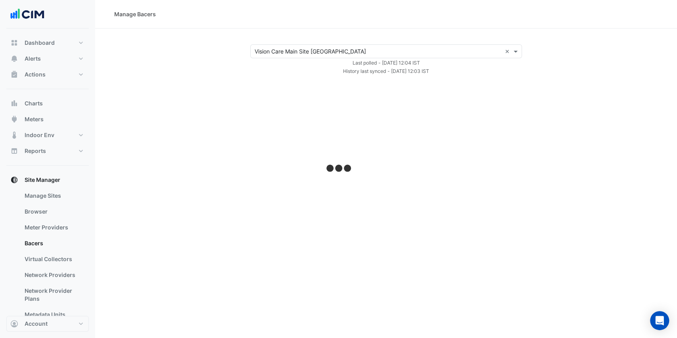
select select "***"
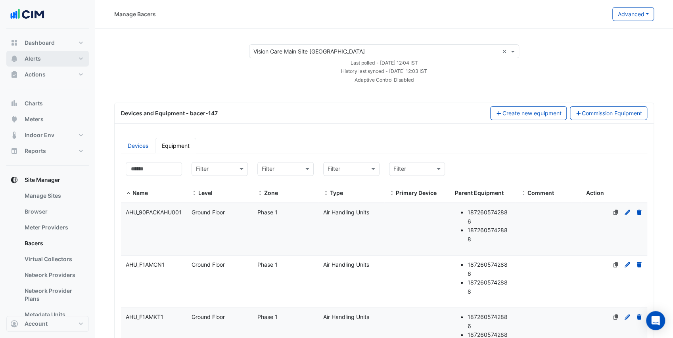
click at [54, 61] on button "Alerts" at bounding box center [47, 59] width 82 height 16
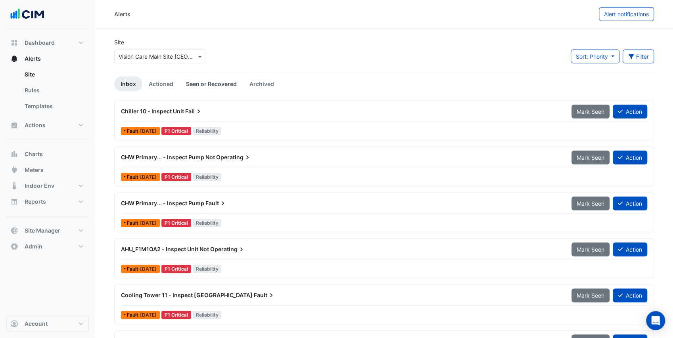
click at [211, 83] on link "Seen or Recovered" at bounding box center [211, 84] width 63 height 15
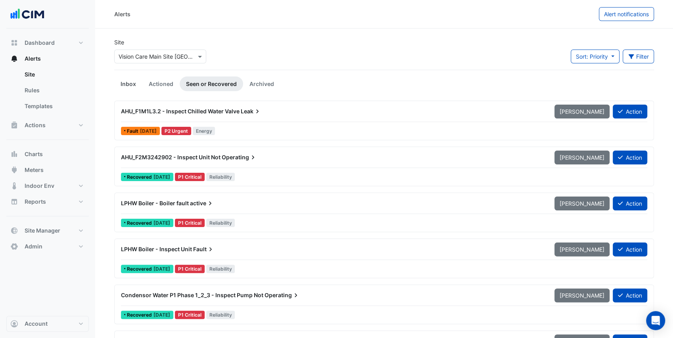
click at [129, 83] on link "Inbox" at bounding box center [128, 84] width 28 height 15
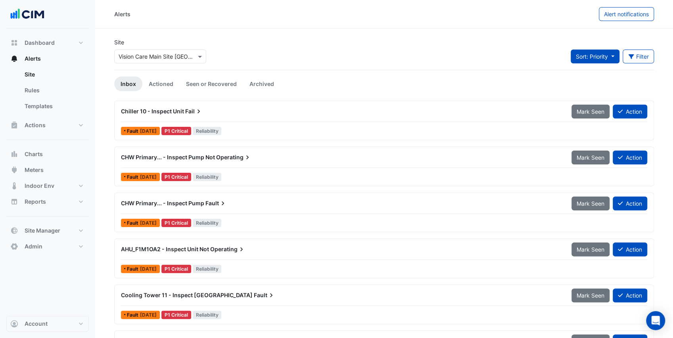
click at [609, 58] on button "Sort: Priority" at bounding box center [595, 57] width 49 height 14
click at [596, 83] on li "Updated" at bounding box center [601, 84] width 63 height 11
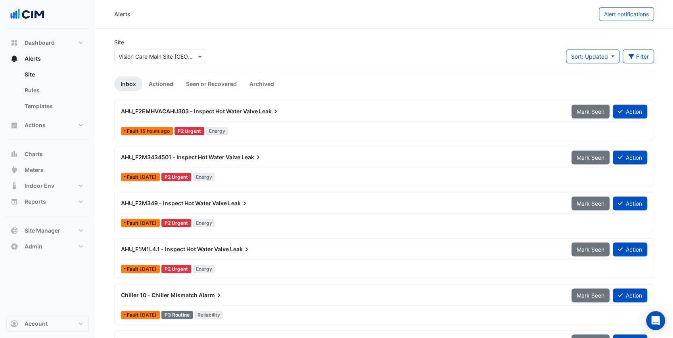
click at [352, 51] on div "Site Select a Site × Vision Care Main Site [GEOGRAPHIC_DATA] Sort: Updated Prio…" at bounding box center [383, 54] width 549 height 32
click at [252, 124] on div "AHU_F2EMHVACAHU303 - Inspect Hot Water Valve [PERSON_NAME] Seen Action Fault 15…" at bounding box center [384, 120] width 532 height 33
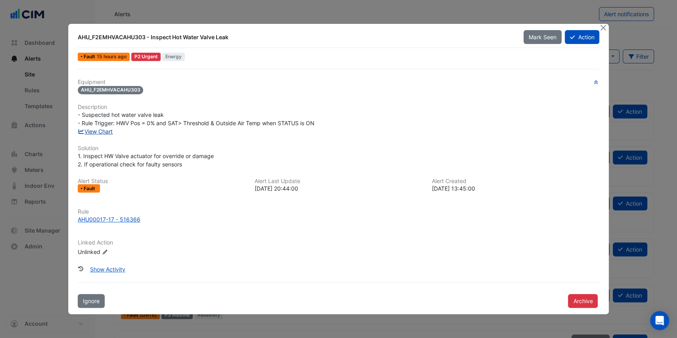
click at [96, 131] on link "View Chart" at bounding box center [95, 131] width 35 height 7
click at [602, 30] on button "Close" at bounding box center [603, 28] width 8 height 8
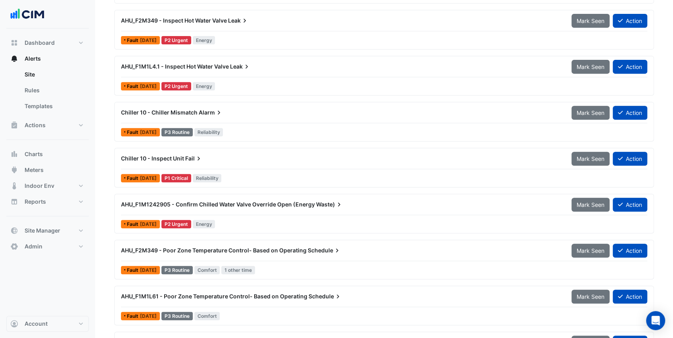
scroll to position [185, 0]
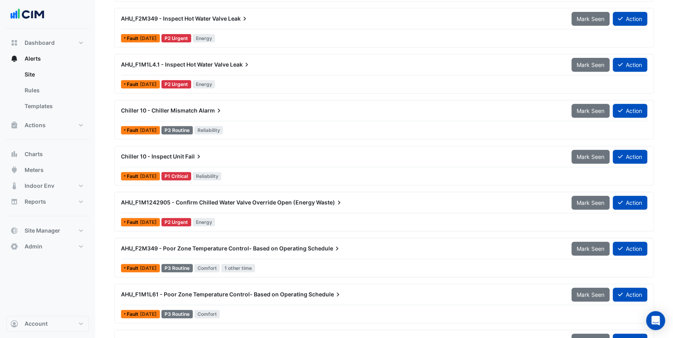
click at [248, 211] on div "AHU_F1M1242905 - Confirm Chilled Water Valve Override Open (Energy Waste) Mark …" at bounding box center [384, 211] width 532 height 33
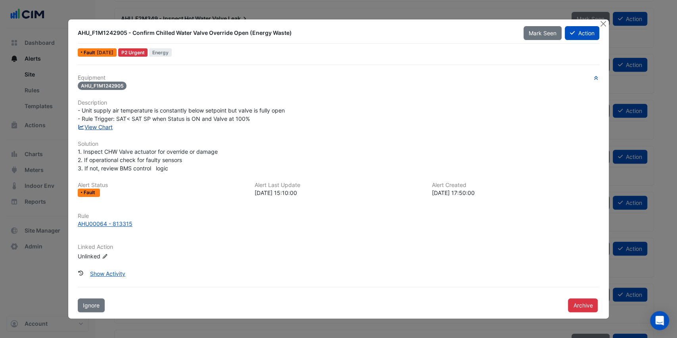
click at [94, 126] on link "View Chart" at bounding box center [95, 127] width 35 height 7
click at [603, 26] on button "Close" at bounding box center [603, 23] width 8 height 8
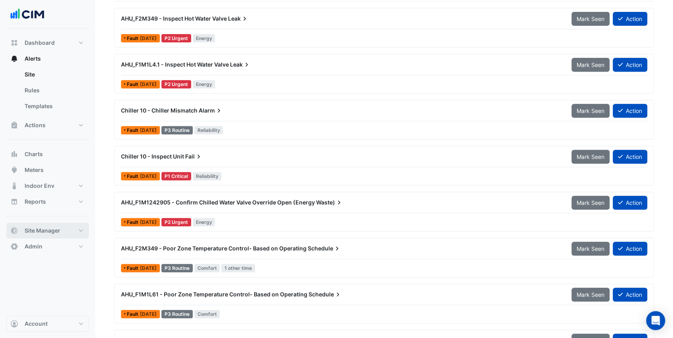
click at [61, 232] on button "Site Manager" at bounding box center [47, 231] width 82 height 16
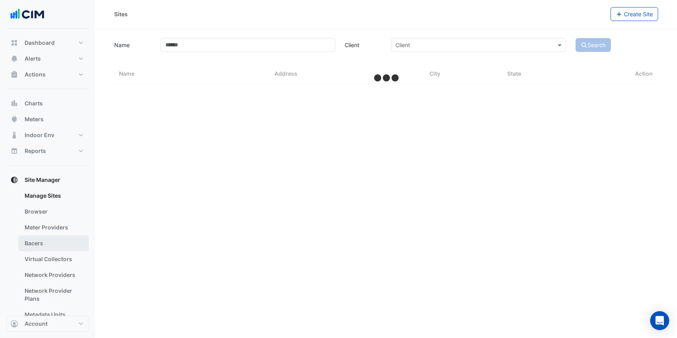
click at [42, 243] on link "Bacers" at bounding box center [53, 244] width 71 height 16
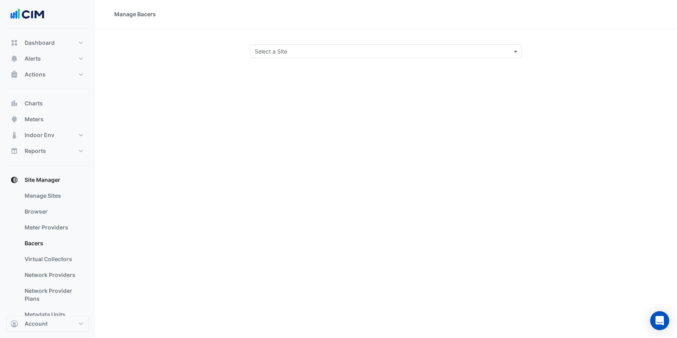
click at [269, 55] on div "Select a Site" at bounding box center [271, 51] width 33 height 8
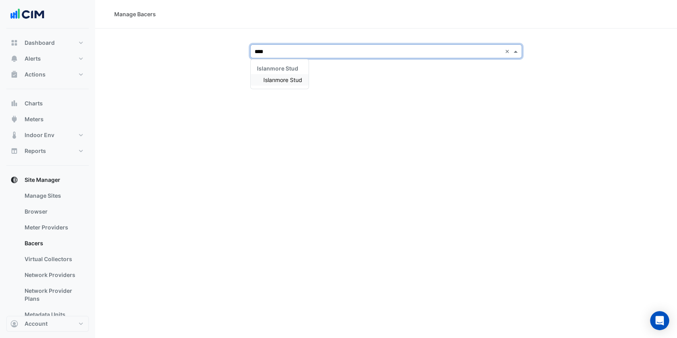
type input "*****"
click at [275, 78] on span "Islanmore Stud" at bounding box center [282, 80] width 39 height 7
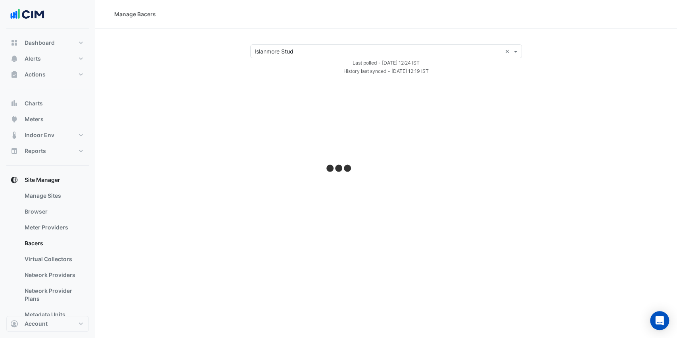
select select "***"
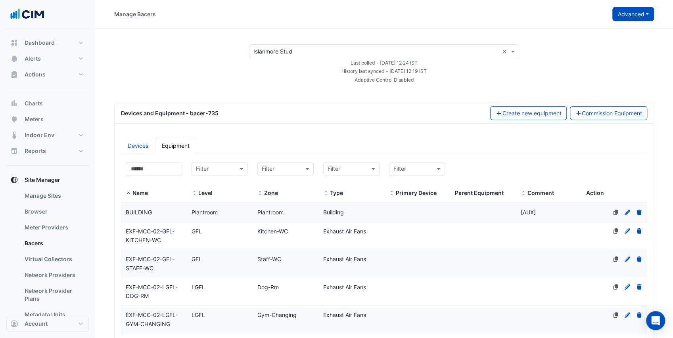
click at [650, 17] on button "Advanced" at bounding box center [633, 14] width 42 height 14
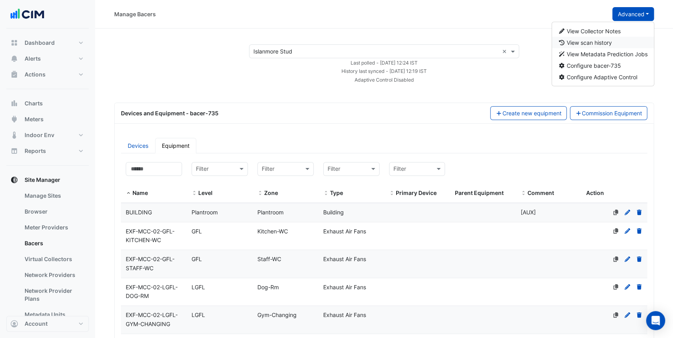
click at [618, 39] on button "View scan history" at bounding box center [603, 42] width 102 height 11
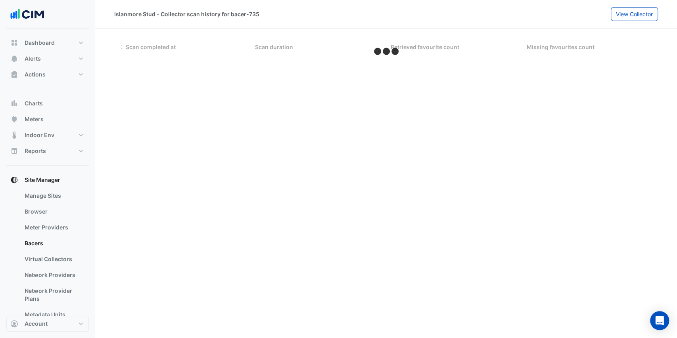
select select "***"
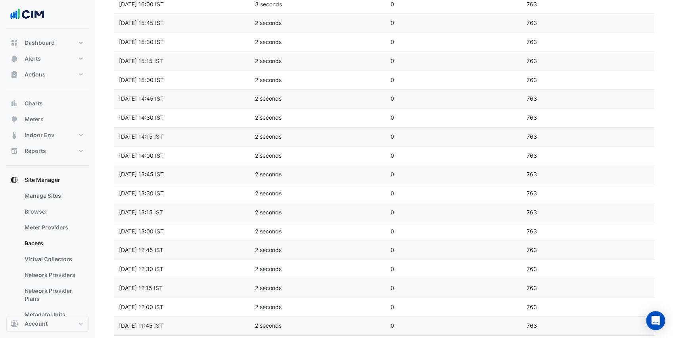
scroll to position [1620, 0]
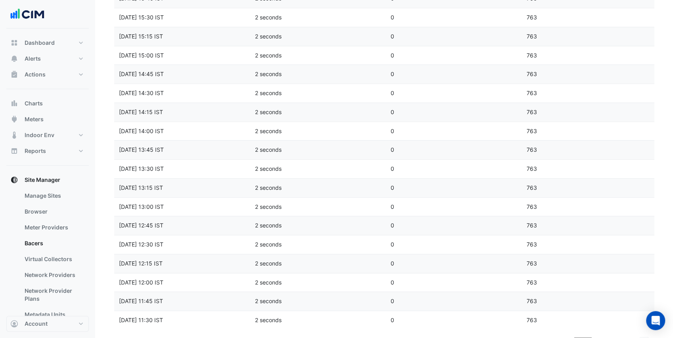
click at [642, 338] on icon "go to next page" at bounding box center [644, 342] width 10 height 8
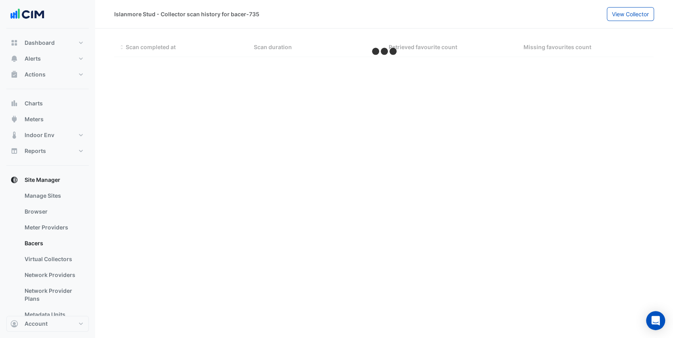
scroll to position [0, 0]
select select "***"
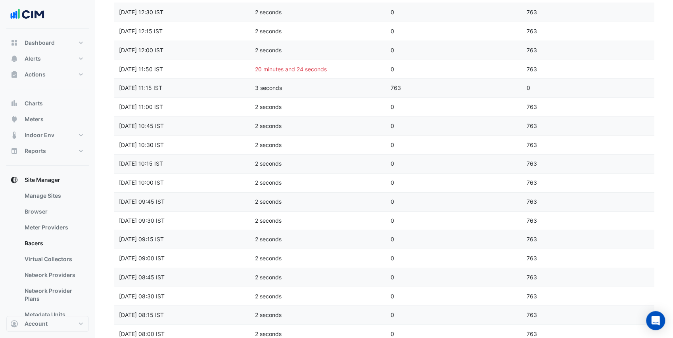
scroll to position [1620, 0]
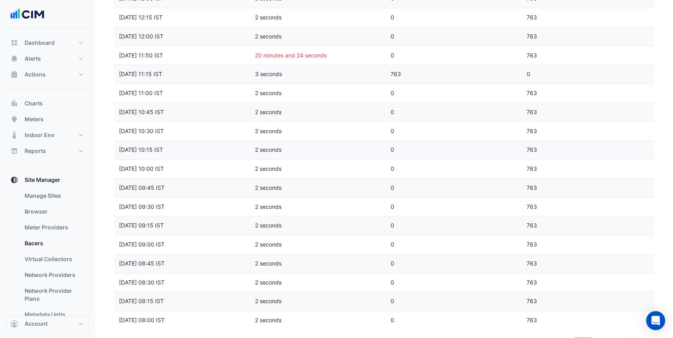
click at [629, 338] on icon "go to previous page" at bounding box center [631, 342] width 10 height 8
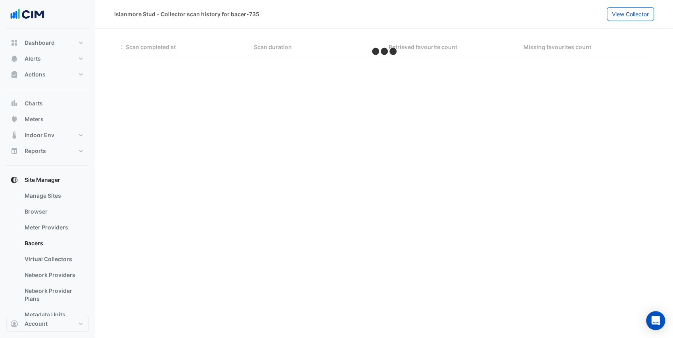
scroll to position [0, 0]
select select "***"
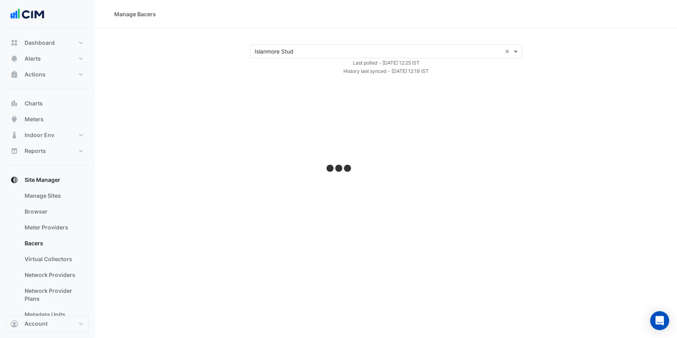
select select "***"
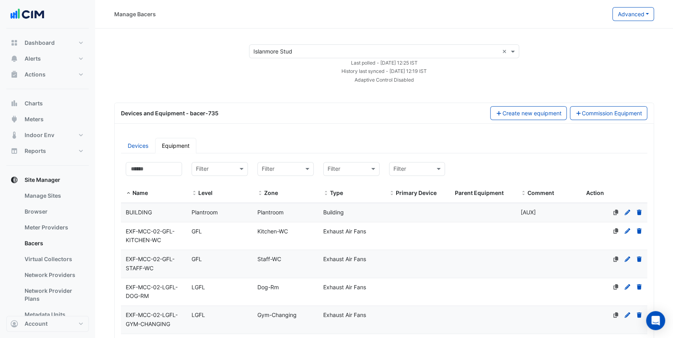
click at [626, 6] on div "Manage Bacers Advanced View Collector Notes View scan history View Metadata Pre…" at bounding box center [384, 14] width 578 height 29
click at [628, 13] on button "Advanced" at bounding box center [633, 14] width 42 height 14
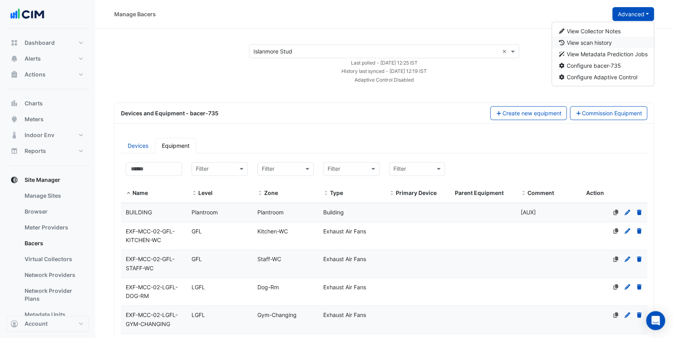
click at [608, 42] on span "View scan history" at bounding box center [589, 42] width 45 height 7
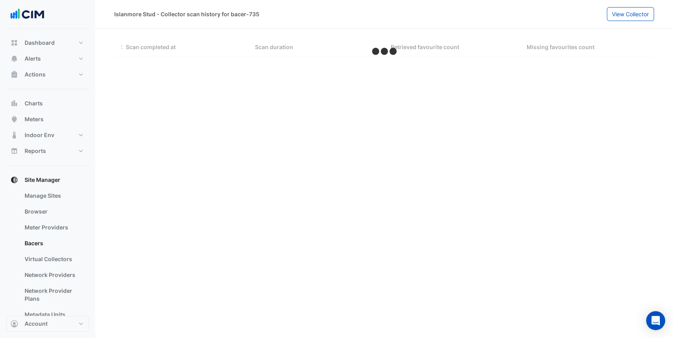
select select "***"
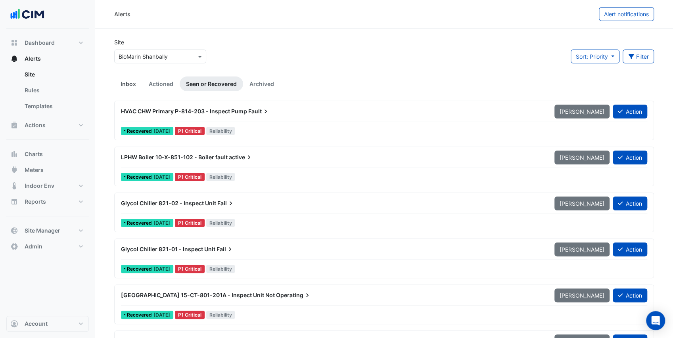
click at [122, 87] on link "Inbox" at bounding box center [128, 84] width 28 height 15
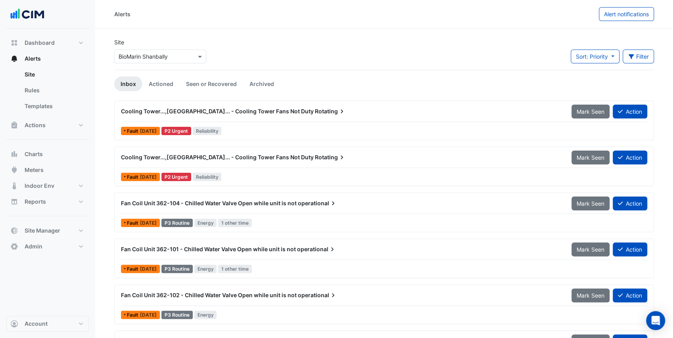
click at [304, 81] on ul "Inbox Actioned Seen or Recovered Archived" at bounding box center [384, 84] width 540 height 15
click at [279, 115] on div "Cooling Tower...,Cooling Tower... - Cooling Tower Fans Not Duty Rotating" at bounding box center [341, 111] width 450 height 14
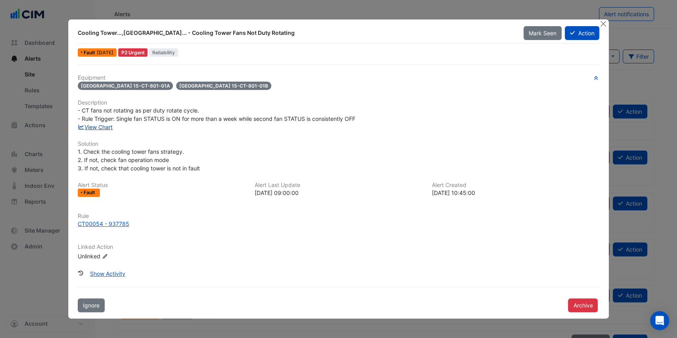
click at [108, 128] on link "View Chart" at bounding box center [95, 127] width 35 height 7
click at [573, 34] on icon at bounding box center [572, 33] width 5 height 6
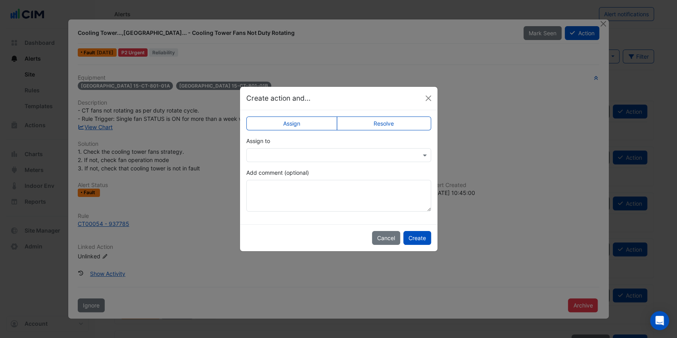
click at [295, 155] on input "text" at bounding box center [331, 155] width 160 height 8
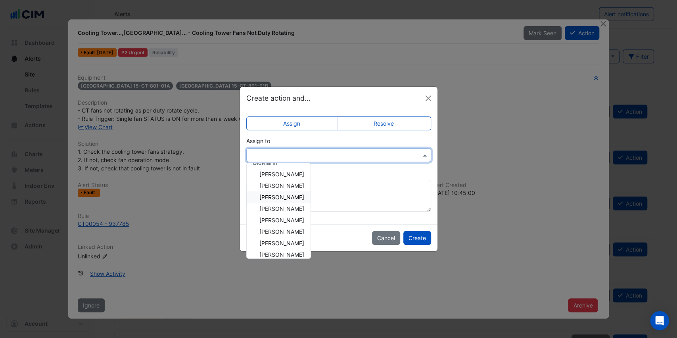
scroll to position [26, 0]
click at [289, 236] on span "Stephen O'Carroll" at bounding box center [281, 238] width 45 height 7
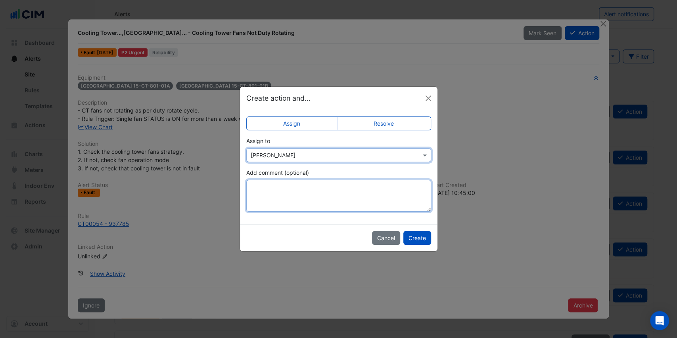
click at [280, 197] on textarea "Add comment (optional)" at bounding box center [338, 196] width 185 height 32
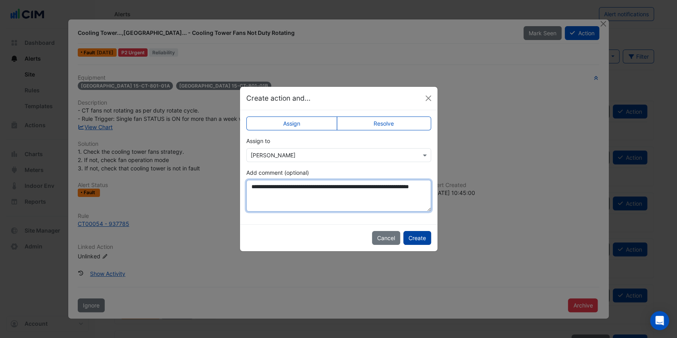
type textarea "**********"
click at [411, 237] on button "Create" at bounding box center [417, 238] width 28 height 14
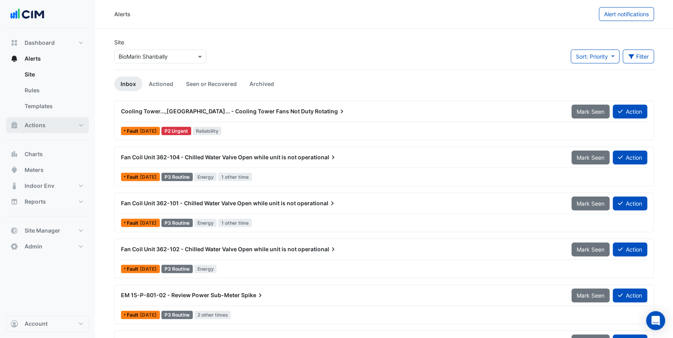
click at [46, 121] on button "Actions" at bounding box center [47, 125] width 82 height 16
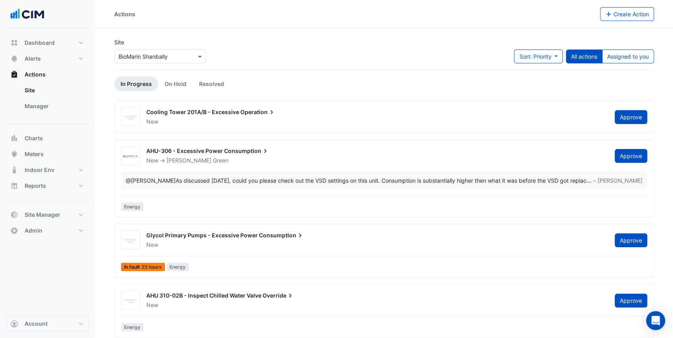
click at [205, 111] on span "Cooling Tower 201A/B - Excessive" at bounding box center [192, 112] width 93 height 7
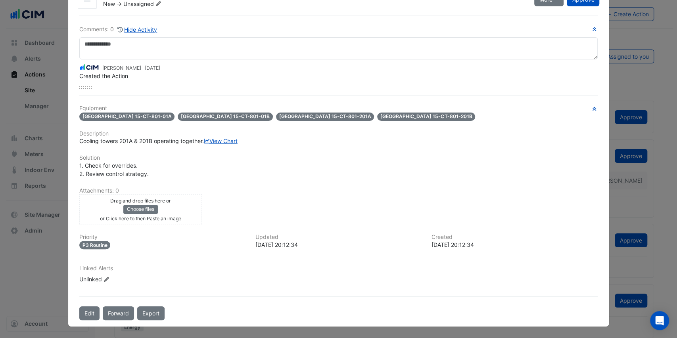
scroll to position [44, 0]
click at [171, 216] on div "Drag and drop files here or Choose files or Click here to then Paste an image" at bounding box center [140, 209] width 119 height 26
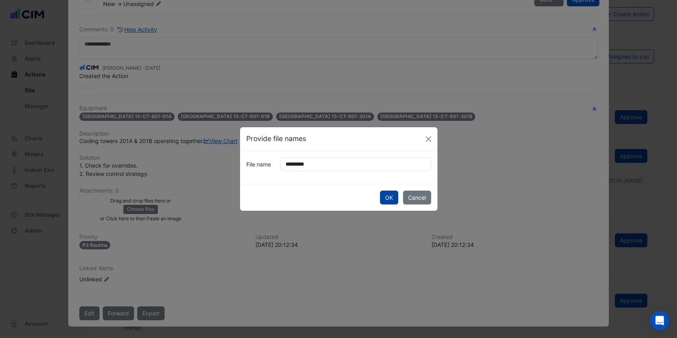
click at [389, 197] on button "OK" at bounding box center [389, 198] width 18 height 14
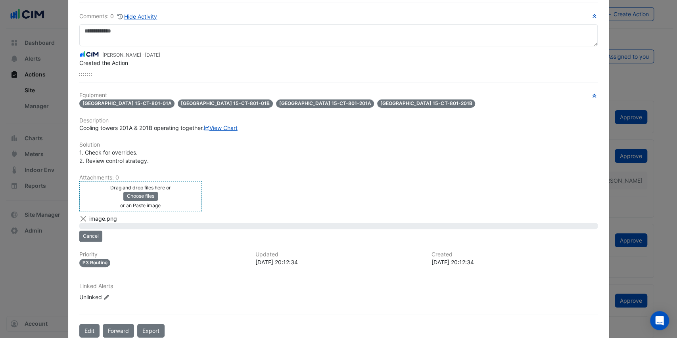
scroll to position [0, 0]
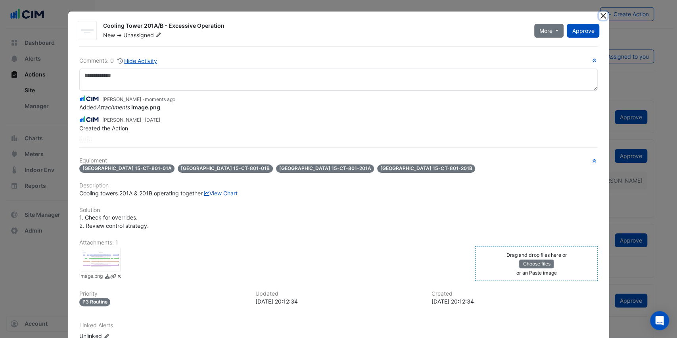
click at [601, 14] on button "Close" at bounding box center [603, 15] width 8 height 8
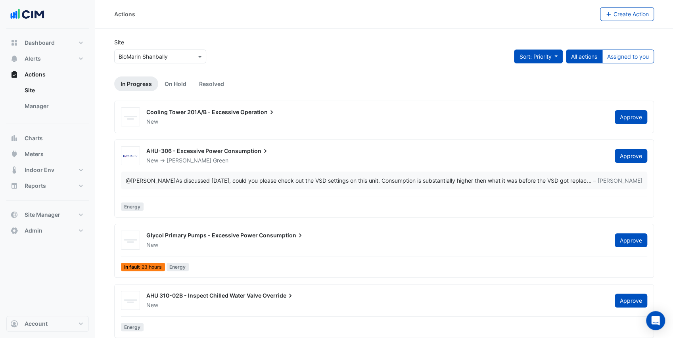
click at [546, 58] on span "Sort: Priority" at bounding box center [535, 56] width 32 height 7
click at [538, 82] on li "Updated" at bounding box center [530, 84] width 63 height 11
click at [189, 123] on div "New" at bounding box center [376, 122] width 460 height 8
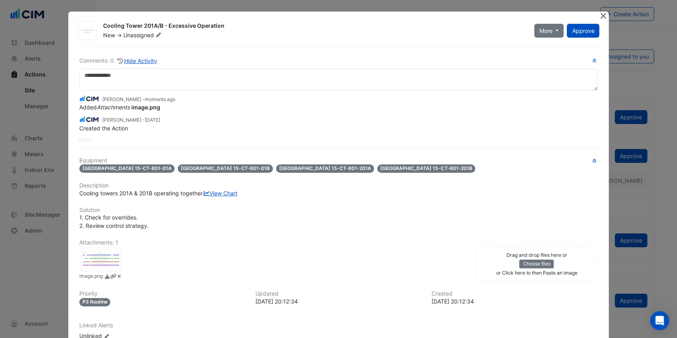
click at [602, 12] on button "Close" at bounding box center [603, 15] width 8 height 8
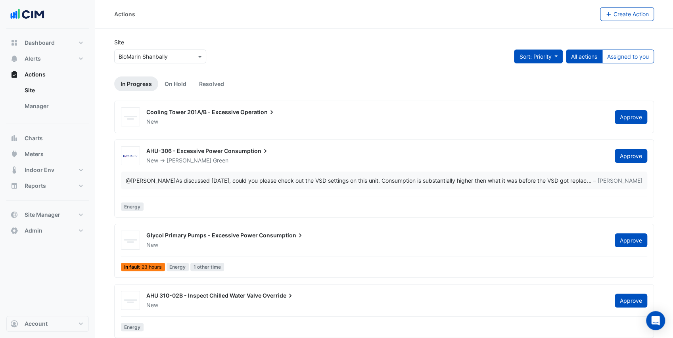
click at [536, 58] on span "Sort: Priority" at bounding box center [535, 56] width 32 height 7
click at [531, 82] on li "Updated" at bounding box center [530, 84] width 63 height 11
click at [45, 107] on link "Manager" at bounding box center [53, 106] width 71 height 16
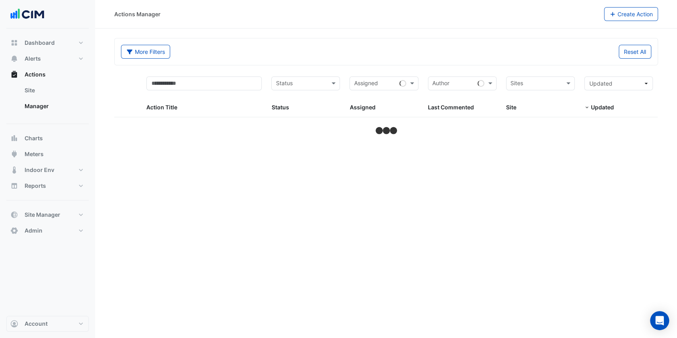
click at [558, 84] on input "text" at bounding box center [535, 84] width 51 height 9
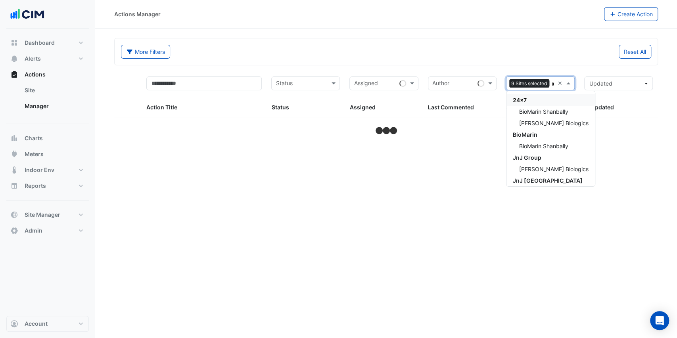
type input "****"
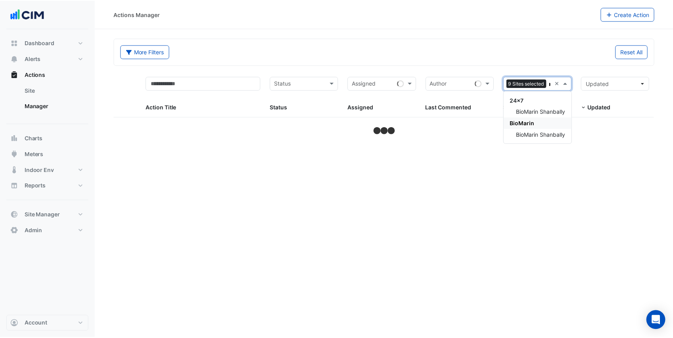
select select "***"
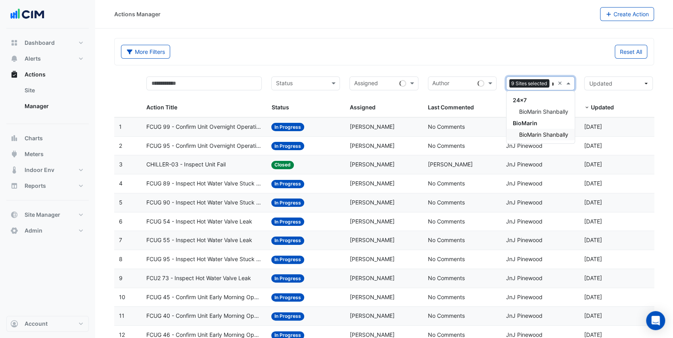
click at [536, 133] on span "BioMarin Shanbally" at bounding box center [543, 134] width 49 height 7
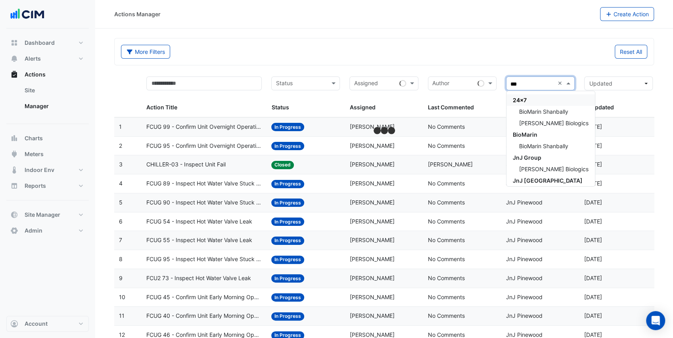
type input "****"
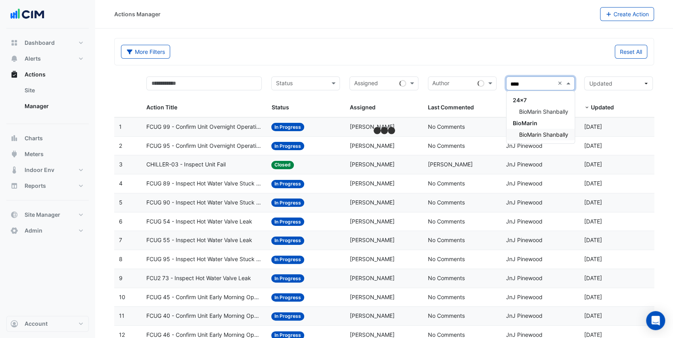
click at [538, 136] on span "BioMarin Shanbally" at bounding box center [543, 134] width 49 height 7
click at [486, 64] on div "More Filters Reset All" at bounding box center [384, 51] width 539 height 27
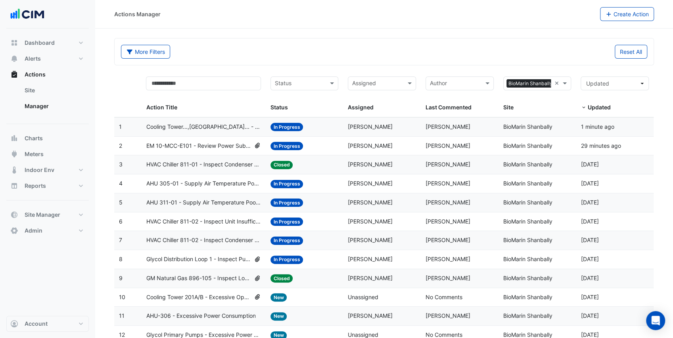
click at [213, 127] on span "Cooling Tower...,Cooling Tower... - Cooling Tower Fans Not Duty Rotating" at bounding box center [203, 127] width 115 height 9
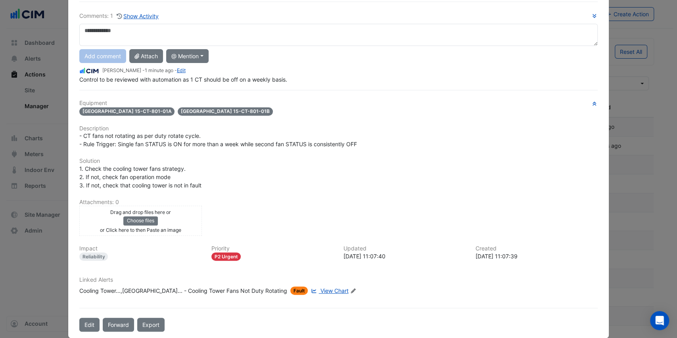
click at [96, 220] on div "Drag and drop files here or Choose files or Click here to then Paste an image" at bounding box center [140, 221] width 119 height 26
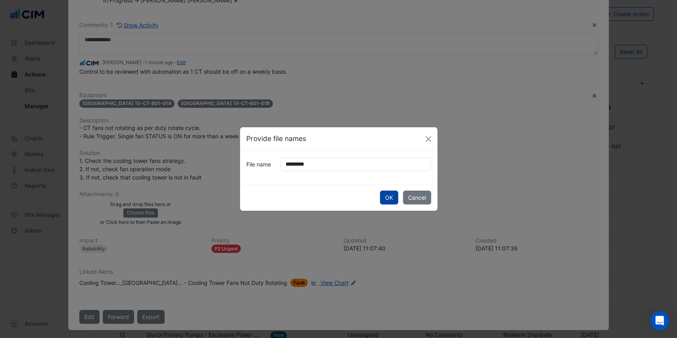
click at [390, 195] on button "OK" at bounding box center [389, 198] width 18 height 14
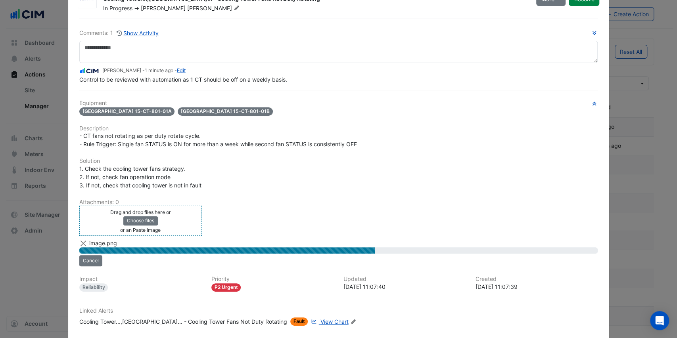
scroll to position [74, 0]
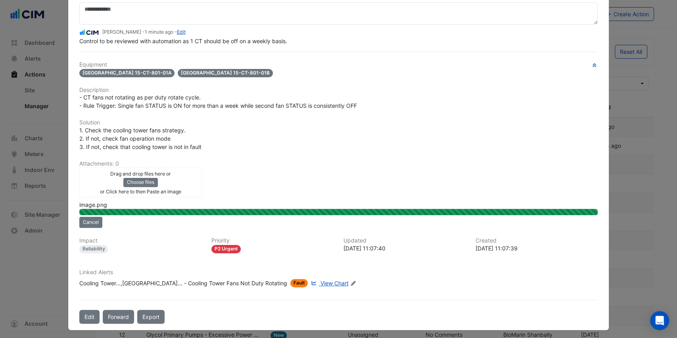
click at [350, 281] on icon at bounding box center [352, 283] width 5 height 5
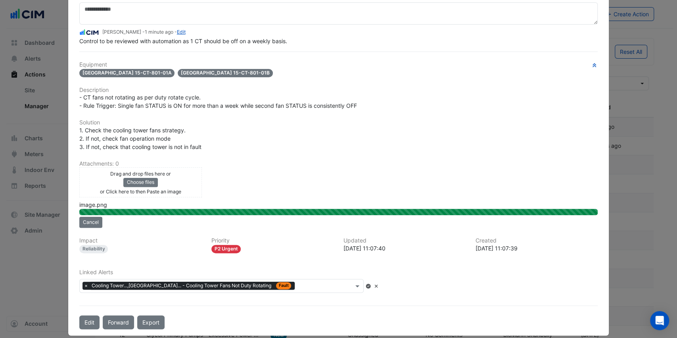
click at [305, 283] on div at bounding box center [325, 287] width 57 height 10
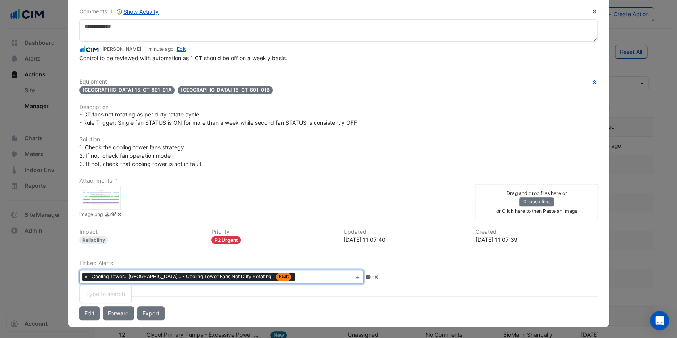
scroll to position [55, 0]
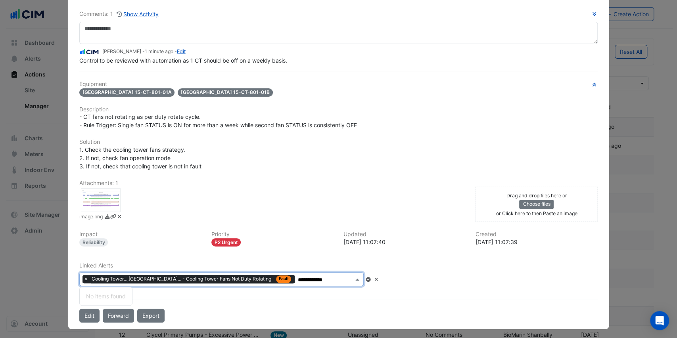
type input "**********"
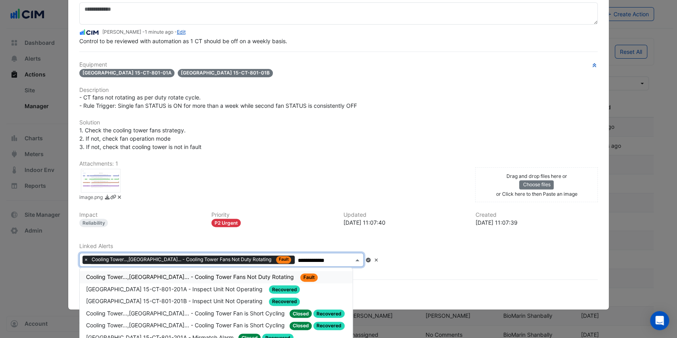
click at [152, 275] on span "Cooling Tower...,Cooling Tower... - Cooling Tower Fans Not Duty Rotating" at bounding box center [190, 277] width 209 height 7
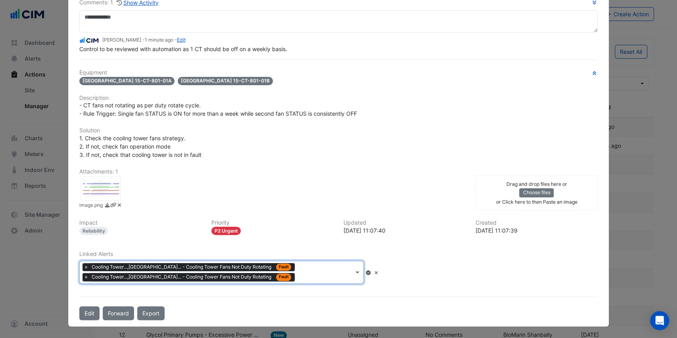
scroll to position [63, 0]
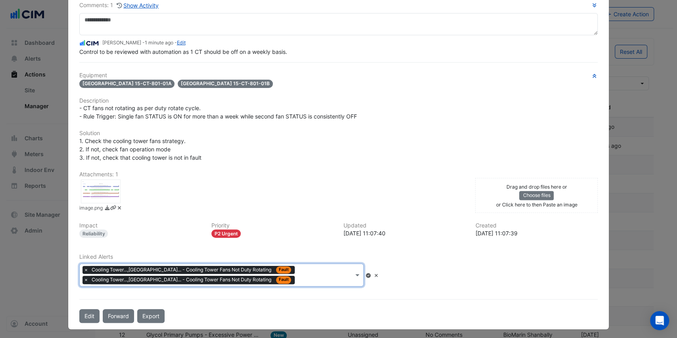
click at [371, 273] on icon at bounding box center [368, 275] width 5 height 5
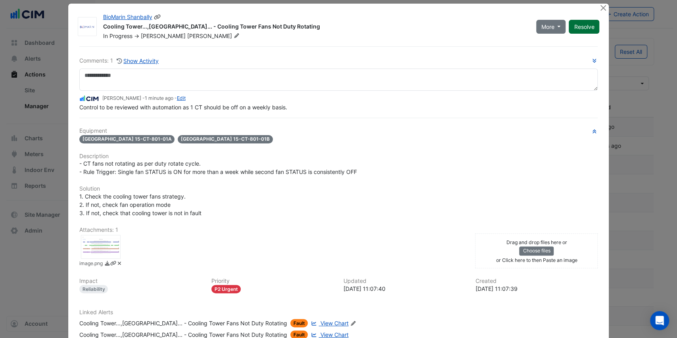
scroll to position [0, 0]
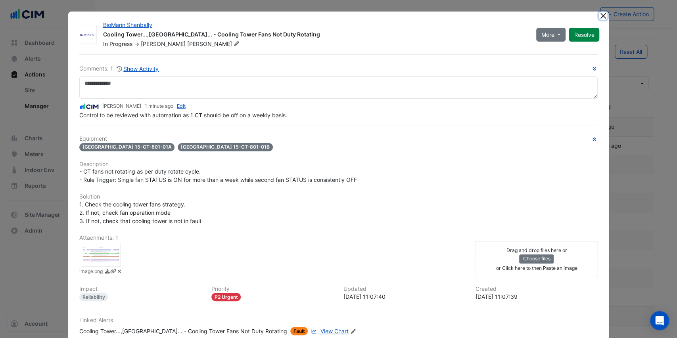
click at [600, 15] on button "Close" at bounding box center [603, 15] width 8 height 8
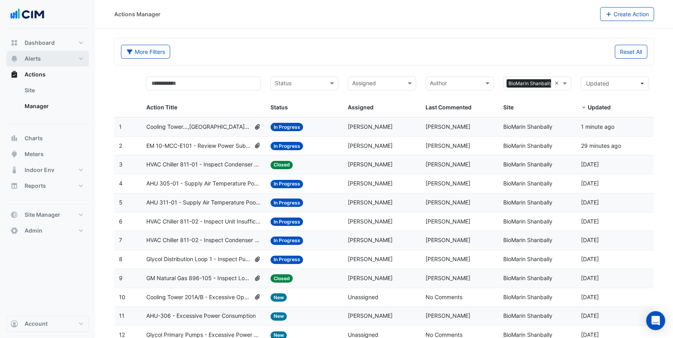
click at [44, 56] on button "Alerts" at bounding box center [47, 59] width 82 height 16
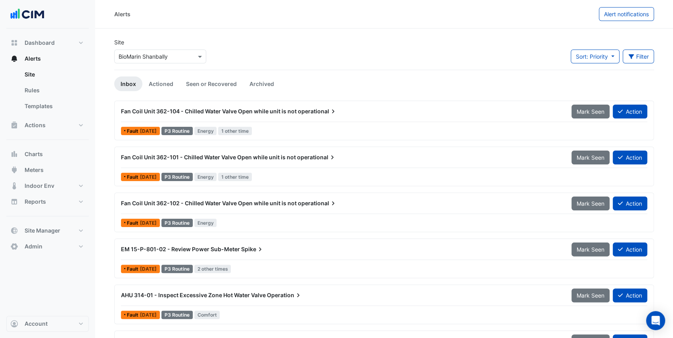
click at [291, 118] on div "Fan Coil Unit 362-104 - Chilled Water Valve Open while unit is not operational" at bounding box center [341, 111] width 450 height 14
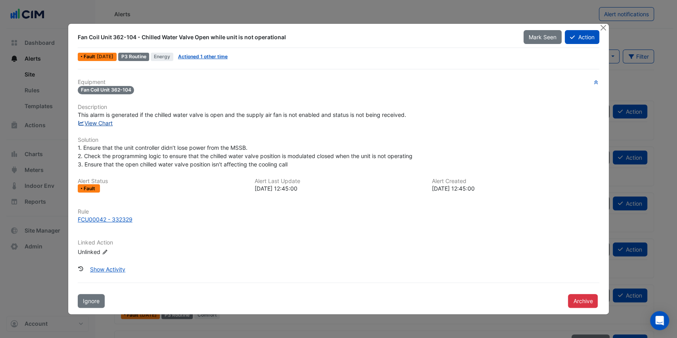
click at [94, 122] on link "View Chart" at bounding box center [95, 123] width 35 height 7
click at [581, 37] on button "Action" at bounding box center [582, 37] width 34 height 14
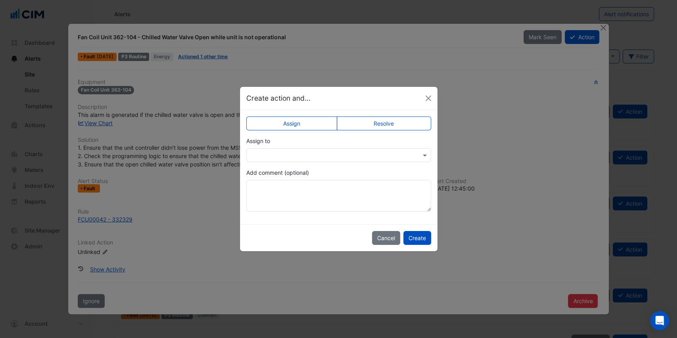
click at [312, 151] on input "text" at bounding box center [331, 155] width 160 height 8
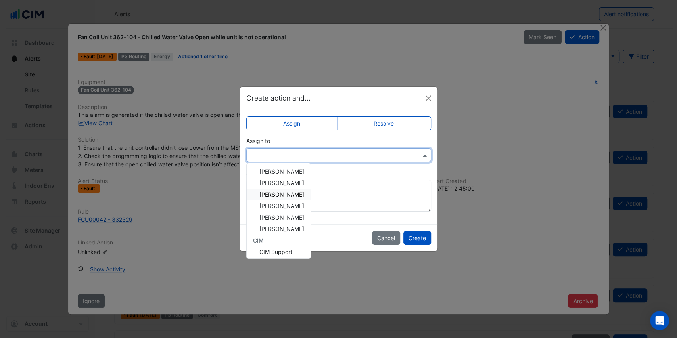
scroll to position [49, 0]
click at [293, 213] on span "Stephen O'Carroll" at bounding box center [281, 215] width 45 height 7
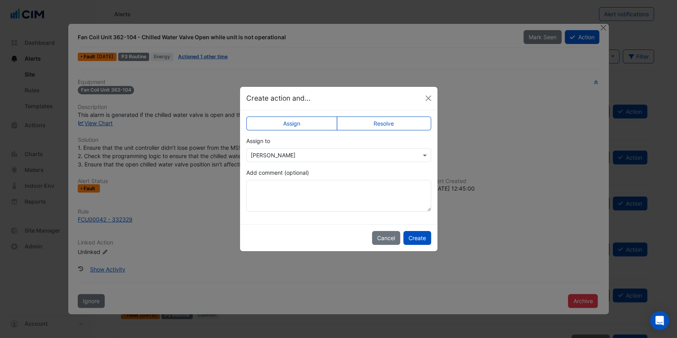
click at [336, 175] on div "Add comment (optional)" at bounding box center [338, 190] width 185 height 43
click at [321, 186] on textarea "Add comment (optional)" at bounding box center [338, 196] width 185 height 32
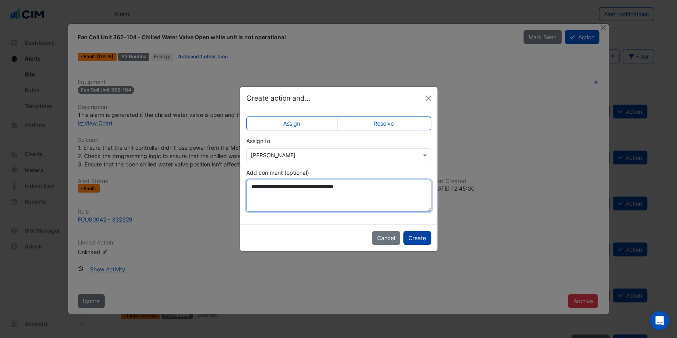
type textarea "**********"
click at [418, 237] on button "Create" at bounding box center [417, 238] width 28 height 14
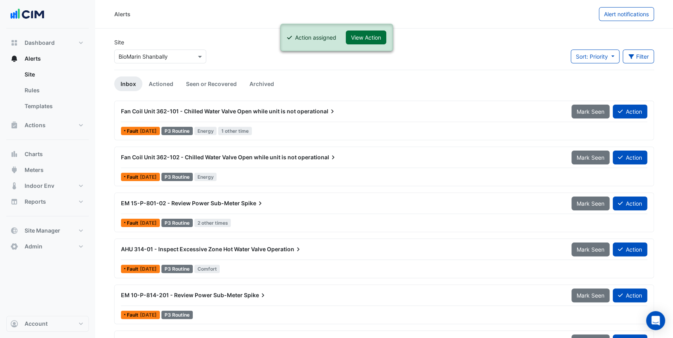
click at [362, 36] on button "View Action" at bounding box center [366, 38] width 40 height 14
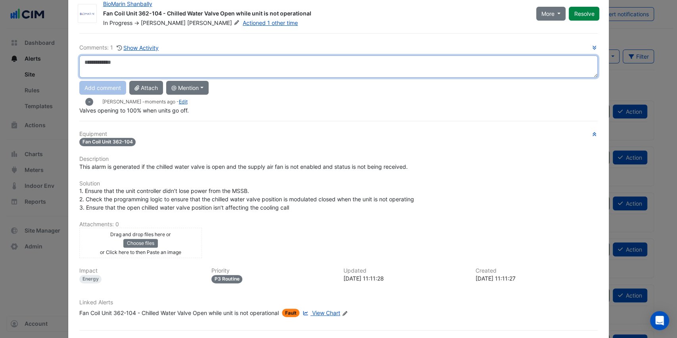
scroll to position [51, 0]
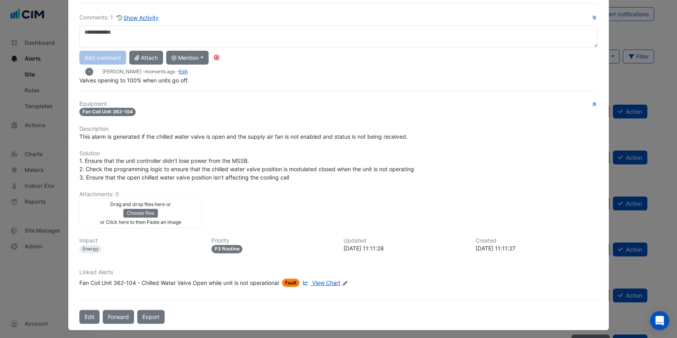
click at [347, 282] on icon "Edit Linked Alerts" at bounding box center [345, 283] width 6 height 5
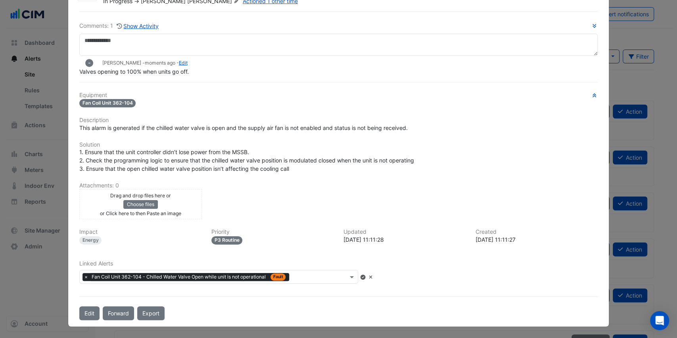
scroll to position [40, 0]
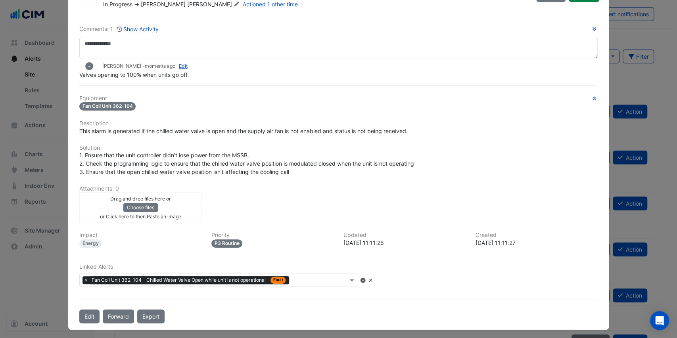
click at [313, 277] on input "text" at bounding box center [320, 281] width 56 height 8
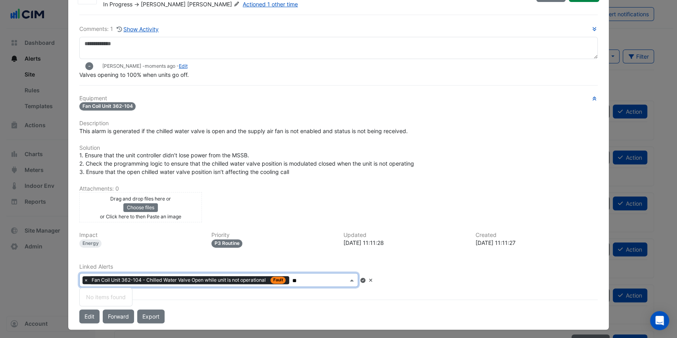
type input "***"
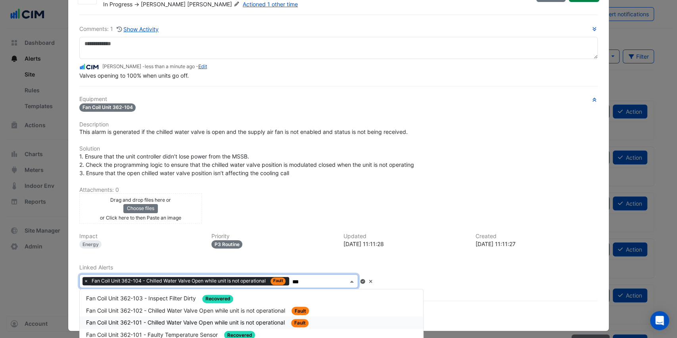
click at [203, 318] on div "Fan Coil Unit 362-101 - Chilled Water Valve Open while unit is not operational …" at bounding box center [251, 322] width 331 height 9
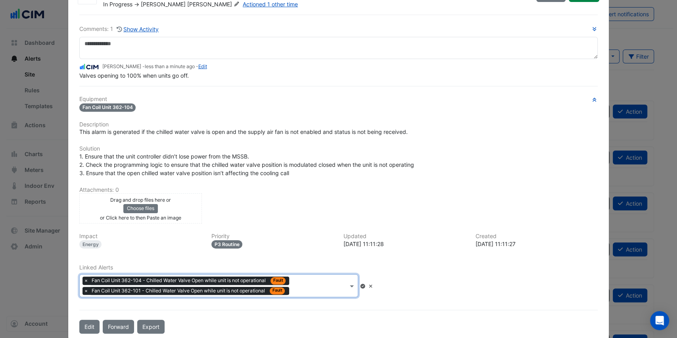
drag, startPoint x: 308, startPoint y: 285, endPoint x: 301, endPoint y: 287, distance: 7.0
click at [308, 284] on input "text" at bounding box center [320, 287] width 56 height 8
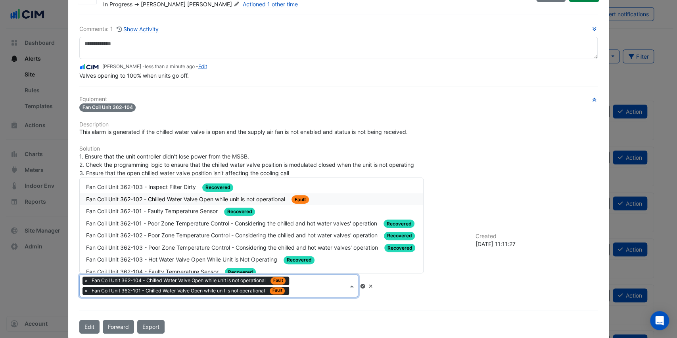
click at [186, 196] on span "Fan Coil Unit 362-102 - Chilled Water Valve Open while unit is not operational" at bounding box center [186, 199] width 201 height 7
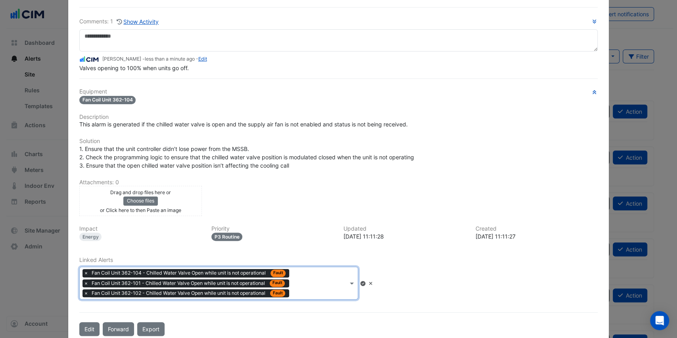
scroll to position [59, 0]
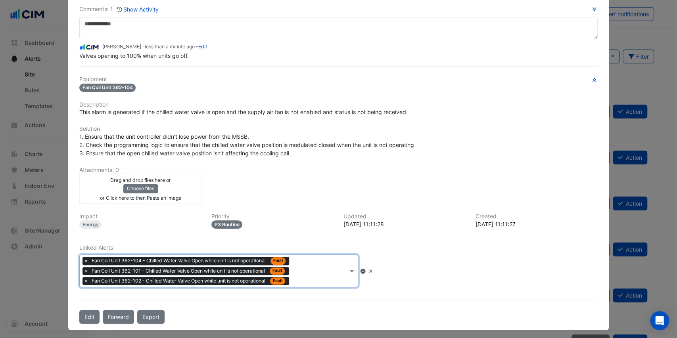
click at [365, 269] on icon at bounding box center [362, 271] width 5 height 5
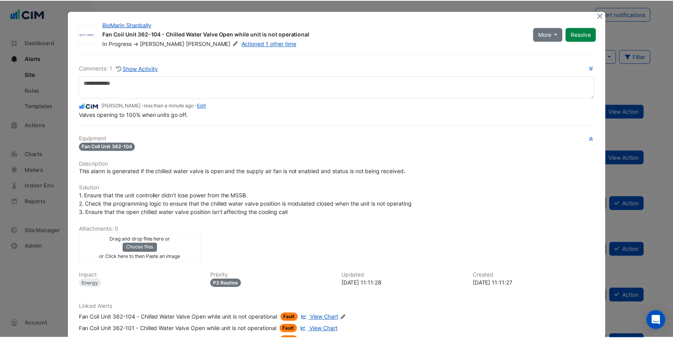
scroll to position [0, 0]
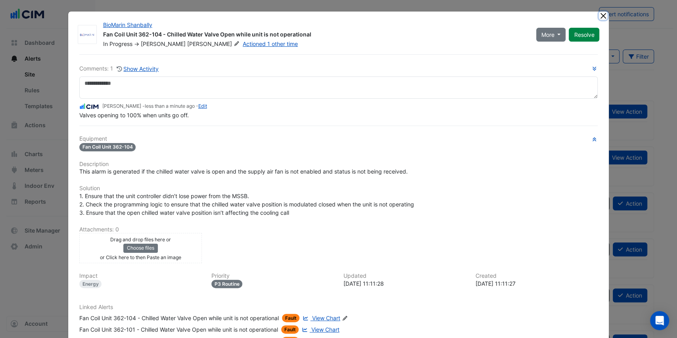
click at [603, 16] on button "Close" at bounding box center [603, 15] width 8 height 8
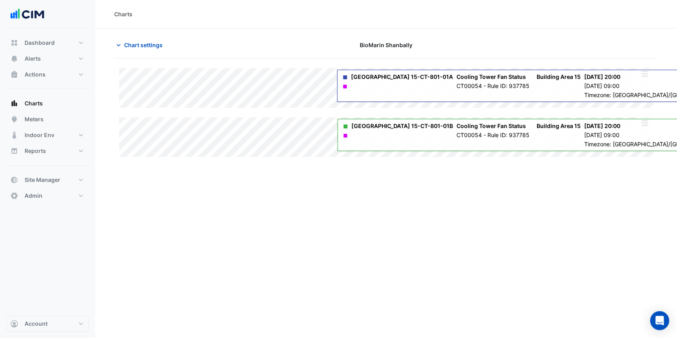
type input "**********"
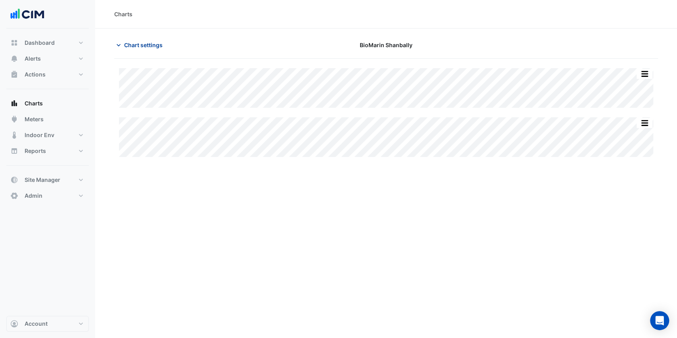
click at [153, 47] on span "Chart settings" at bounding box center [143, 45] width 38 height 8
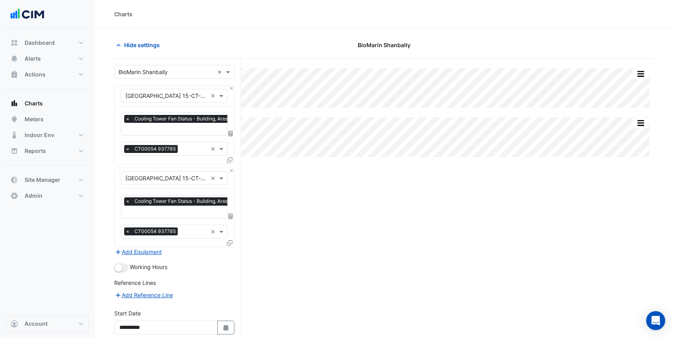
click at [230, 241] on icon at bounding box center [230, 243] width 6 height 6
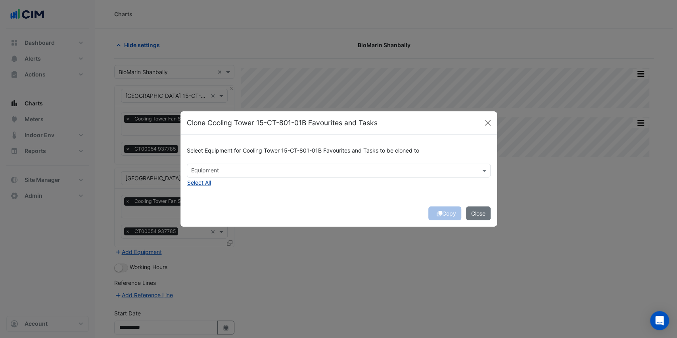
click at [195, 184] on button "Select All" at bounding box center [199, 182] width 25 height 9
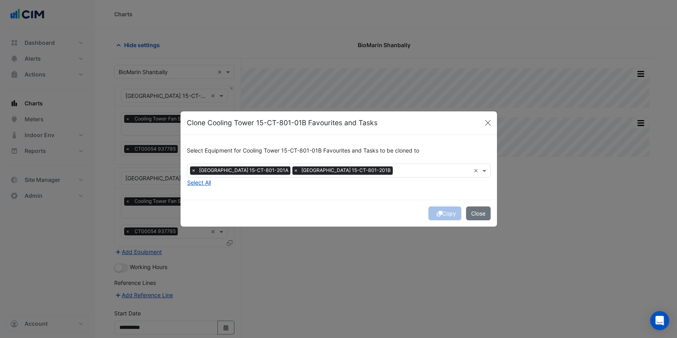
click at [281, 191] on div "Select Equipment for Cooling Tower 15-CT-801-01B Favourites and Tasks to be clo…" at bounding box center [338, 167] width 316 height 65
click at [443, 215] on button "Copy" at bounding box center [444, 214] width 33 height 14
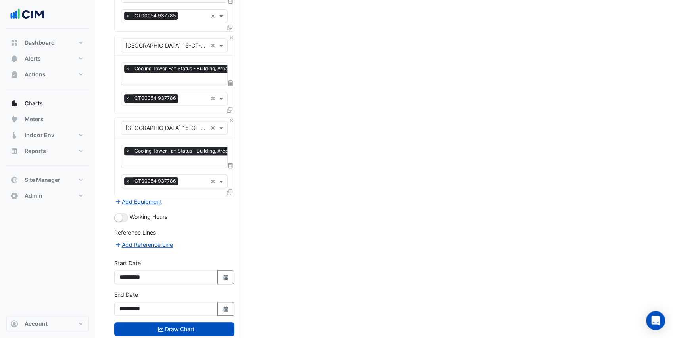
scroll to position [227, 0]
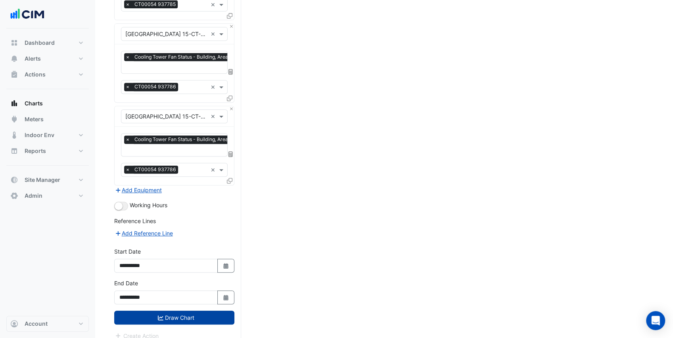
click at [201, 314] on button "Draw Chart" at bounding box center [174, 318] width 120 height 14
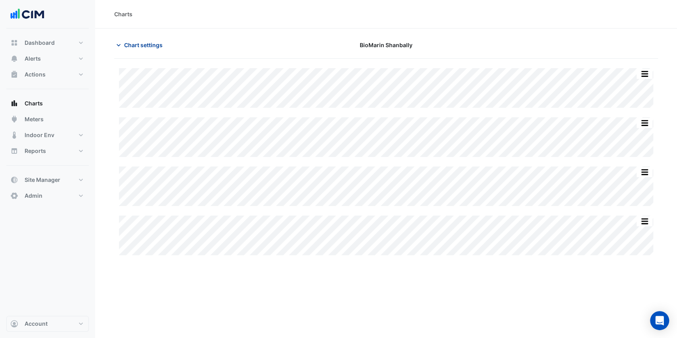
click at [133, 44] on span "Chart settings" at bounding box center [143, 45] width 38 height 8
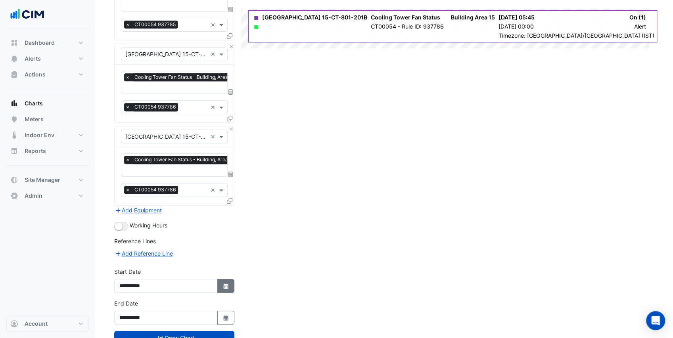
scroll to position [227, 0]
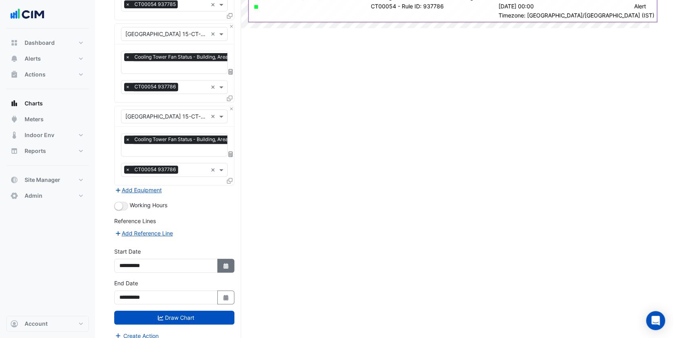
click at [228, 263] on icon "button" at bounding box center [225, 266] width 5 height 6
select select "*"
select select "****"
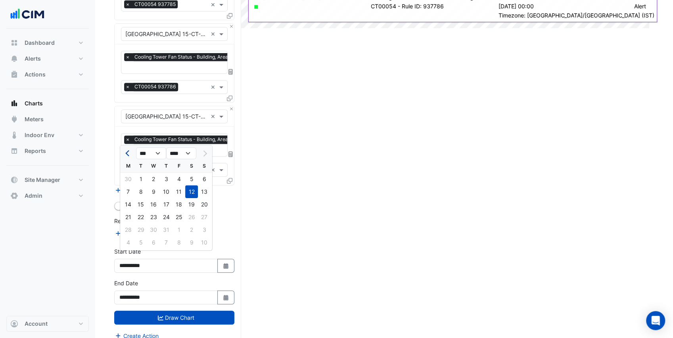
click at [127, 152] on span "Previous month" at bounding box center [128, 153] width 6 height 6
select select "*"
click at [141, 179] on div "1" at bounding box center [140, 179] width 13 height 13
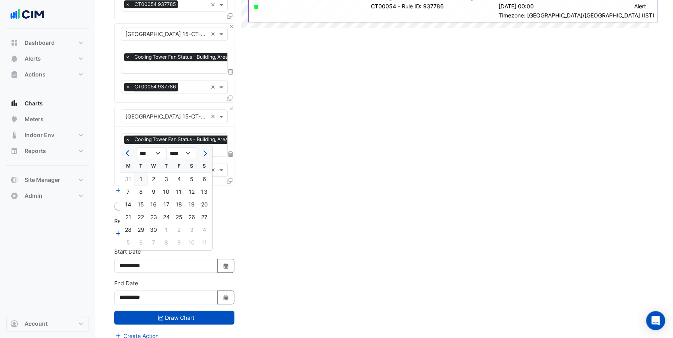
type input "**********"
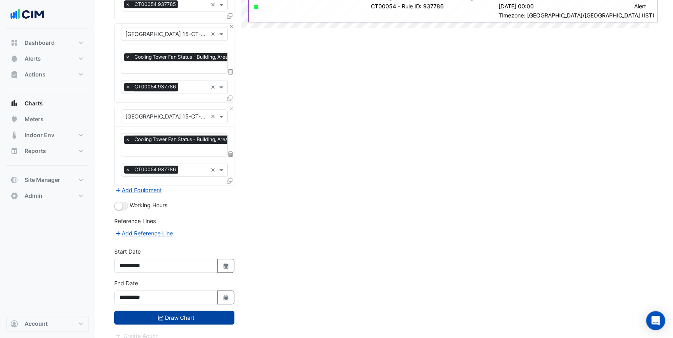
click at [201, 311] on button "Draw Chart" at bounding box center [174, 318] width 120 height 14
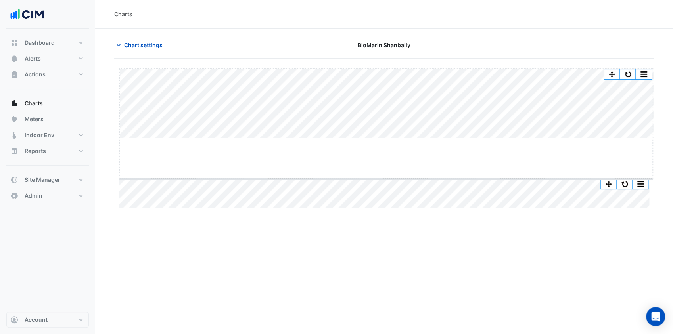
drag, startPoint x: 387, startPoint y: 139, endPoint x: 371, endPoint y: 184, distance: 47.8
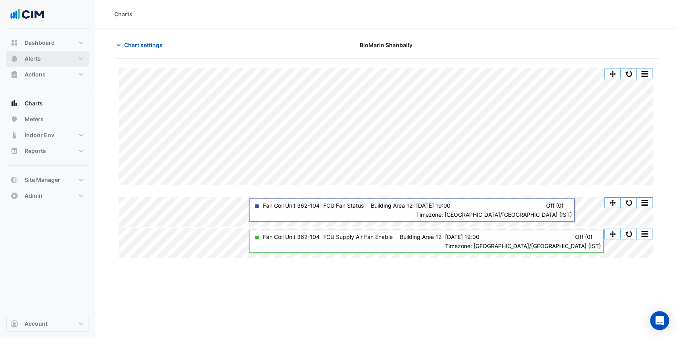
click at [47, 58] on button "Alerts" at bounding box center [47, 59] width 82 height 16
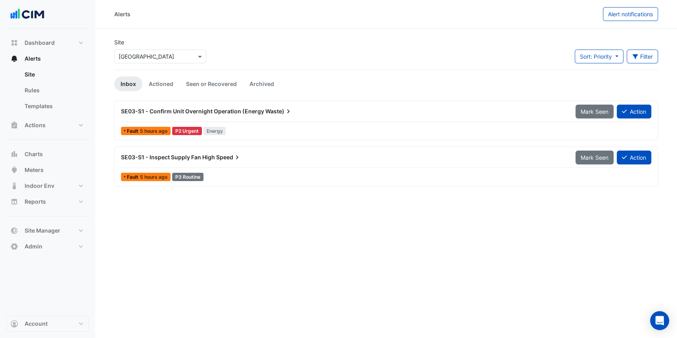
click at [166, 57] on input "text" at bounding box center [152, 57] width 67 height 8
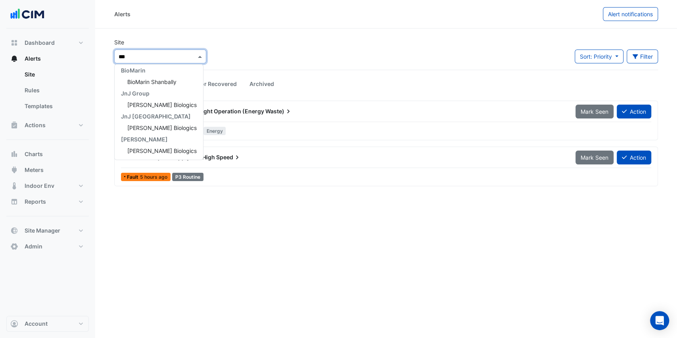
scroll to position [38, 0]
type input "****"
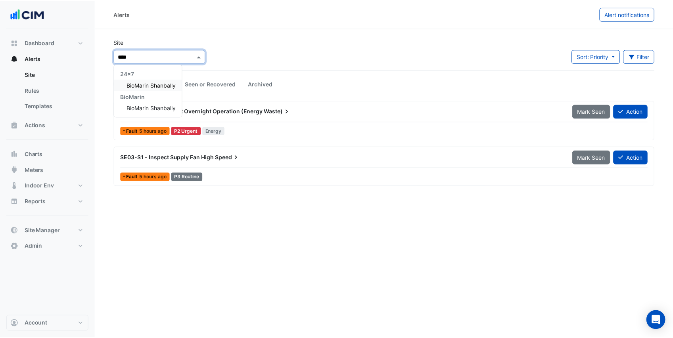
scroll to position [0, 0]
click at [161, 106] on span "BioMarin Shanbally" at bounding box center [151, 108] width 49 height 7
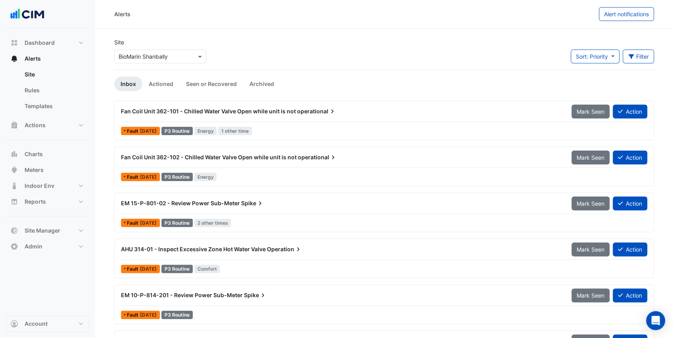
click at [253, 60] on div "Site Select a Site × BioMarin Shanbally Sort: Priority Priority Updated Filter …" at bounding box center [383, 54] width 549 height 32
click at [280, 120] on div "Fan Coil Unit 362-101 - Chilled Water Valve Open while unit is not operational …" at bounding box center [384, 113] width 526 height 18
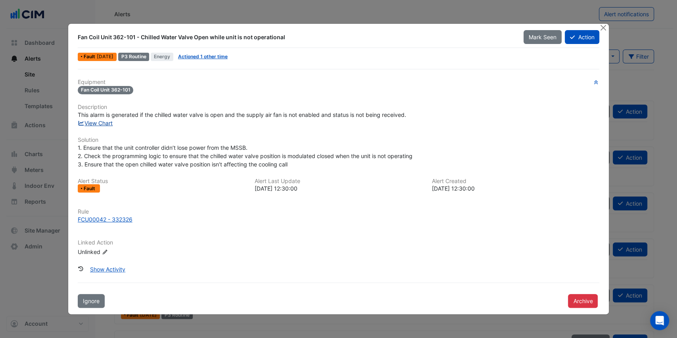
click at [112, 124] on link "View Chart" at bounding box center [95, 123] width 35 height 7
click at [604, 30] on button "Close" at bounding box center [603, 28] width 8 height 8
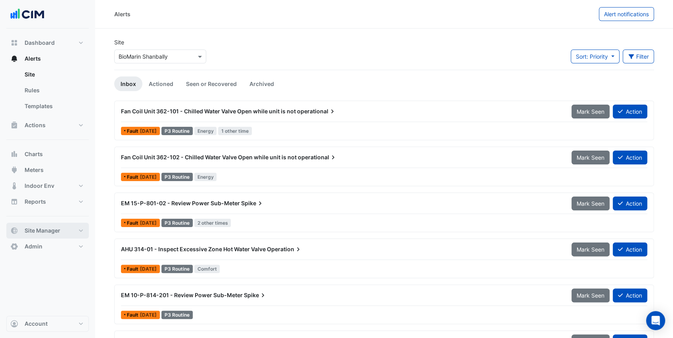
click at [53, 232] on span "Site Manager" at bounding box center [43, 231] width 36 height 8
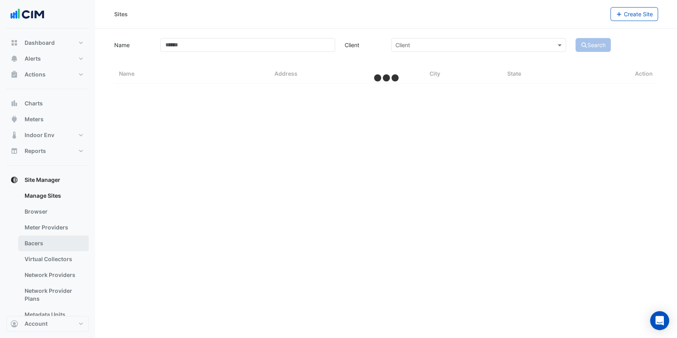
click at [52, 246] on link "Bacers" at bounding box center [53, 244] width 71 height 16
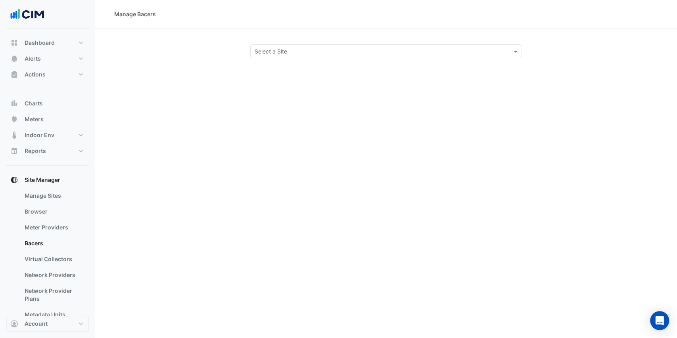
click at [277, 56] on div "Select a Site" at bounding box center [386, 51] width 272 height 14
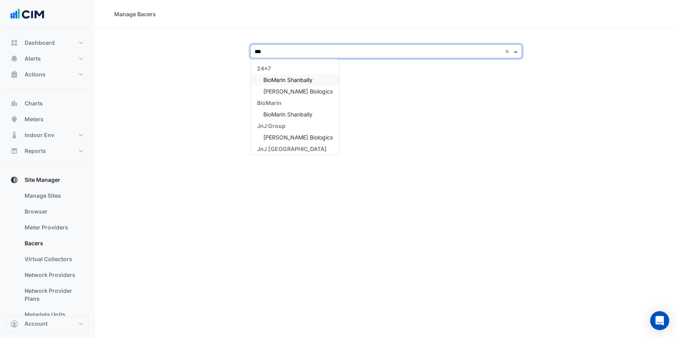
type input "****"
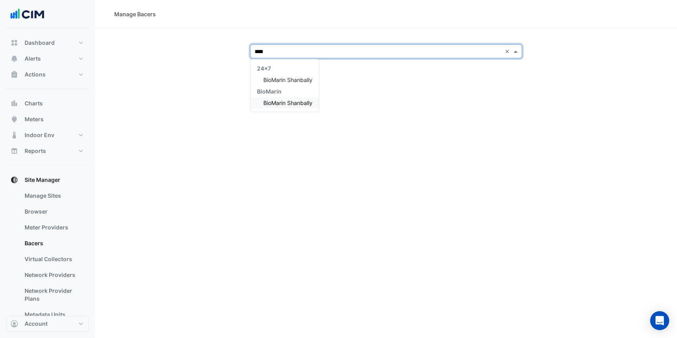
click at [280, 101] on span "BioMarin Shanbally" at bounding box center [287, 103] width 49 height 7
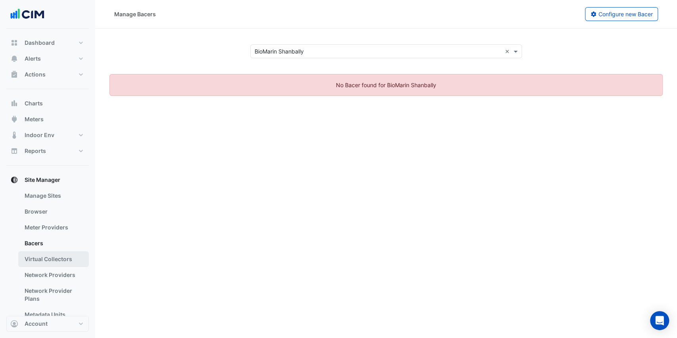
click at [58, 258] on link "Virtual Collectors" at bounding box center [53, 259] width 71 height 16
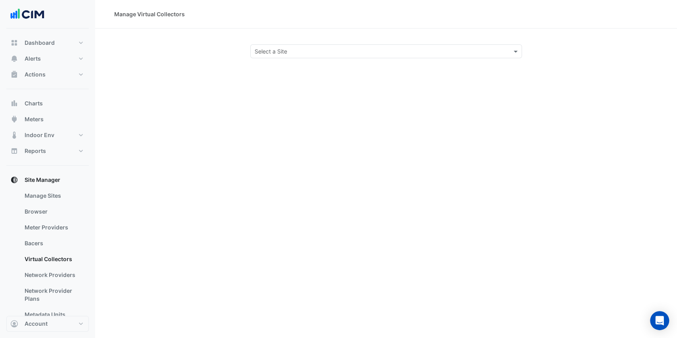
click at [286, 53] on input "text" at bounding box center [378, 52] width 247 height 8
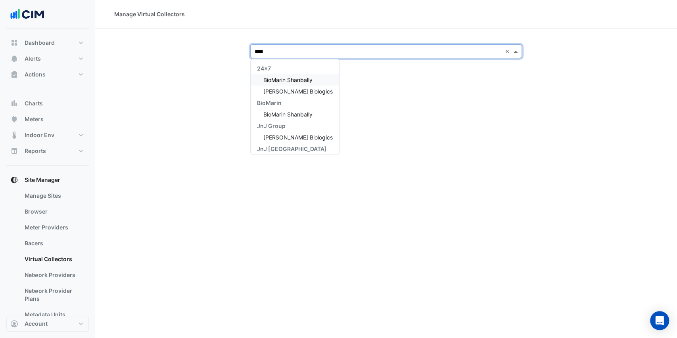
type input "*****"
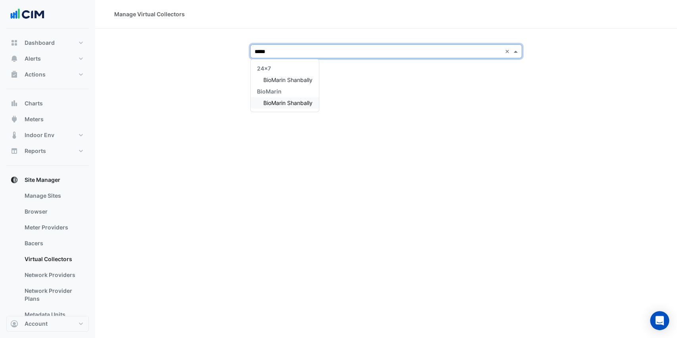
click at [279, 105] on span "BioMarin Shanbally" at bounding box center [287, 103] width 49 height 7
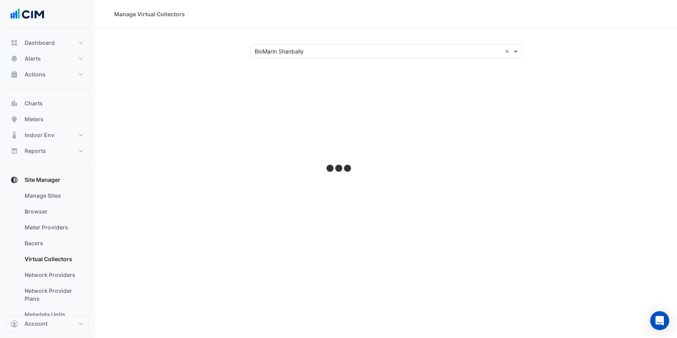
select select "***"
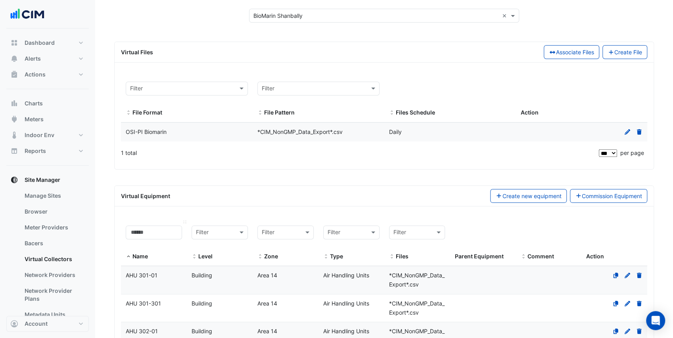
scroll to position [105, 0]
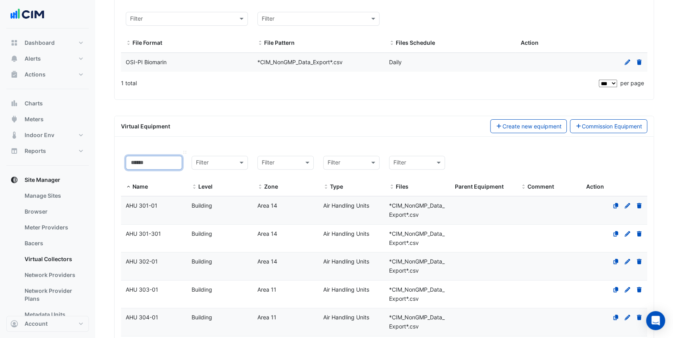
click at [165, 164] on input at bounding box center [154, 163] width 56 height 14
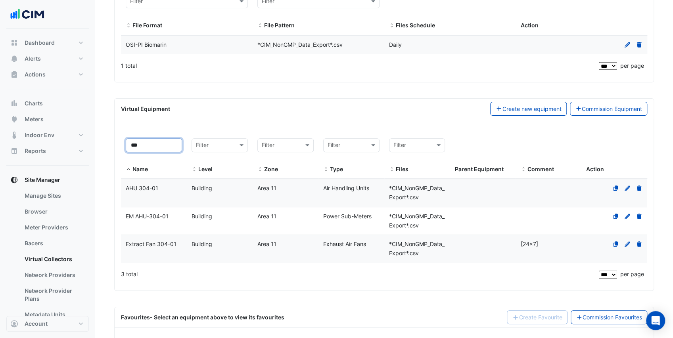
scroll to position [132, 0]
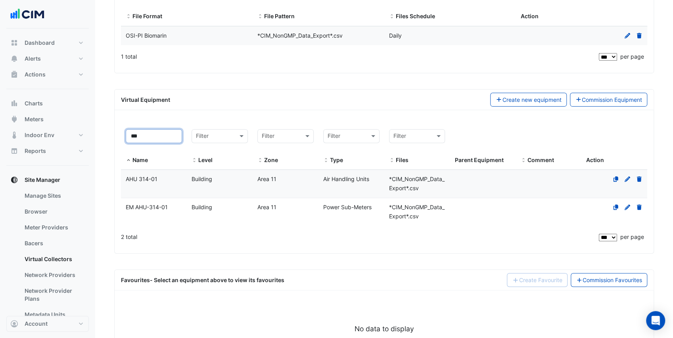
type input "***"
click at [164, 178] on div "AHU 314-01" at bounding box center [154, 179] width 66 height 9
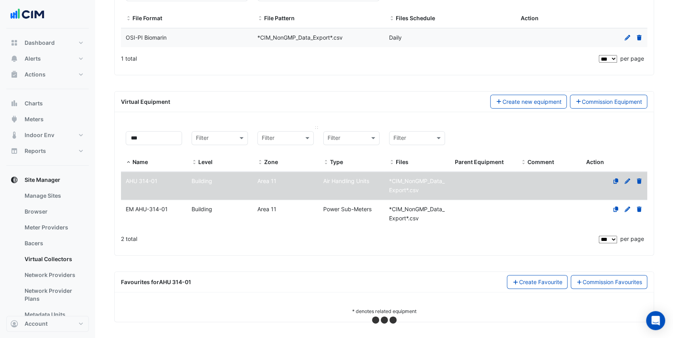
select select "***"
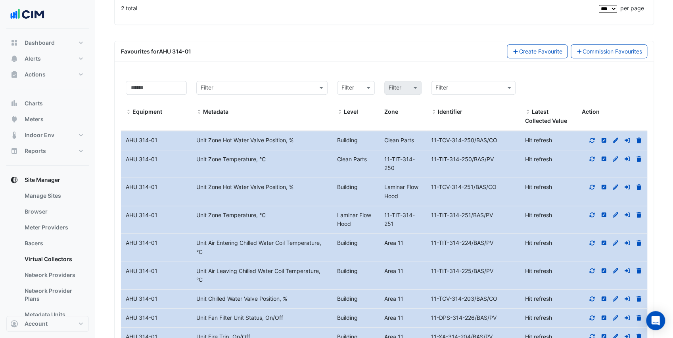
scroll to position [370, 0]
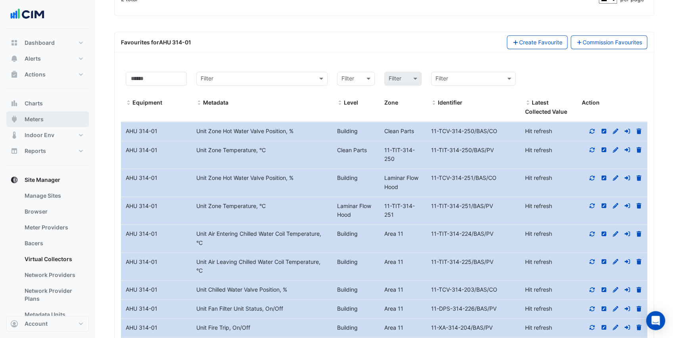
click at [56, 122] on button "Meters" at bounding box center [47, 119] width 82 height 16
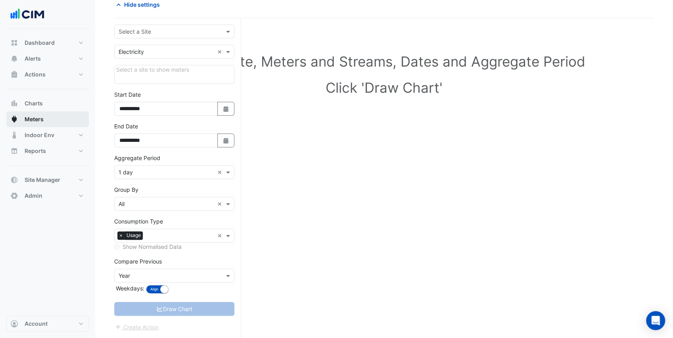
scroll to position [39, 0]
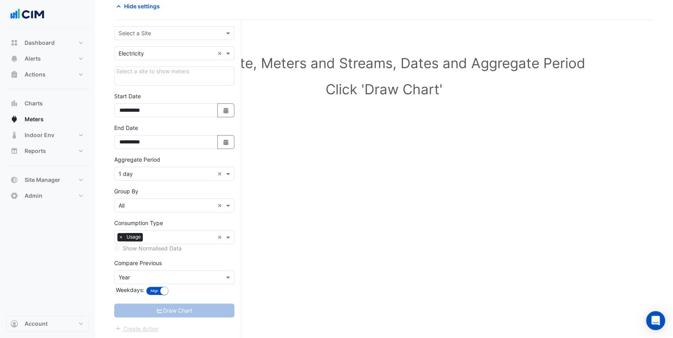
click at [163, 33] on input "text" at bounding box center [167, 33] width 96 height 8
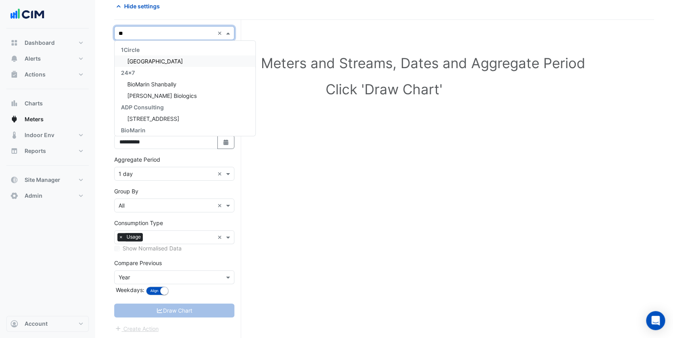
type input "***"
click at [171, 64] on span "BioMarin Shanbally" at bounding box center [151, 61] width 49 height 7
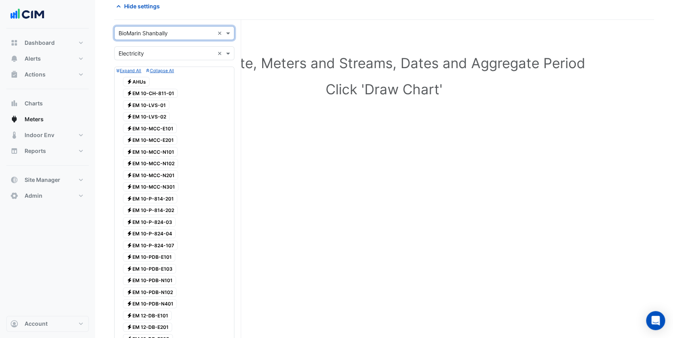
click at [170, 128] on span "Electricity EM 10-MCC-E101" at bounding box center [150, 129] width 54 height 10
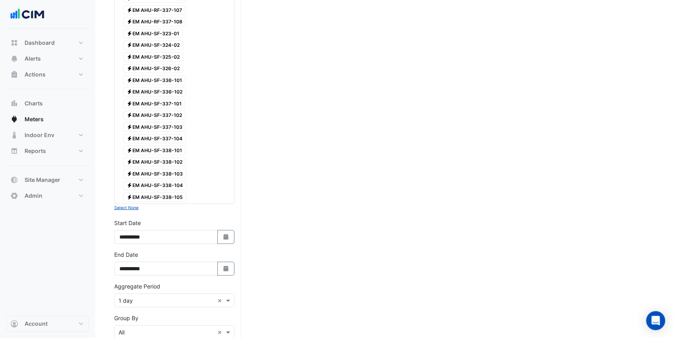
scroll to position [1032, 0]
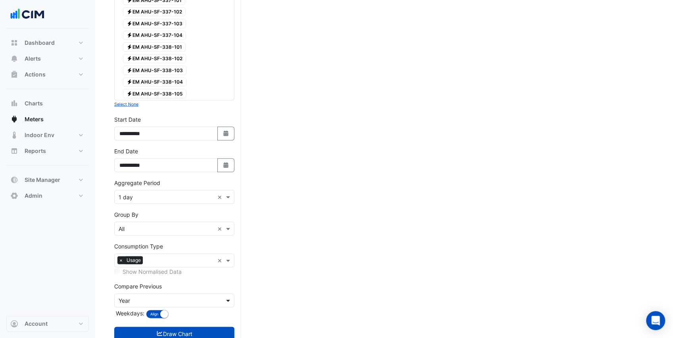
click at [224, 297] on span at bounding box center [229, 301] width 10 height 8
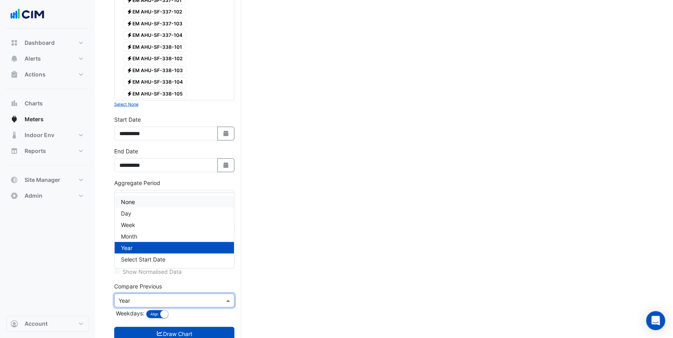
click at [149, 201] on div "None" at bounding box center [174, 201] width 119 height 11
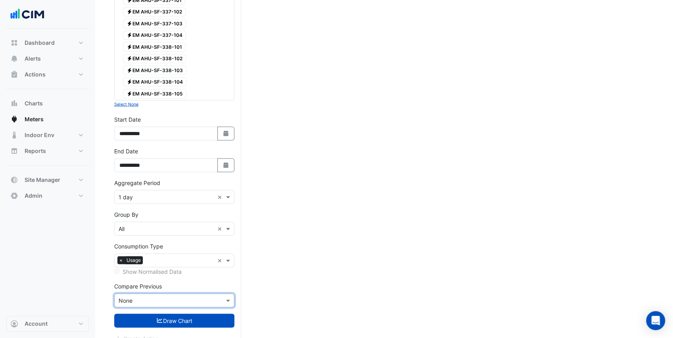
scroll to position [1019, 0]
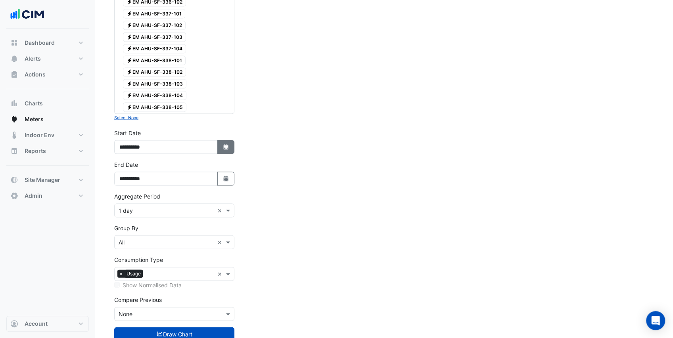
click at [222, 140] on button "Select Date" at bounding box center [225, 147] width 17 height 14
select select "*"
select select "****"
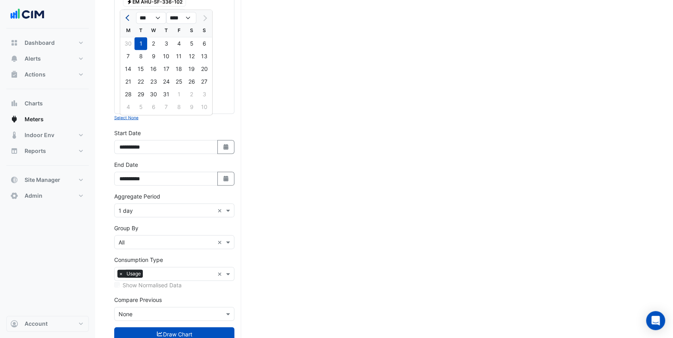
click at [127, 19] on span "Previous month" at bounding box center [128, 18] width 6 height 6
click at [126, 19] on span "Previous month" at bounding box center [128, 18] width 6 height 6
select select "*"
click at [164, 44] on div "1" at bounding box center [166, 44] width 13 height 13
type input "**********"
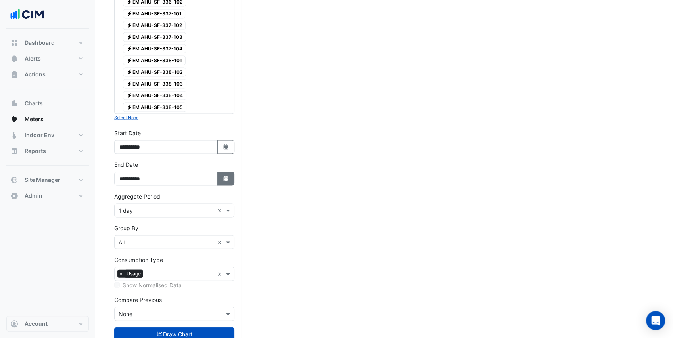
click at [225, 172] on button "Select Date" at bounding box center [225, 179] width 17 height 14
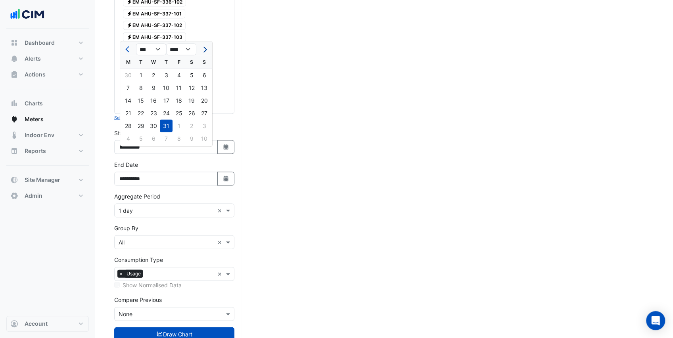
click at [204, 48] on span "Next month" at bounding box center [204, 50] width 6 height 6
select select "*"
click at [177, 114] on div "22" at bounding box center [178, 113] width 13 height 13
type input "**********"
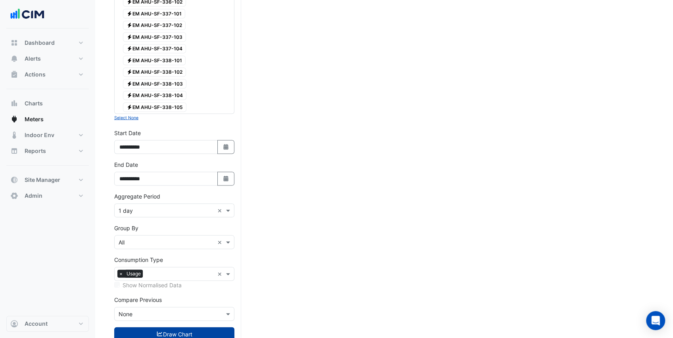
click at [170, 327] on button "Draw Chart" at bounding box center [174, 334] width 120 height 14
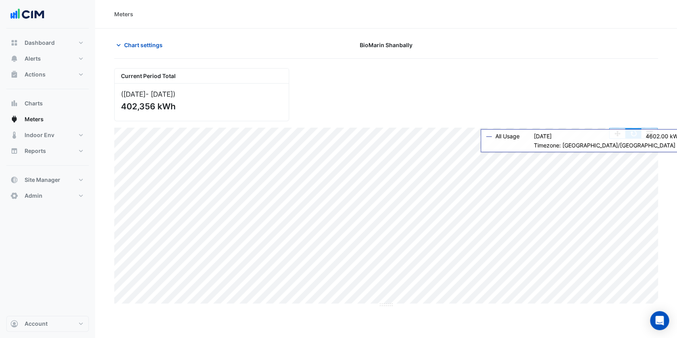
click at [637, 132] on button "button" at bounding box center [633, 133] width 16 height 10
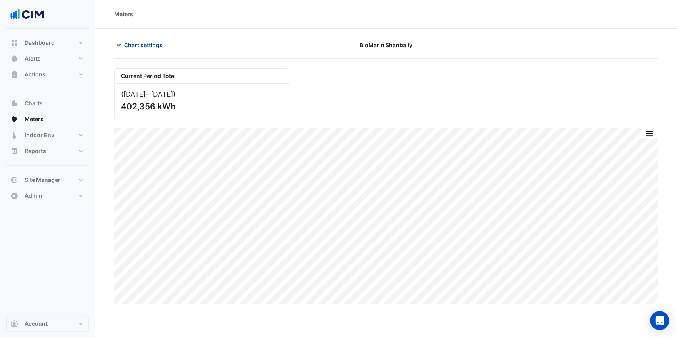
click at [128, 44] on span "Chart settings" at bounding box center [143, 45] width 38 height 8
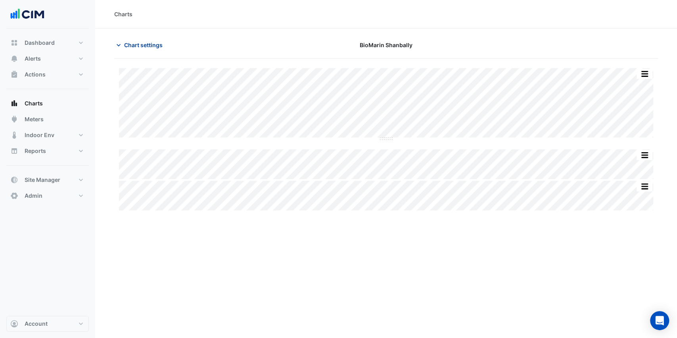
click at [123, 45] on button "Chart settings" at bounding box center [141, 45] width 54 height 14
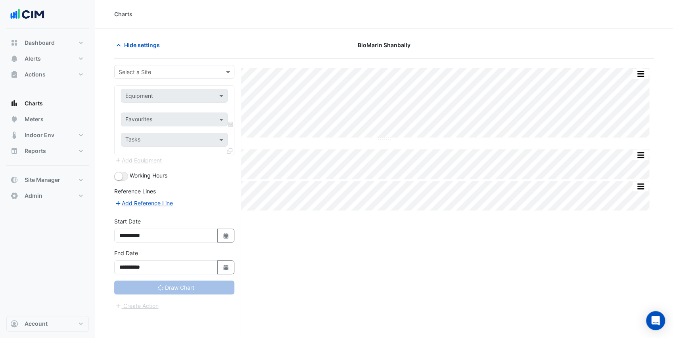
type input "**********"
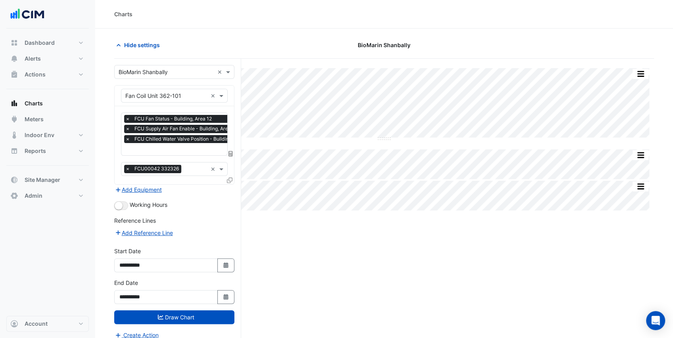
click at [230, 179] on icon at bounding box center [230, 181] width 6 height 6
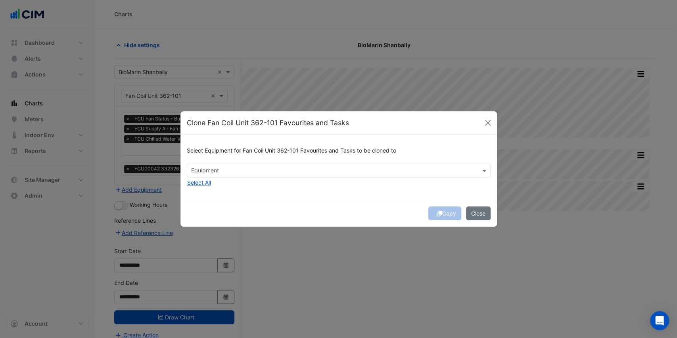
click at [230, 170] on input "text" at bounding box center [334, 171] width 286 height 8
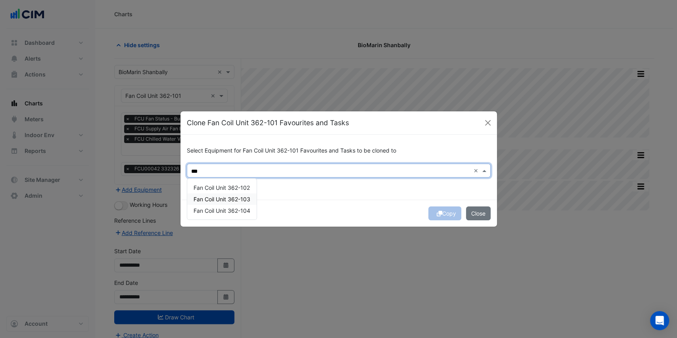
click at [234, 203] on div "Fan Coil Unit 362-103" at bounding box center [221, 198] width 69 height 11
type input "***"
click at [282, 192] on div "Select Equipment for Fan Coil Unit 362-101 Favourites and Tasks to be cloned to…" at bounding box center [338, 167] width 316 height 65
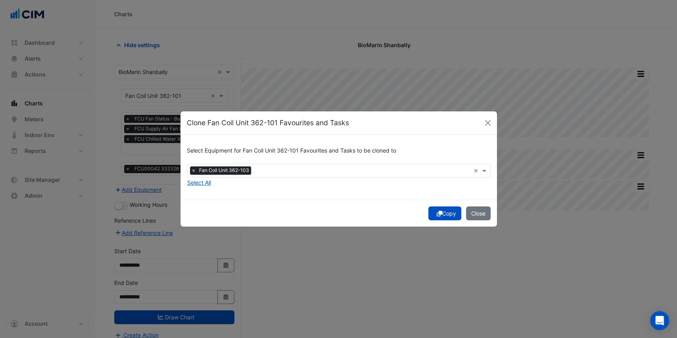
click at [440, 216] on button "Copy" at bounding box center [444, 214] width 33 height 14
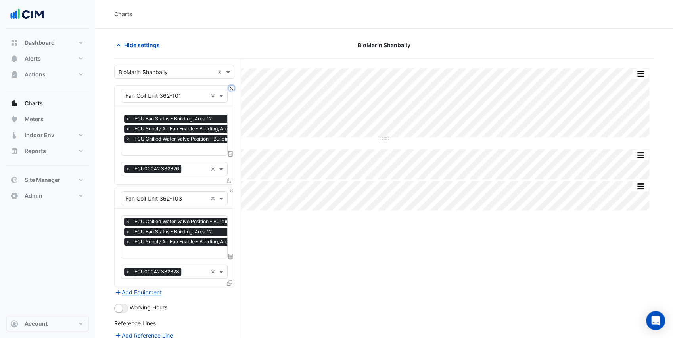
click at [230, 87] on button "Close" at bounding box center [231, 88] width 5 height 5
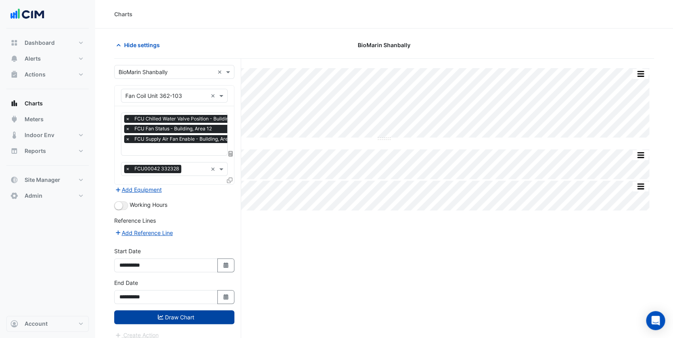
click at [203, 317] on button "Draw Chart" at bounding box center [174, 317] width 120 height 14
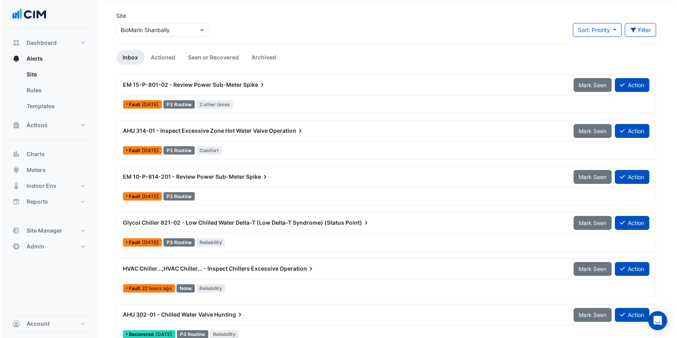
scroll to position [53, 0]
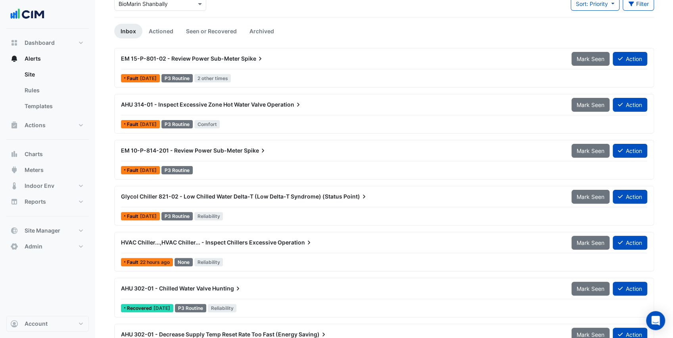
click at [174, 111] on div "AHU 314-01 - Inspect Excessive Zone Hot Water Valve Operation" at bounding box center [341, 105] width 450 height 14
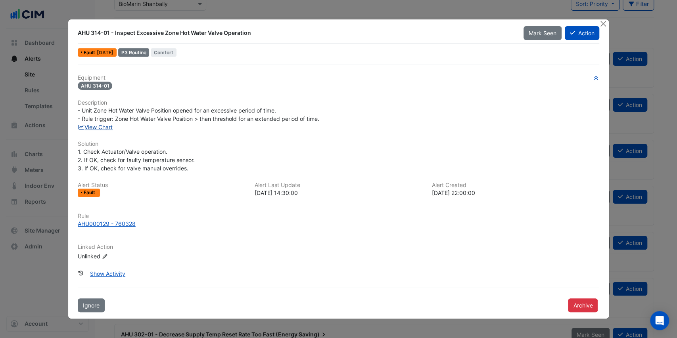
click at [101, 128] on link "View Chart" at bounding box center [95, 127] width 35 height 7
click at [565, 36] on button "Action" at bounding box center [582, 33] width 34 height 14
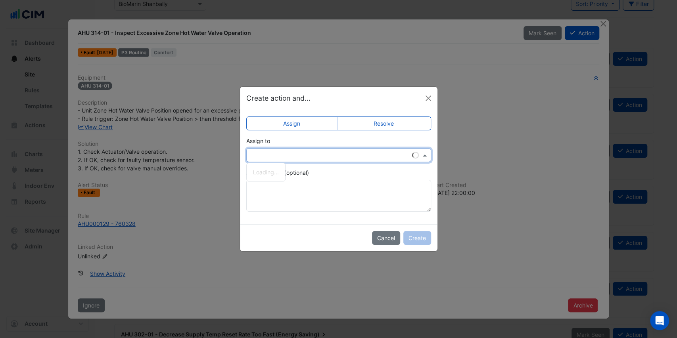
click at [294, 155] on input "text" at bounding box center [331, 155] width 160 height 8
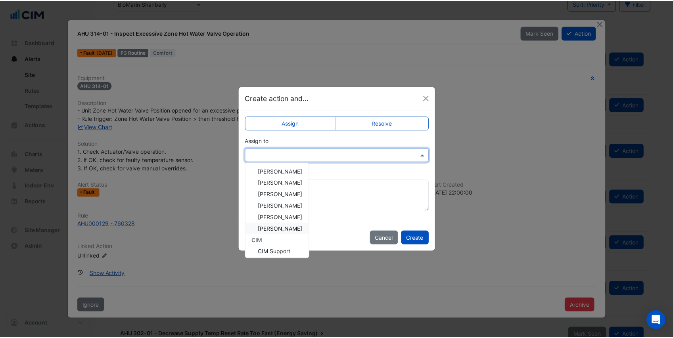
scroll to position [49, 0]
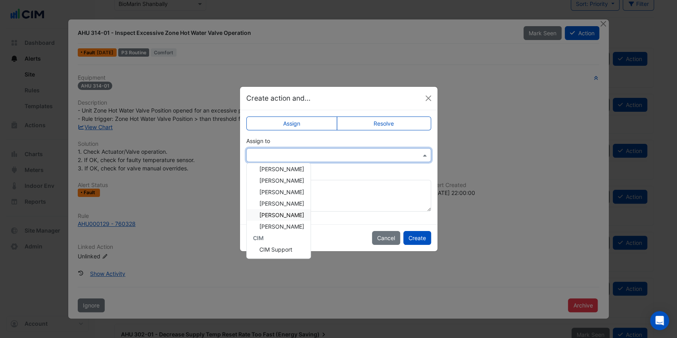
click at [285, 218] on span "Stephen O'Carroll" at bounding box center [281, 215] width 45 height 7
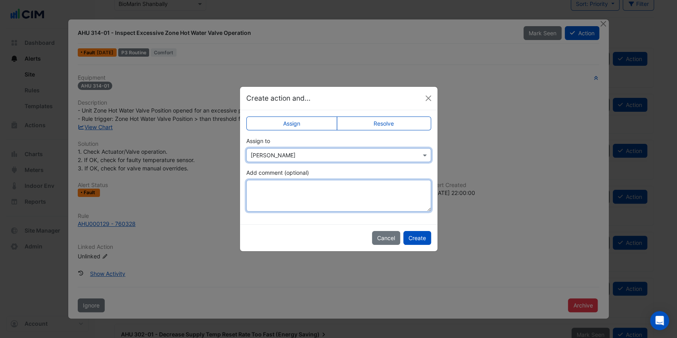
click at [285, 193] on textarea "Add comment (optional)" at bounding box center [338, 196] width 185 height 32
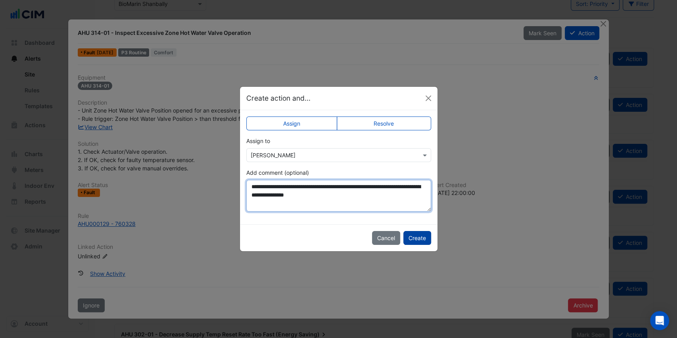
type textarea "**********"
click at [412, 234] on button "Create" at bounding box center [417, 238] width 28 height 14
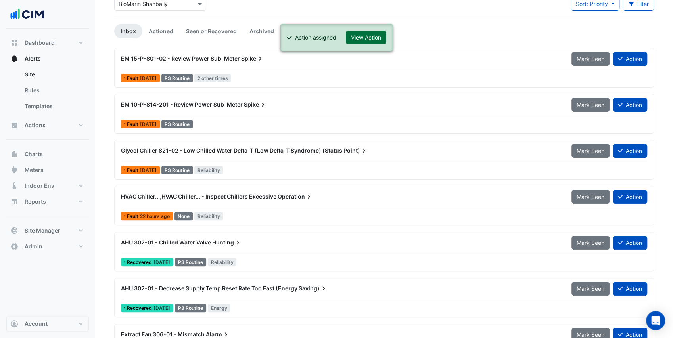
click at [357, 38] on button "View Action" at bounding box center [366, 38] width 40 height 14
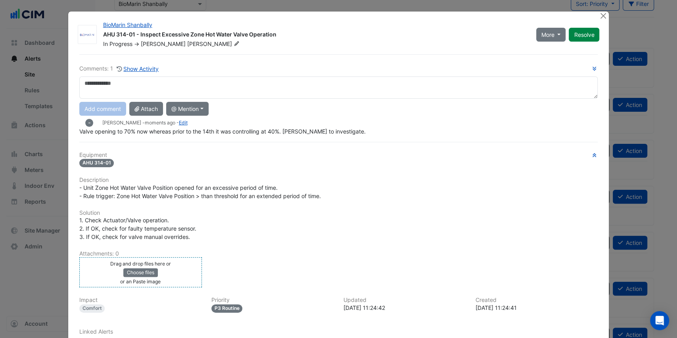
click at [107, 270] on div "Drag and drop files here or Choose files or an Paste image" at bounding box center [140, 272] width 119 height 26
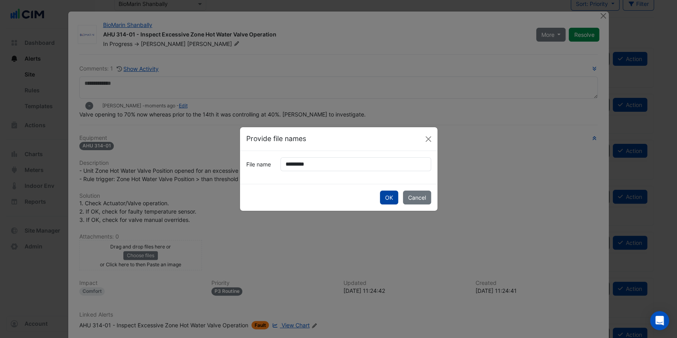
click at [393, 199] on button "OK" at bounding box center [389, 198] width 18 height 14
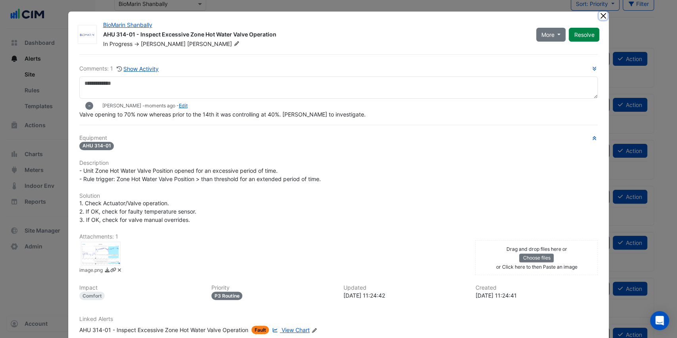
click at [603, 17] on button "Close" at bounding box center [603, 15] width 8 height 8
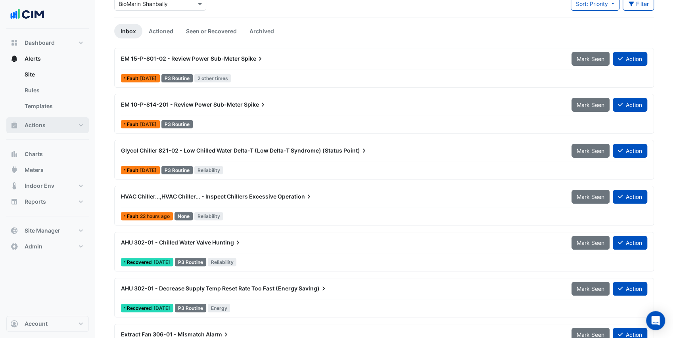
click at [55, 124] on button "Actions" at bounding box center [47, 125] width 82 height 16
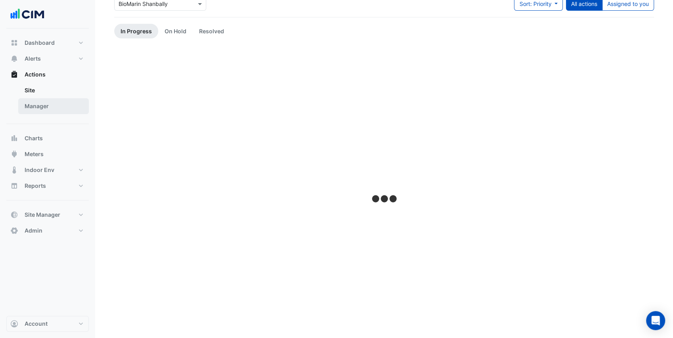
click at [53, 107] on link "Manager" at bounding box center [53, 106] width 71 height 16
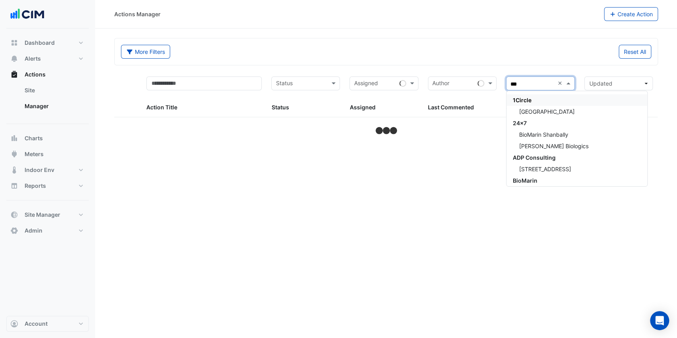
type input "****"
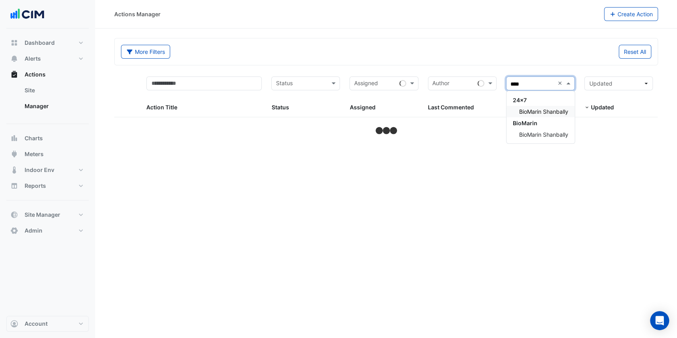
click at [547, 112] on span "BioMarin Shanbally" at bounding box center [543, 111] width 49 height 7
select select "***"
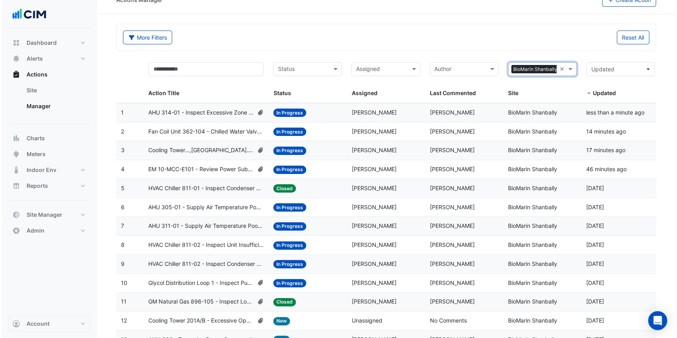
scroll to position [26, 0]
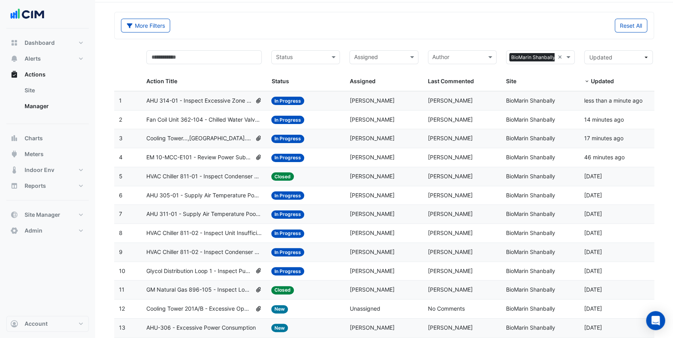
click at [216, 156] on span "EM 10-MCC-E101 - Review Power Sub-Meter Spike" at bounding box center [198, 157] width 105 height 9
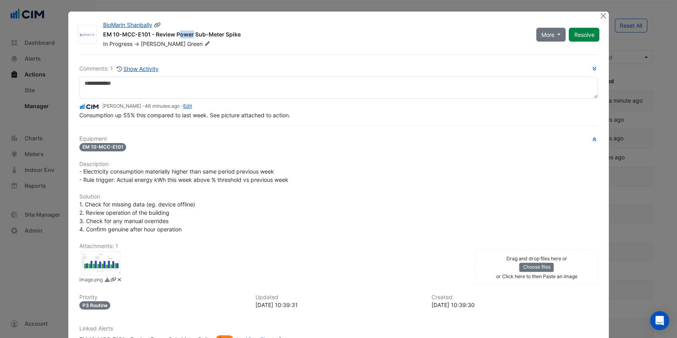
drag, startPoint x: 147, startPoint y: 33, endPoint x: 135, endPoint y: 34, distance: 11.9
click at [135, 34] on div "EM 10-MCC-E101 - Review Power Sub-Meter Spike" at bounding box center [314, 36] width 423 height 10
click at [205, 27] on div "BioMarin Shanbally" at bounding box center [314, 26] width 423 height 10
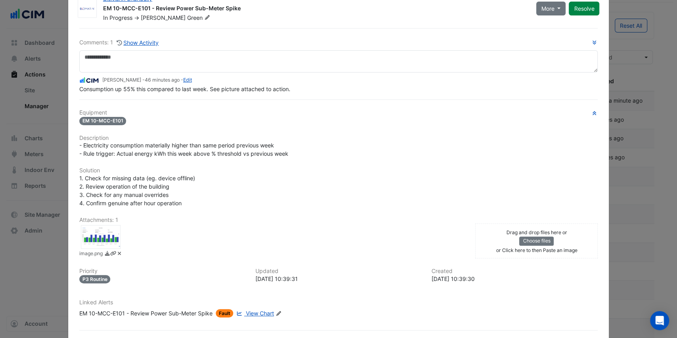
click at [104, 234] on div at bounding box center [101, 237] width 40 height 24
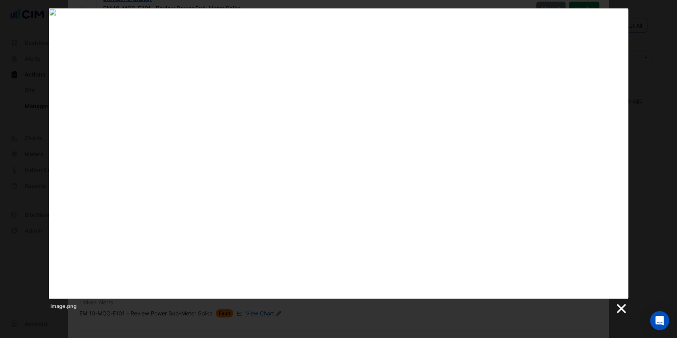
click at [619, 311] on link at bounding box center [621, 309] width 12 height 12
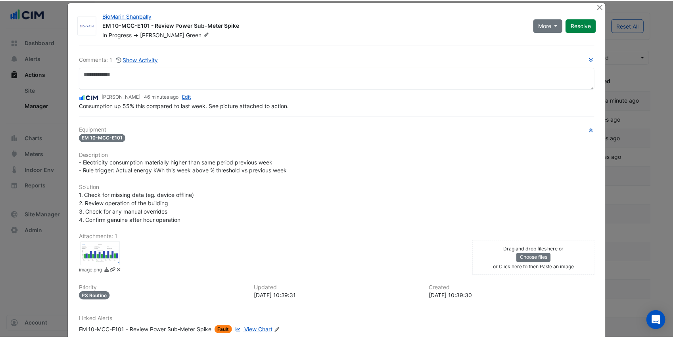
scroll to position [0, 0]
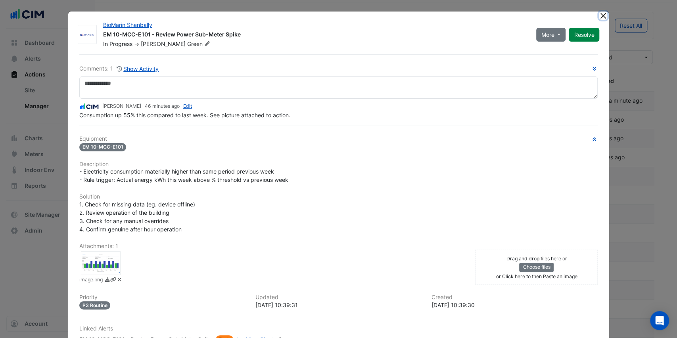
click at [602, 17] on button "Close" at bounding box center [603, 15] width 8 height 8
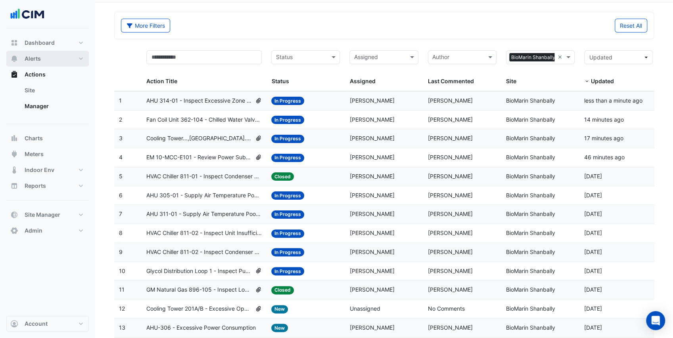
click at [37, 59] on span "Alerts" at bounding box center [33, 59] width 16 height 8
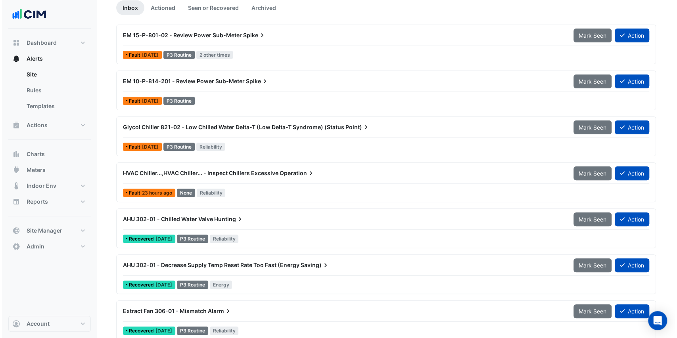
scroll to position [132, 0]
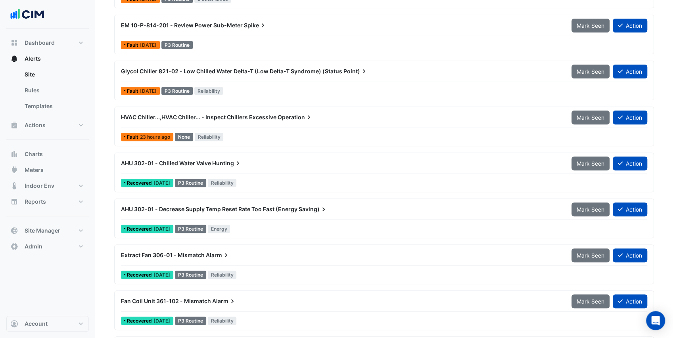
click at [260, 76] on div "Glycol Chiller 821-02 - Low Chilled Water Delta-T (Low Delta-T Syndrome) (Statu…" at bounding box center [341, 71] width 450 height 14
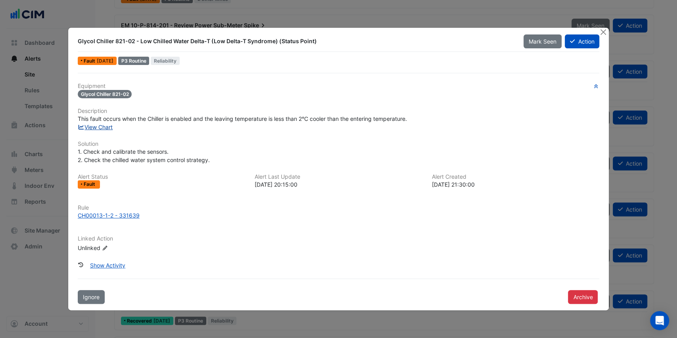
click at [108, 127] on link "View Chart" at bounding box center [95, 127] width 35 height 7
click at [584, 40] on button "Action" at bounding box center [582, 41] width 34 height 14
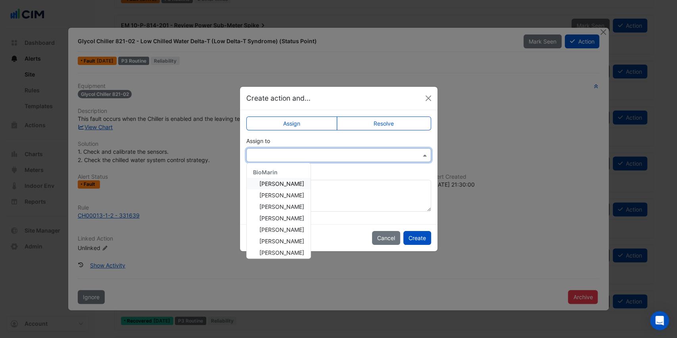
click at [305, 154] on input "text" at bounding box center [331, 155] width 160 height 8
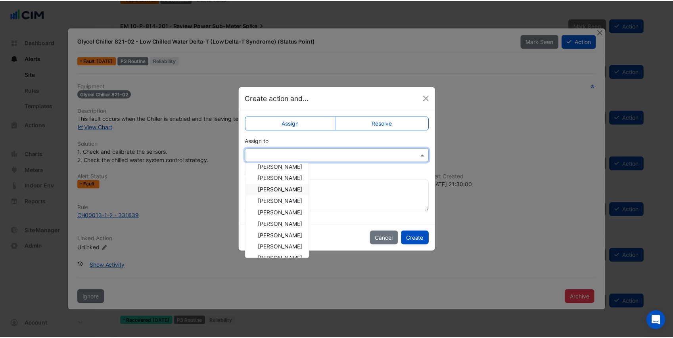
scroll to position [26, 0]
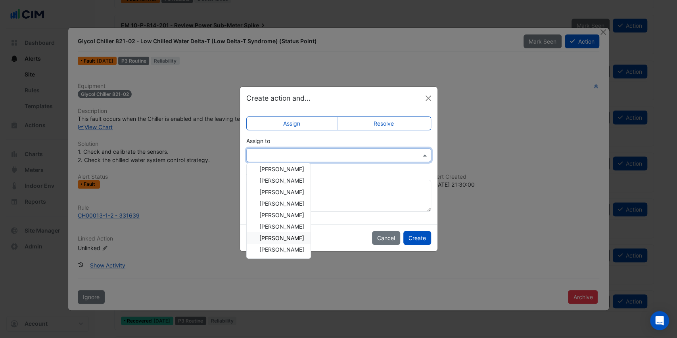
click at [288, 239] on span "Stephen O'Carroll" at bounding box center [281, 238] width 45 height 7
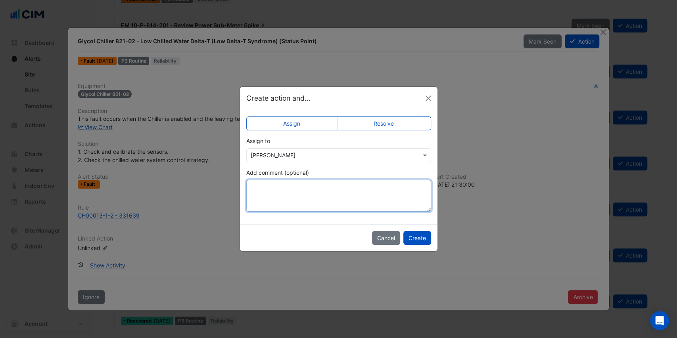
click at [288, 201] on textarea "Add comment (optional)" at bounding box center [338, 196] width 185 height 32
type textarea "**********"
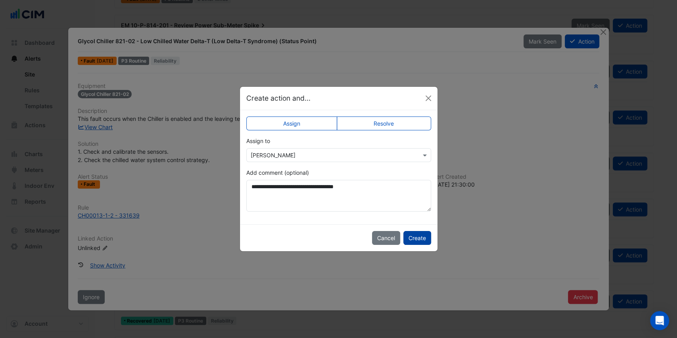
click at [414, 238] on button "Create" at bounding box center [417, 238] width 28 height 14
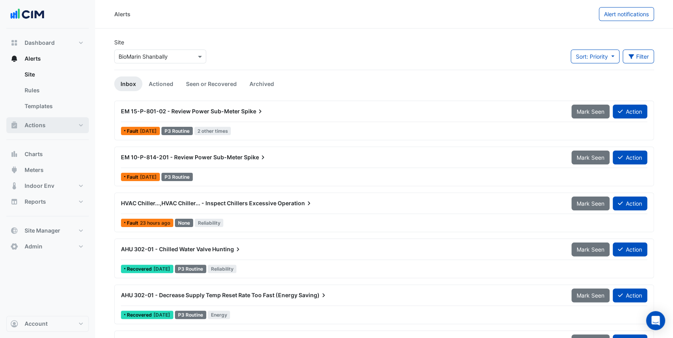
click at [50, 122] on button "Actions" at bounding box center [47, 125] width 82 height 16
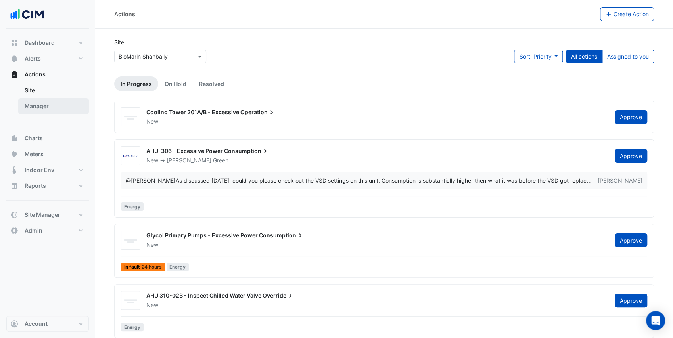
click at [51, 106] on link "Manager" at bounding box center [53, 106] width 71 height 16
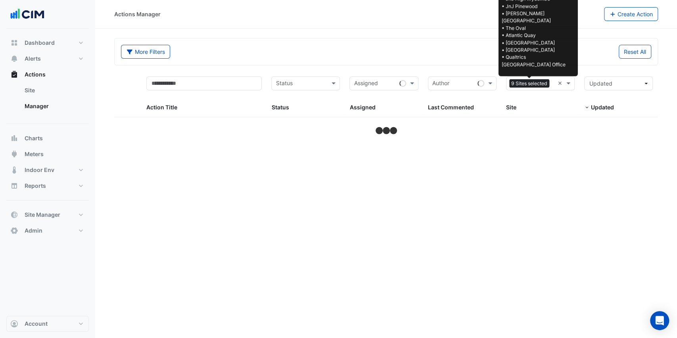
select select "***"
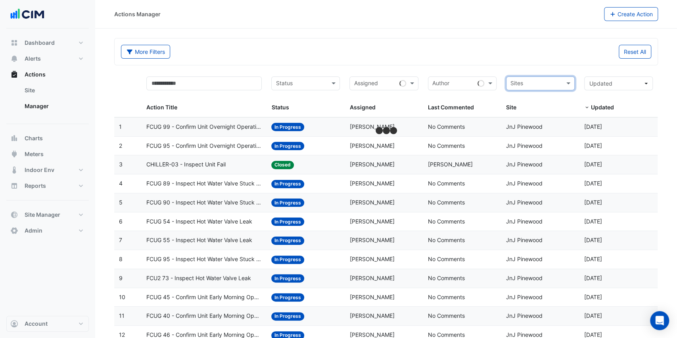
click at [560, 82] on input "text" at bounding box center [535, 84] width 51 height 9
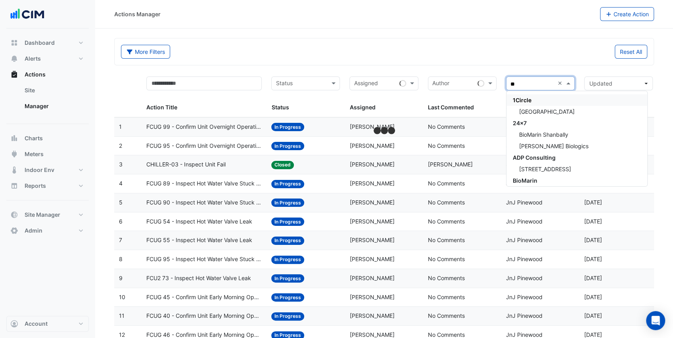
type input "***"
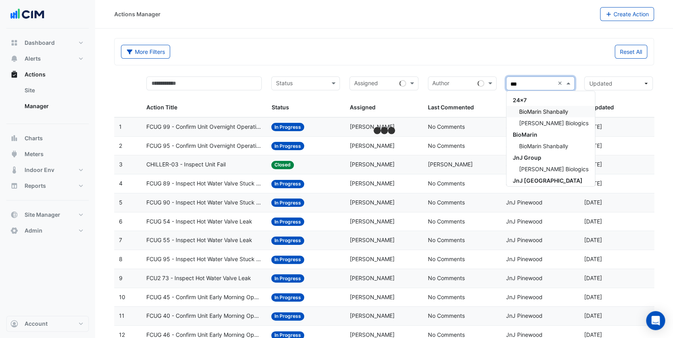
click at [540, 113] on span "BioMarin Shanbally" at bounding box center [543, 111] width 49 height 7
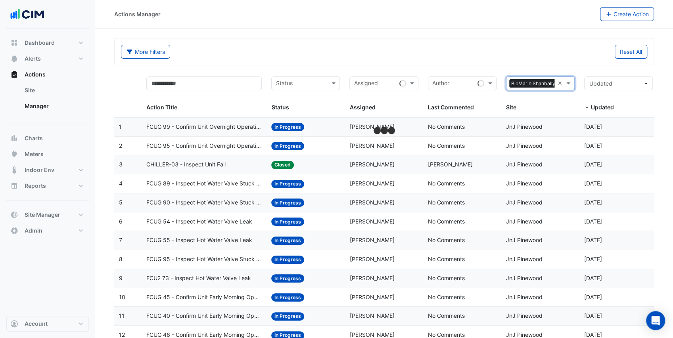
click at [527, 61] on div "More Filters Reset All" at bounding box center [384, 53] width 536 height 17
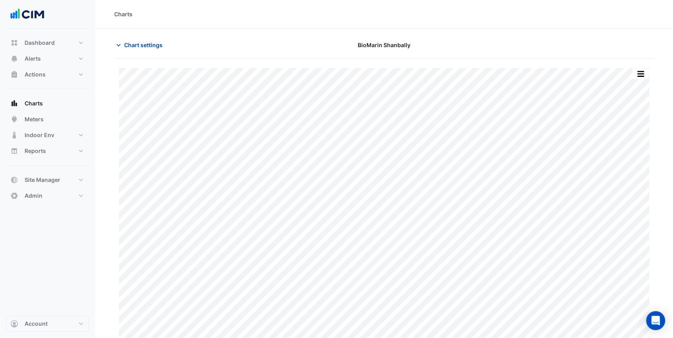
click at [130, 41] on span "Chart settings" at bounding box center [143, 45] width 38 height 8
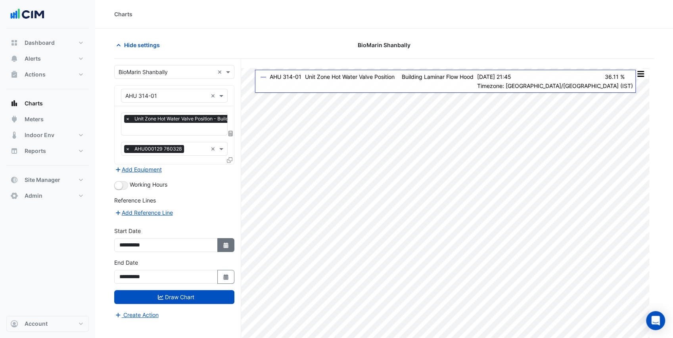
click at [220, 239] on button "Select Date" at bounding box center [225, 245] width 17 height 14
select select "*"
select select "****"
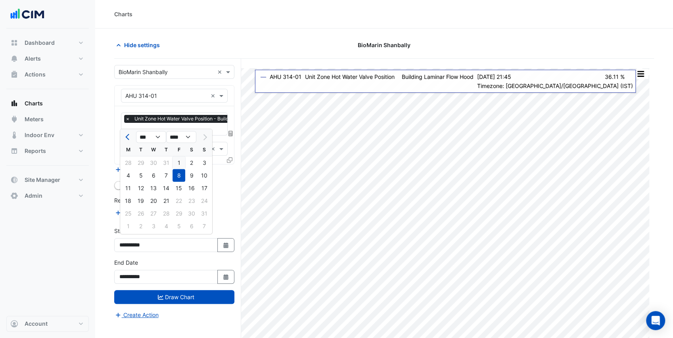
click at [181, 160] on div "1" at bounding box center [178, 163] width 13 height 13
type input "**********"
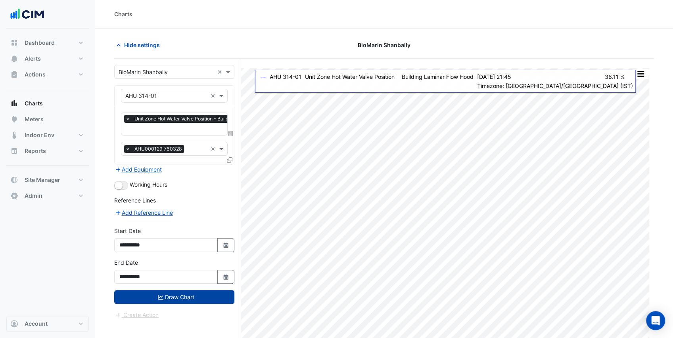
drag, startPoint x: 208, startPoint y: 293, endPoint x: 233, endPoint y: 293, distance: 25.4
click at [207, 293] on button "Draw Chart" at bounding box center [174, 297] width 120 height 14
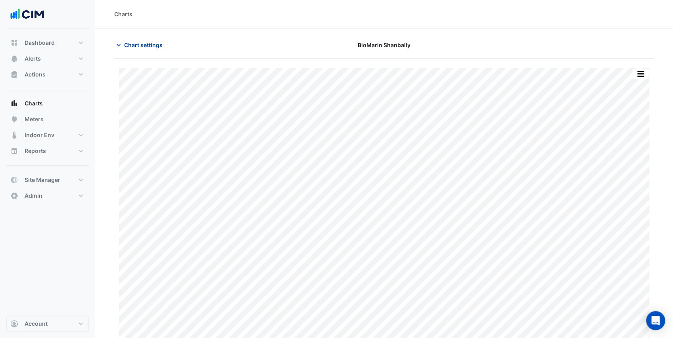
click at [140, 44] on span "Chart settings" at bounding box center [143, 45] width 38 height 8
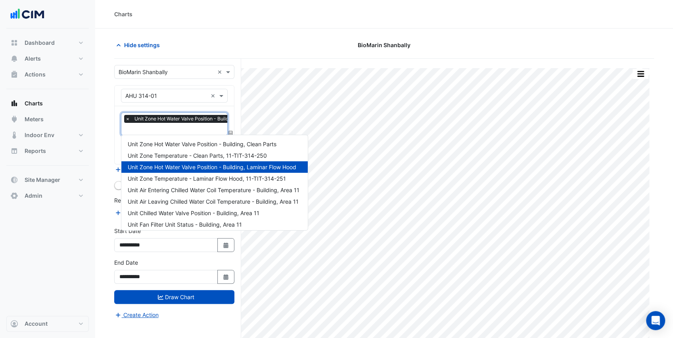
click at [167, 128] on input "text" at bounding box center [205, 130] width 161 height 8
drag, startPoint x: 229, startPoint y: 179, endPoint x: 217, endPoint y: 172, distance: 13.7
click at [229, 179] on span "Unit Zone Temperature - Laminar Flow Hood, 11-TIT-314-251" at bounding box center [207, 178] width 158 height 7
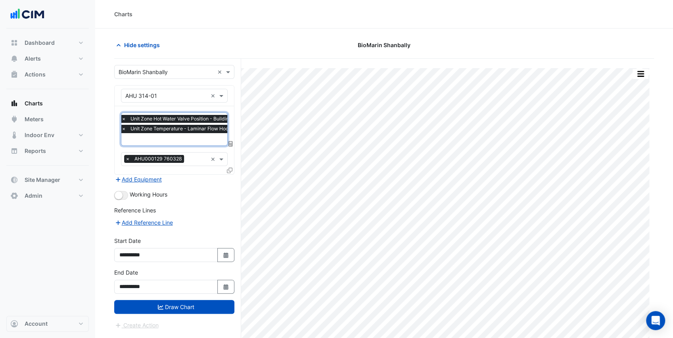
click at [197, 140] on input "text" at bounding box center [201, 140] width 161 height 8
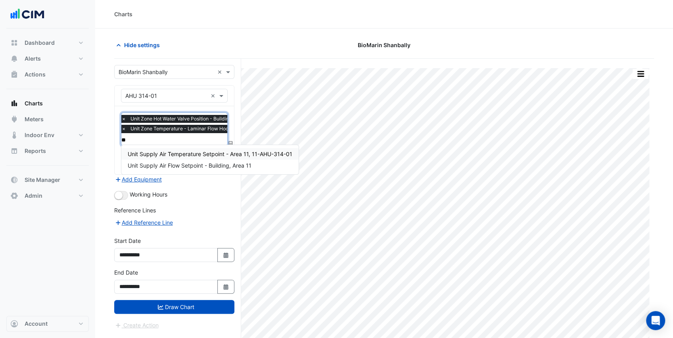
scroll to position [0, 0]
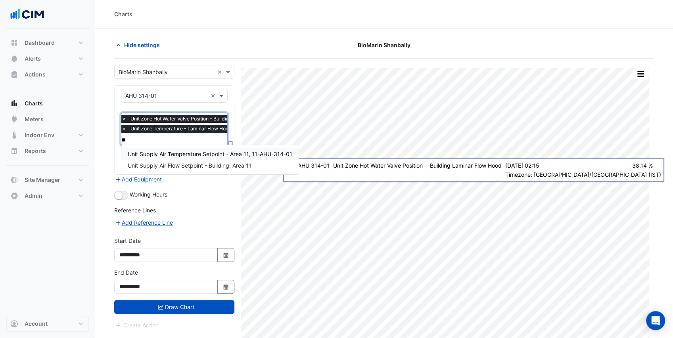
type input "*"
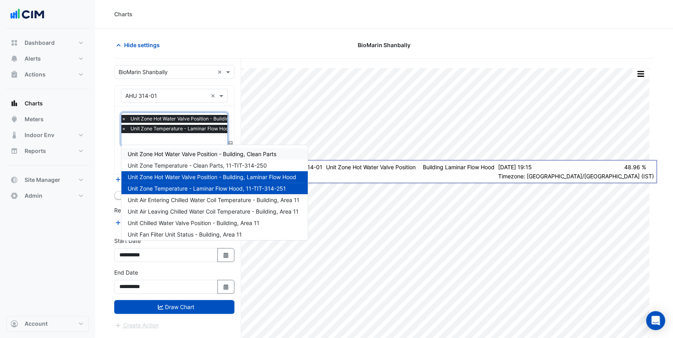
click at [109, 142] on section "Hide settings BioMarin Shanbally Print Save as JPEG Save as PNG Pivot Data Tabl…" at bounding box center [384, 199] width 578 height 340
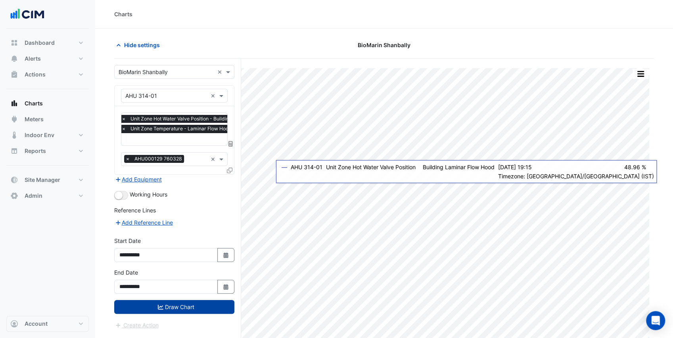
click at [201, 305] on button "Draw Chart" at bounding box center [174, 307] width 120 height 14
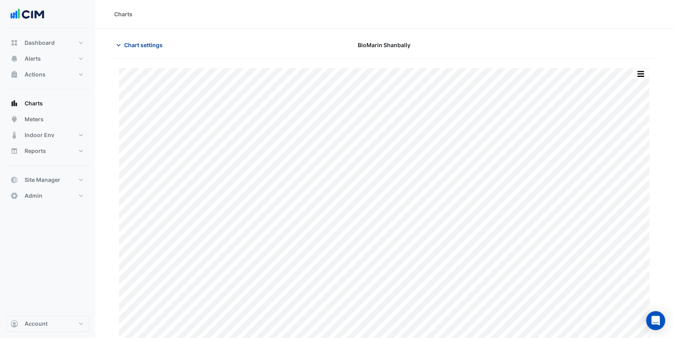
click at [132, 44] on span "Chart settings" at bounding box center [143, 45] width 38 height 8
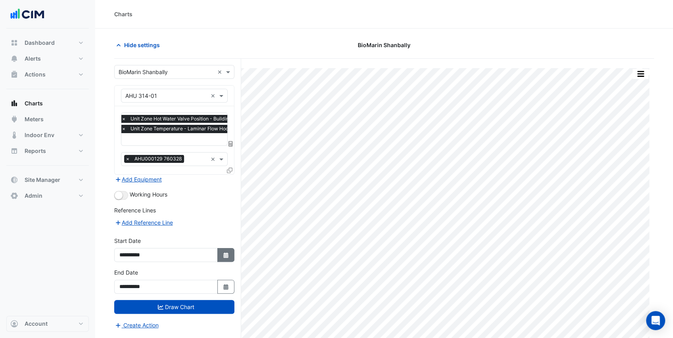
click at [228, 257] on button "Select Date" at bounding box center [225, 255] width 17 height 14
select select "*"
select select "****"
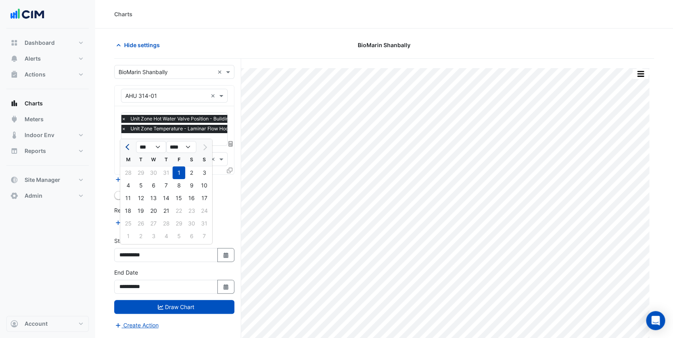
click at [125, 147] on span "Previous month" at bounding box center [128, 147] width 6 height 6
select select "*"
click at [129, 197] on div "14" at bounding box center [128, 198] width 13 height 13
type input "**********"
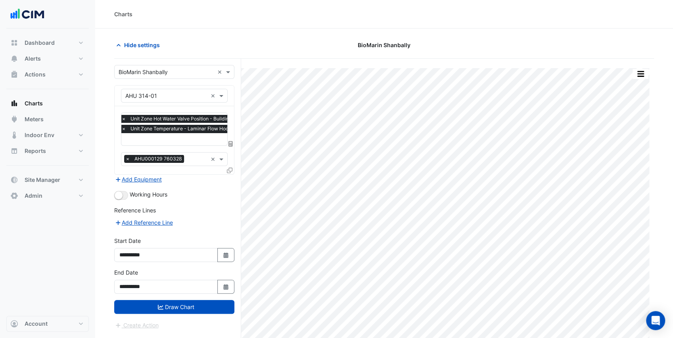
click at [187, 138] on input "text" at bounding box center [201, 140] width 161 height 8
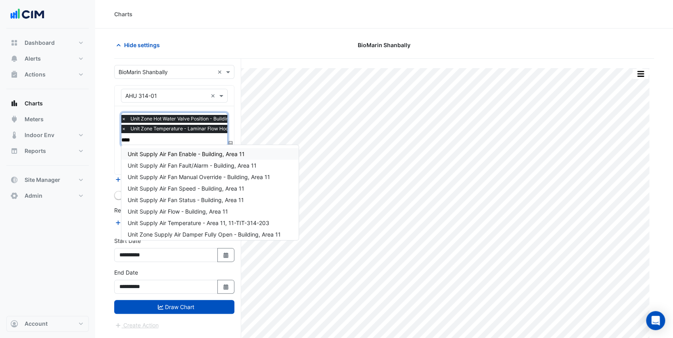
type input "*****"
click at [203, 223] on span "Unit Supply Air Temperature - Area 11, 11-TIT-314-203" at bounding box center [199, 223] width 142 height 7
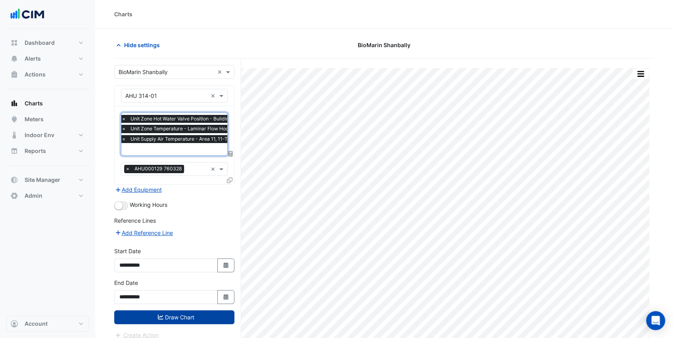
click at [195, 315] on button "Draw Chart" at bounding box center [174, 317] width 120 height 14
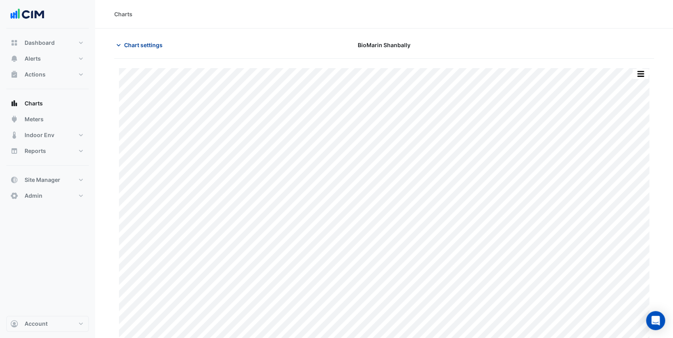
click at [139, 42] on span "Chart settings" at bounding box center [143, 45] width 38 height 8
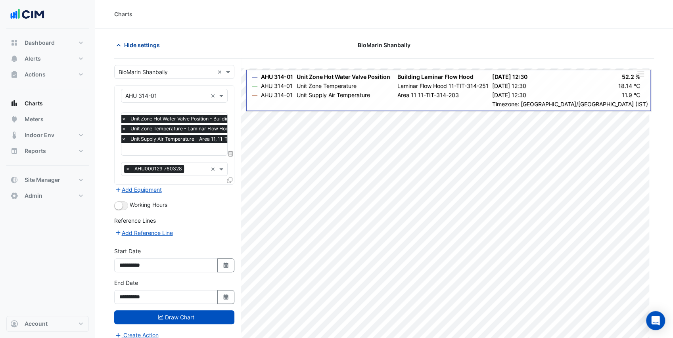
click at [121, 44] on icon "button" at bounding box center [119, 45] width 8 height 8
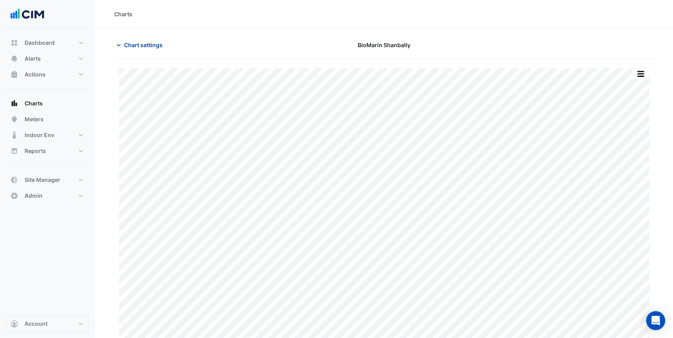
click at [146, 43] on span "Chart settings" at bounding box center [143, 45] width 38 height 8
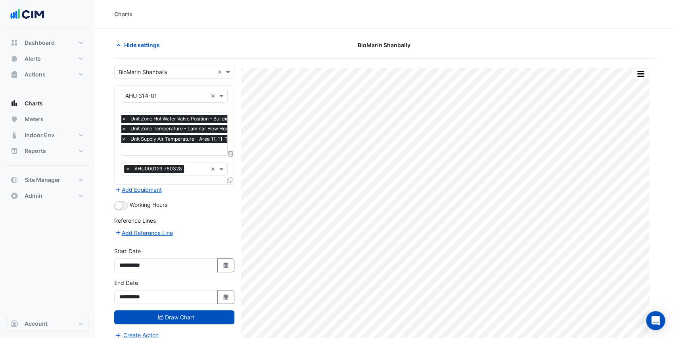
click at [163, 146] on input "text" at bounding box center [201, 150] width 161 height 8
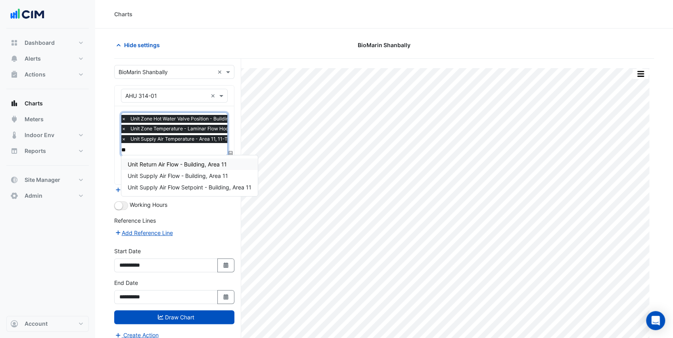
type input "***"
click at [174, 172] on div "Unit Supply Air Flow - Building, Area 11" at bounding box center [189, 175] width 136 height 11
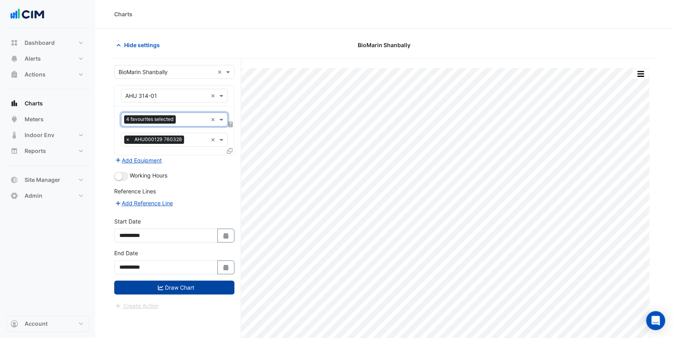
click at [178, 283] on button "Draw Chart" at bounding box center [174, 288] width 120 height 14
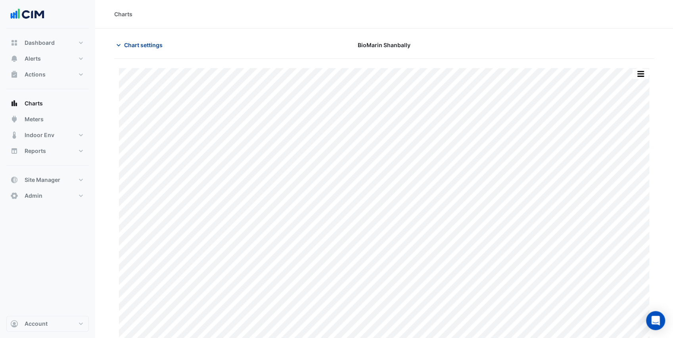
click at [131, 47] on span "Chart settings" at bounding box center [143, 45] width 38 height 8
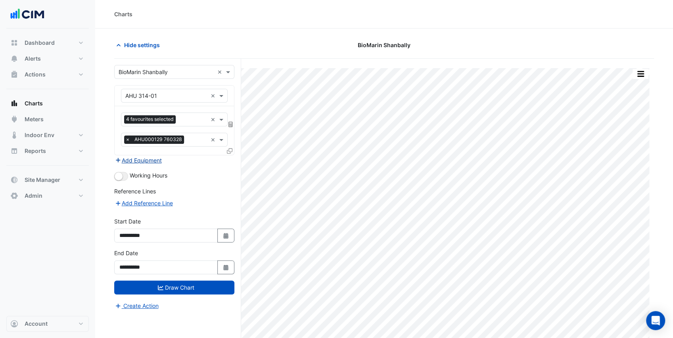
click at [144, 159] on button "Add Equipment" at bounding box center [138, 160] width 48 height 9
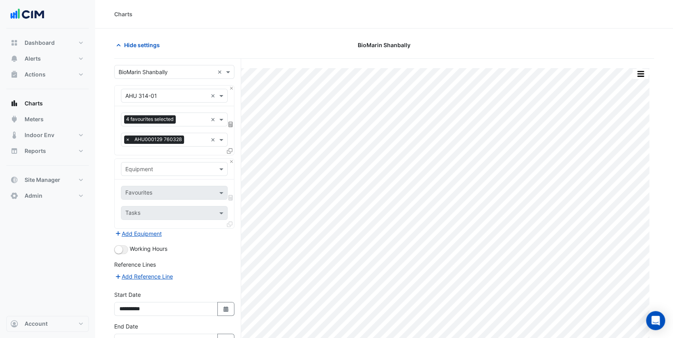
click at [146, 165] on input "text" at bounding box center [166, 169] width 82 height 8
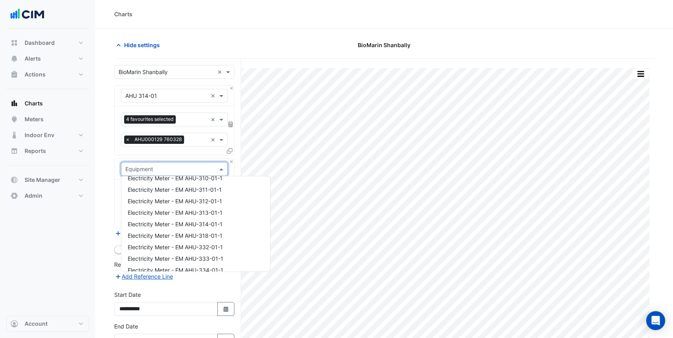
scroll to position [1084, 0]
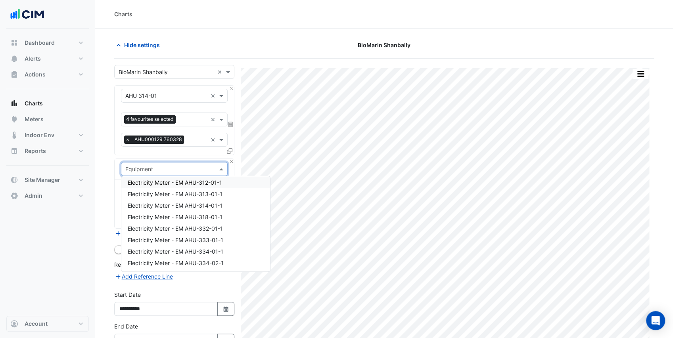
click at [107, 154] on section "Hide settings BioMarin Shanbally Split by Unit Split All Print Save as JPEG Sav…" at bounding box center [384, 210] width 578 height 362
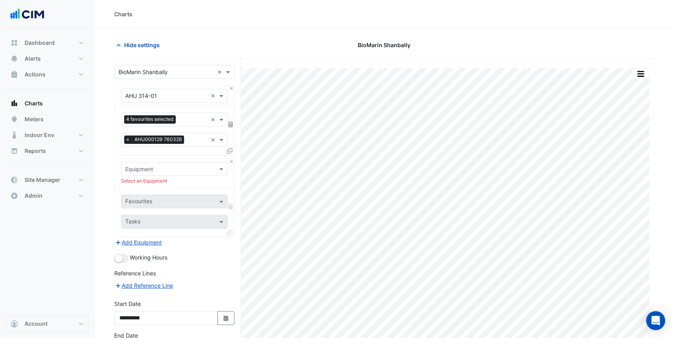
click at [152, 167] on input "text" at bounding box center [166, 169] width 82 height 8
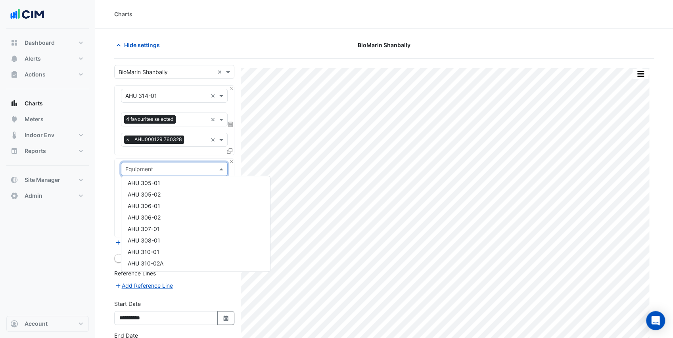
scroll to position [0, 0]
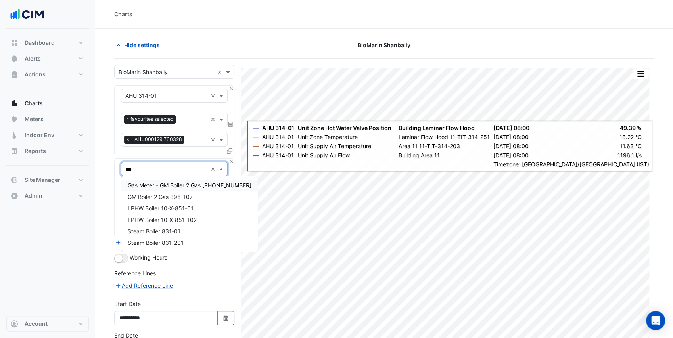
type input "****"
click at [200, 209] on div "LPHW Boiler 10-X-851-01" at bounding box center [189, 208] width 136 height 11
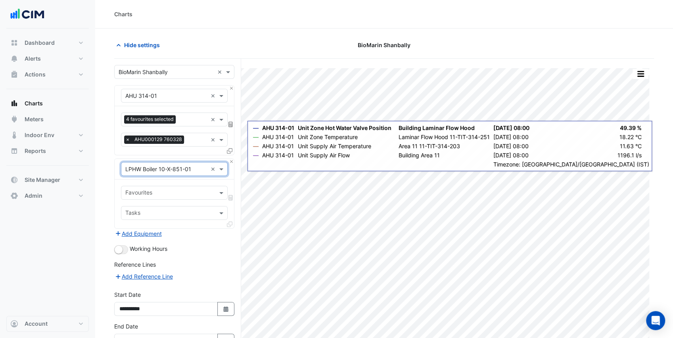
click at [181, 192] on input "text" at bounding box center [169, 194] width 89 height 8
click at [157, 171] on input "text" at bounding box center [166, 169] width 82 height 8
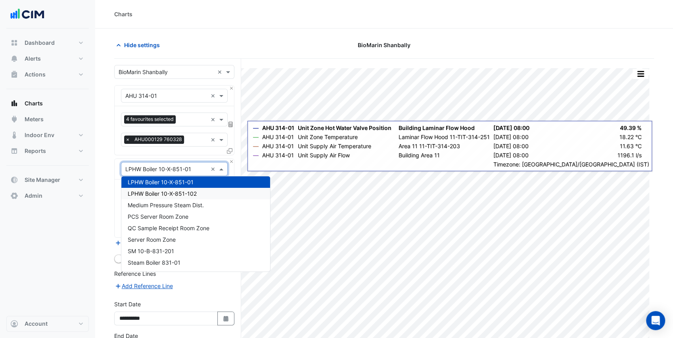
click at [169, 192] on span "LPHW Boiler 10-X-851-102" at bounding box center [162, 193] width 69 height 7
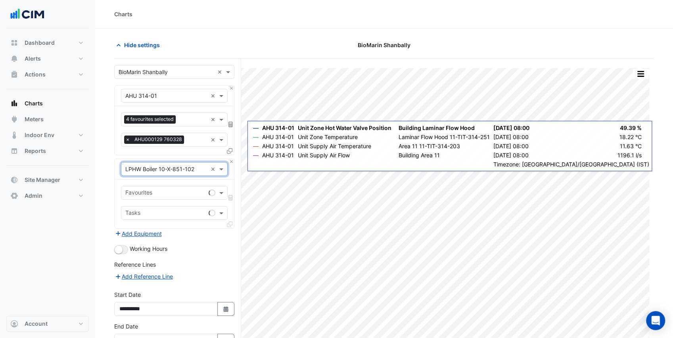
click at [173, 193] on input "text" at bounding box center [165, 194] width 80 height 8
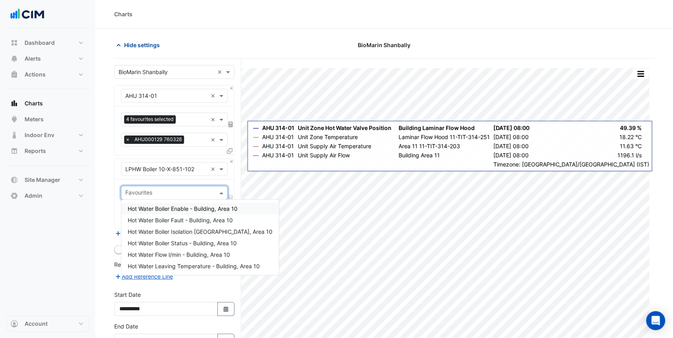
click at [144, 41] on span "Hide settings" at bounding box center [142, 45] width 36 height 8
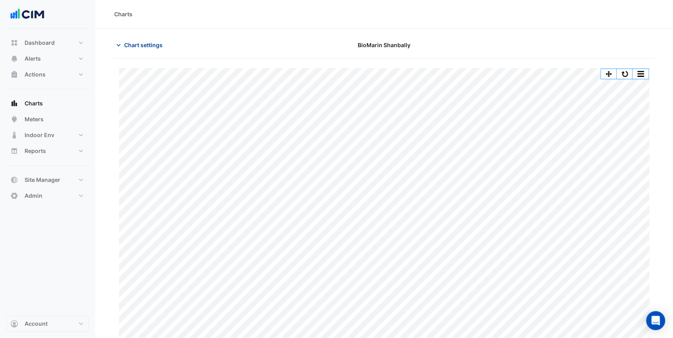
click at [139, 47] on span "Chart settings" at bounding box center [143, 45] width 38 height 8
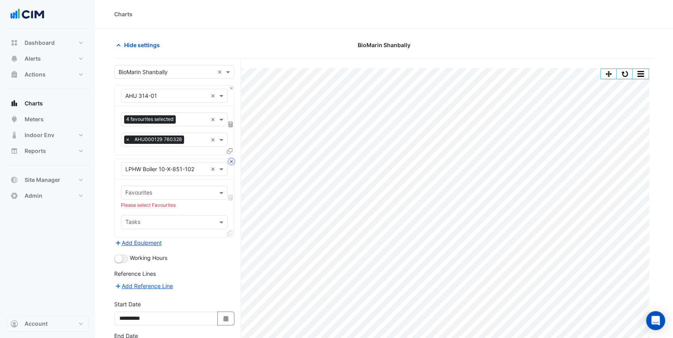
click at [232, 161] on button "Close" at bounding box center [231, 161] width 5 height 5
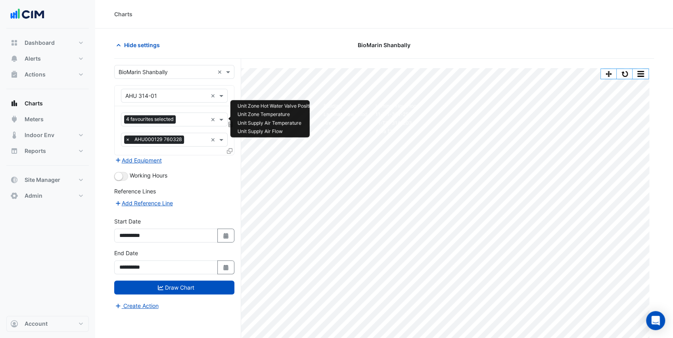
click at [190, 116] on input "text" at bounding box center [193, 120] width 29 height 8
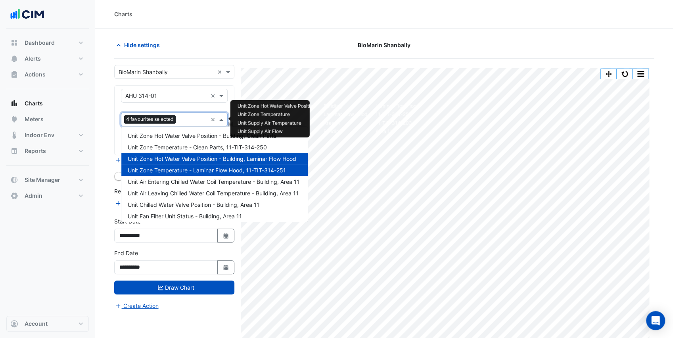
scroll to position [245, 0]
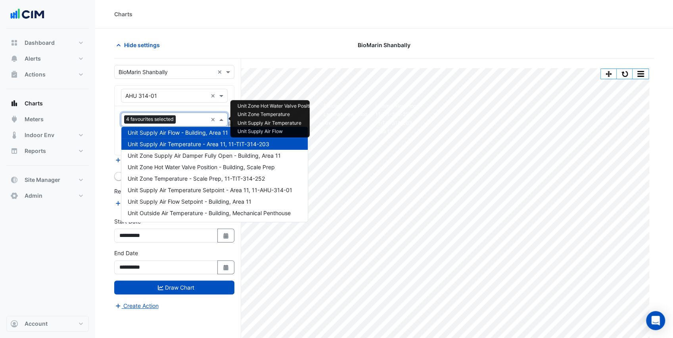
click at [194, 133] on span "Unit Supply Air Flow - Building, Area 11" at bounding box center [178, 132] width 100 height 7
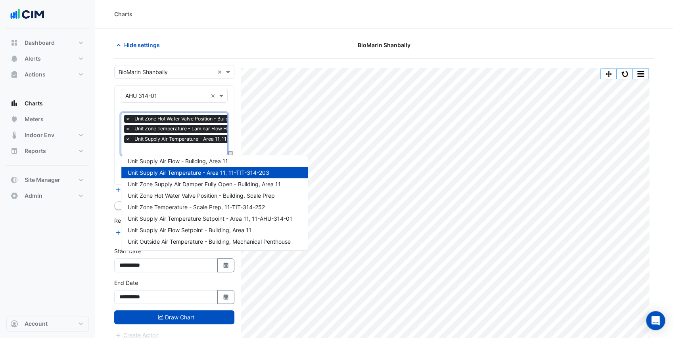
click at [188, 175] on span "Unit Supply Air Temperature - Area 11, 11-TIT-314-203" at bounding box center [199, 172] width 142 height 7
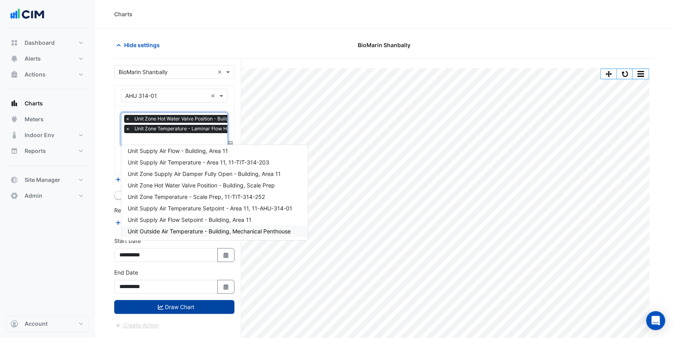
click at [190, 306] on button "Draw Chart" at bounding box center [174, 307] width 120 height 14
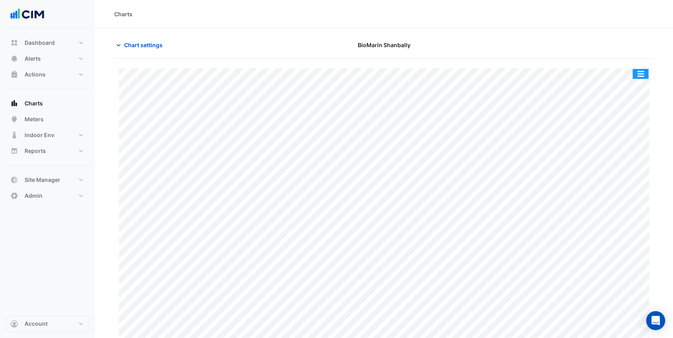
click at [642, 72] on button "button" at bounding box center [640, 74] width 16 height 10
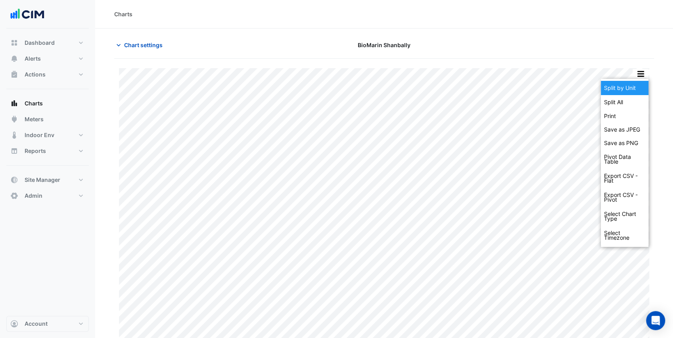
click at [630, 86] on div "Split by Unit" at bounding box center [625, 88] width 48 height 14
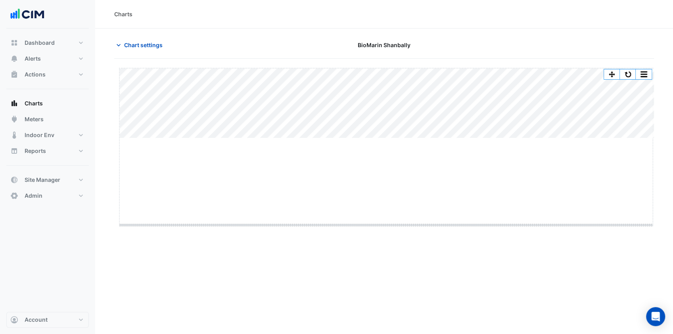
drag, startPoint x: 382, startPoint y: 138, endPoint x: 384, endPoint y: 234, distance: 95.6
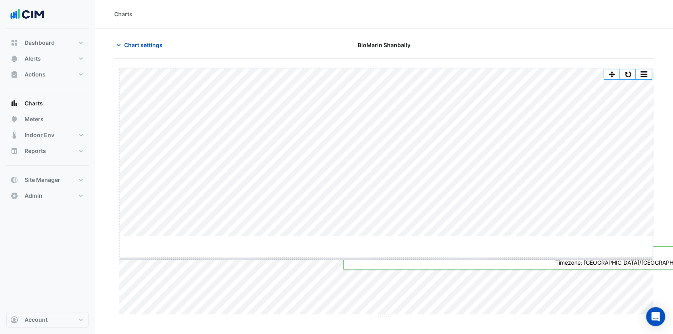
drag, startPoint x: 386, startPoint y: 237, endPoint x: 385, endPoint y: 242, distance: 5.2
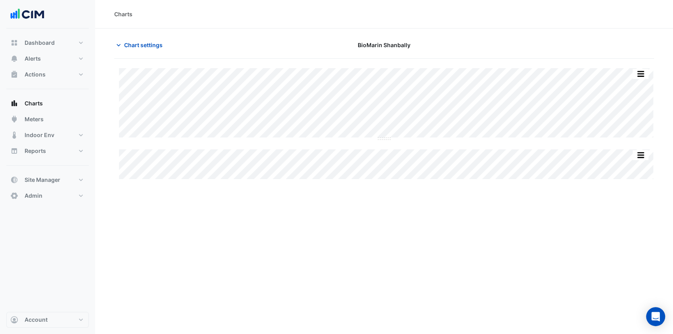
type input "**********"
drag, startPoint x: 383, startPoint y: 139, endPoint x: 381, endPoint y: 189, distance: 50.4
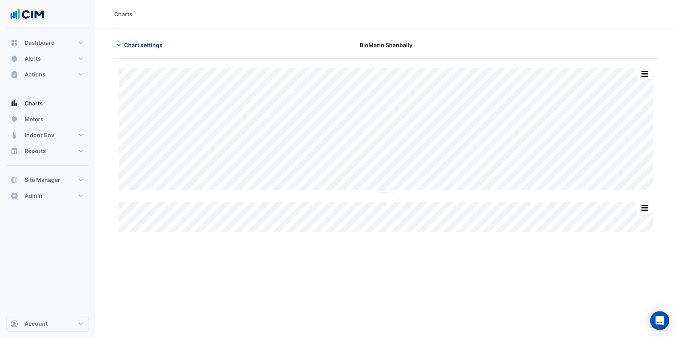
click at [129, 44] on span "Chart settings" at bounding box center [143, 45] width 38 height 8
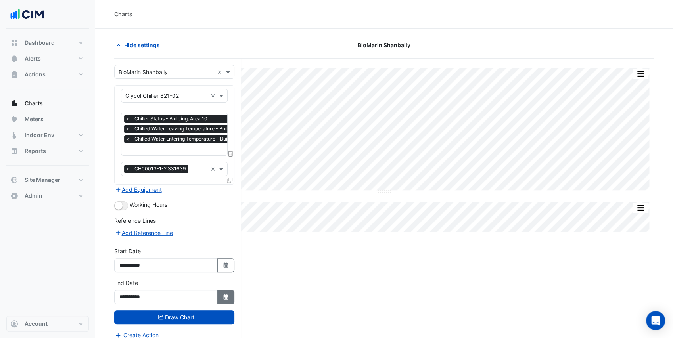
click at [222, 298] on button "Select Date" at bounding box center [225, 297] width 17 height 14
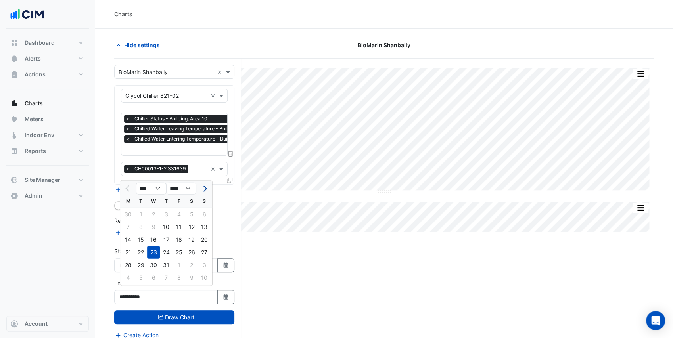
click at [205, 187] on span "Next month" at bounding box center [204, 189] width 6 height 6
select select "*"
click at [176, 252] on div "22" at bounding box center [178, 252] width 13 height 13
type input "**********"
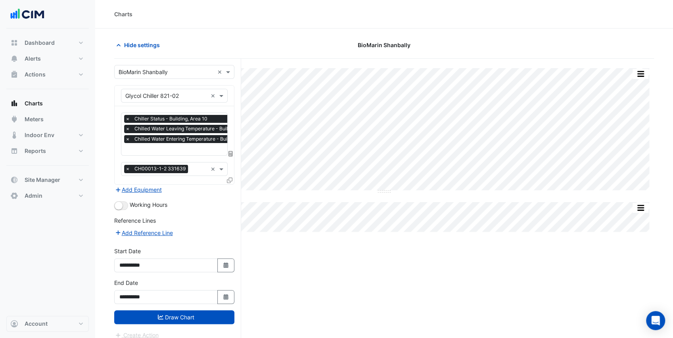
click at [192, 311] on button "Draw Chart" at bounding box center [174, 317] width 120 height 14
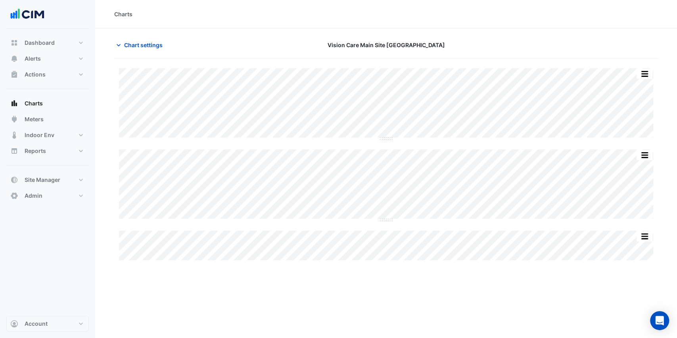
type input "**********"
click at [138, 47] on span "Chart settings" at bounding box center [143, 45] width 38 height 8
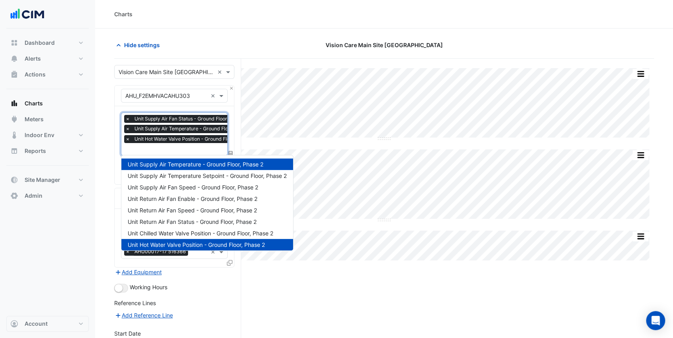
click at [147, 151] on input "text" at bounding box center [191, 150] width 133 height 8
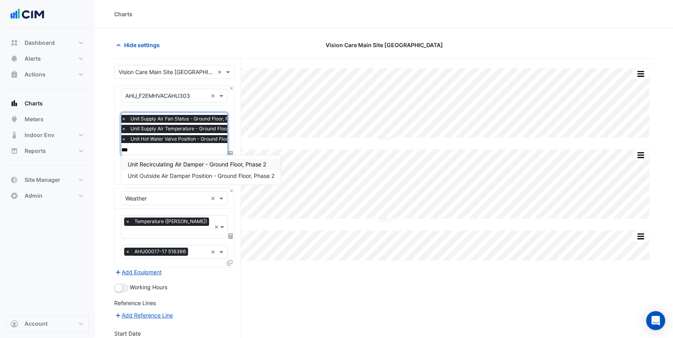
type input "****"
click at [187, 173] on span "Unit Outside Air Damper Position - Ground Floor, Phase 2" at bounding box center [201, 175] width 147 height 7
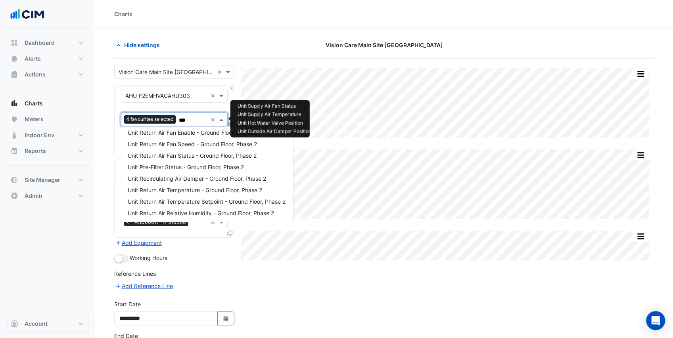
scroll to position [0, 0]
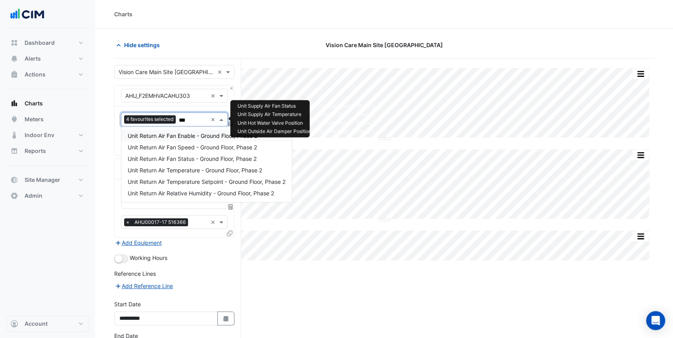
type input "****"
click at [201, 170] on span "Unit Return Air Temperature - Ground Floor, Phase 2" at bounding box center [195, 170] width 134 height 7
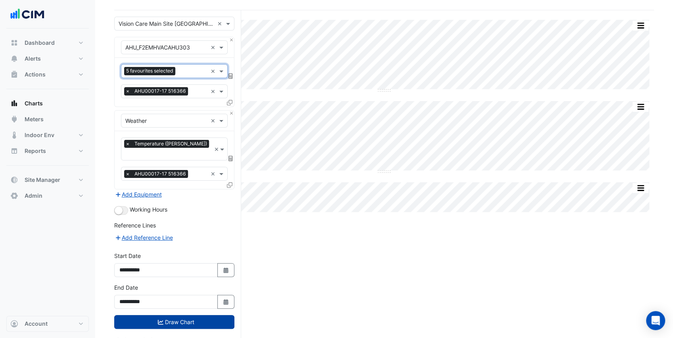
click at [177, 315] on button "Draw Chart" at bounding box center [174, 322] width 120 height 14
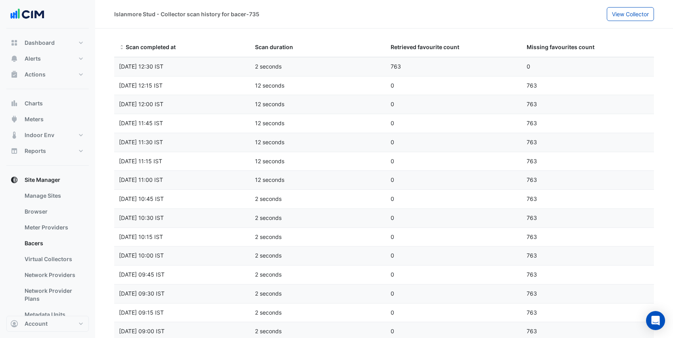
select select "***"
